Goal: Task Accomplishment & Management: Complete application form

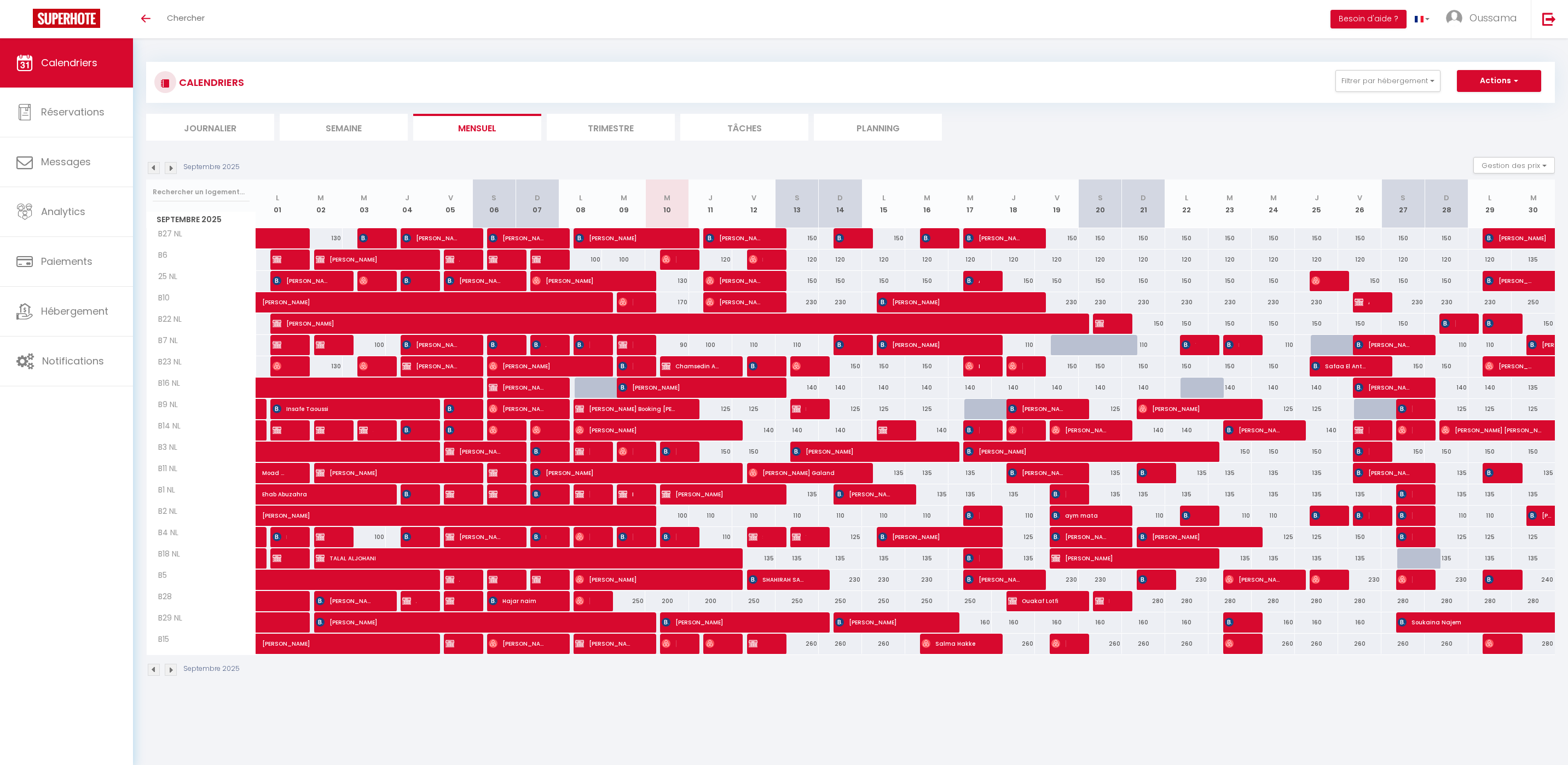
click at [724, 410] on div "125" at bounding box center [710, 409] width 43 height 20
type input "125"
select select "1"
type input "Jeu 11 Septembre 2025"
type input "Ven 12 Septembre 2025"
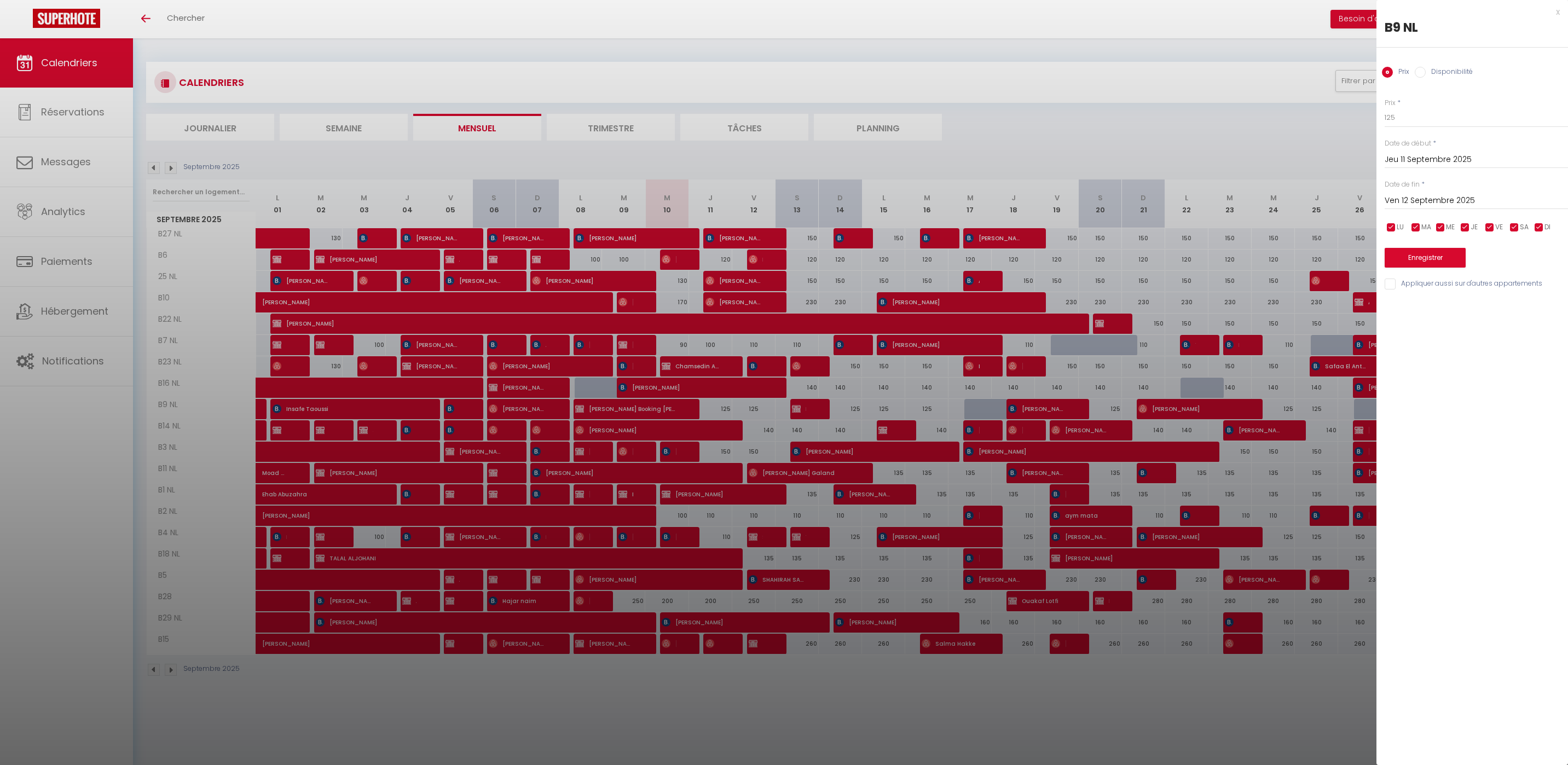
click at [1457, 76] on label "Disponibilité" at bounding box center [1448, 73] width 47 height 12
click at [1425, 76] on input "Disponibilité" at bounding box center [1420, 72] width 11 height 11
radio input "true"
radio input "false"
click at [1436, 117] on select "Disponible Indisponible" at bounding box center [1476, 118] width 183 height 20
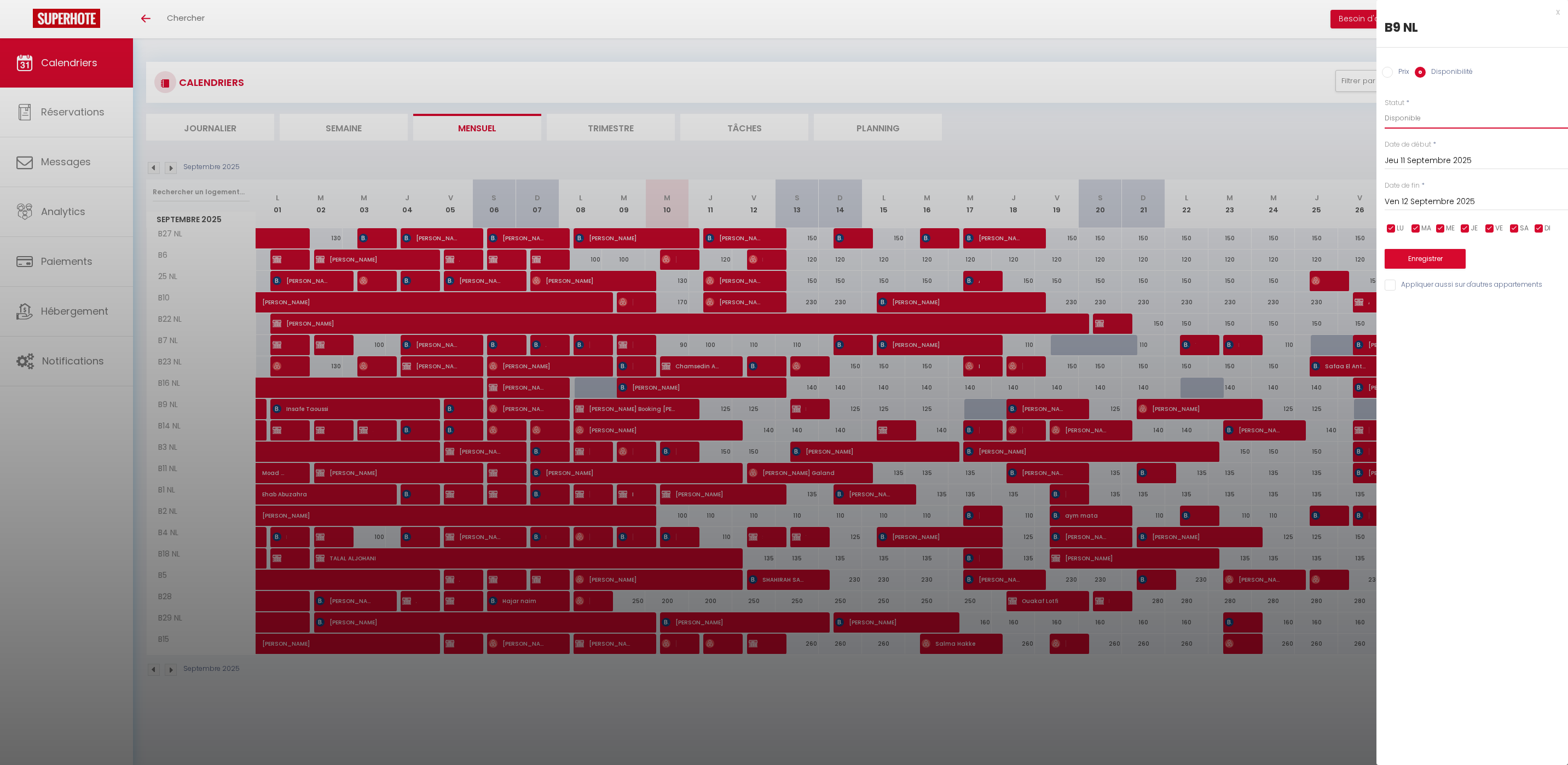
select select "0"
click at [1384, 108] on select "Disponible Indisponible" at bounding box center [1476, 118] width 183 height 20
click at [1399, 255] on button "Enregistrer" at bounding box center [1425, 258] width 81 height 20
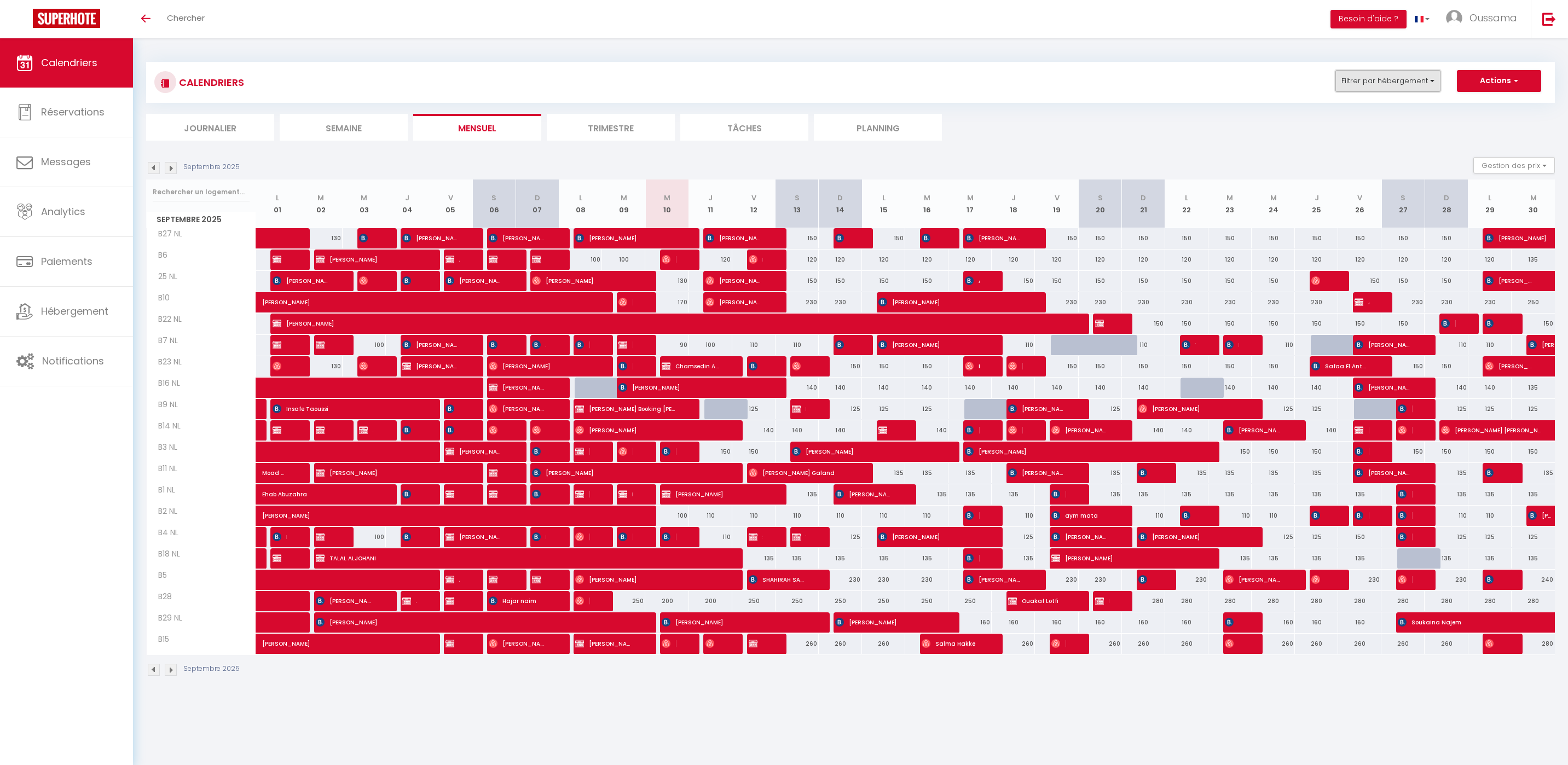
click at [1403, 76] on button "Filtrer par hébergement" at bounding box center [1388, 81] width 105 height 22
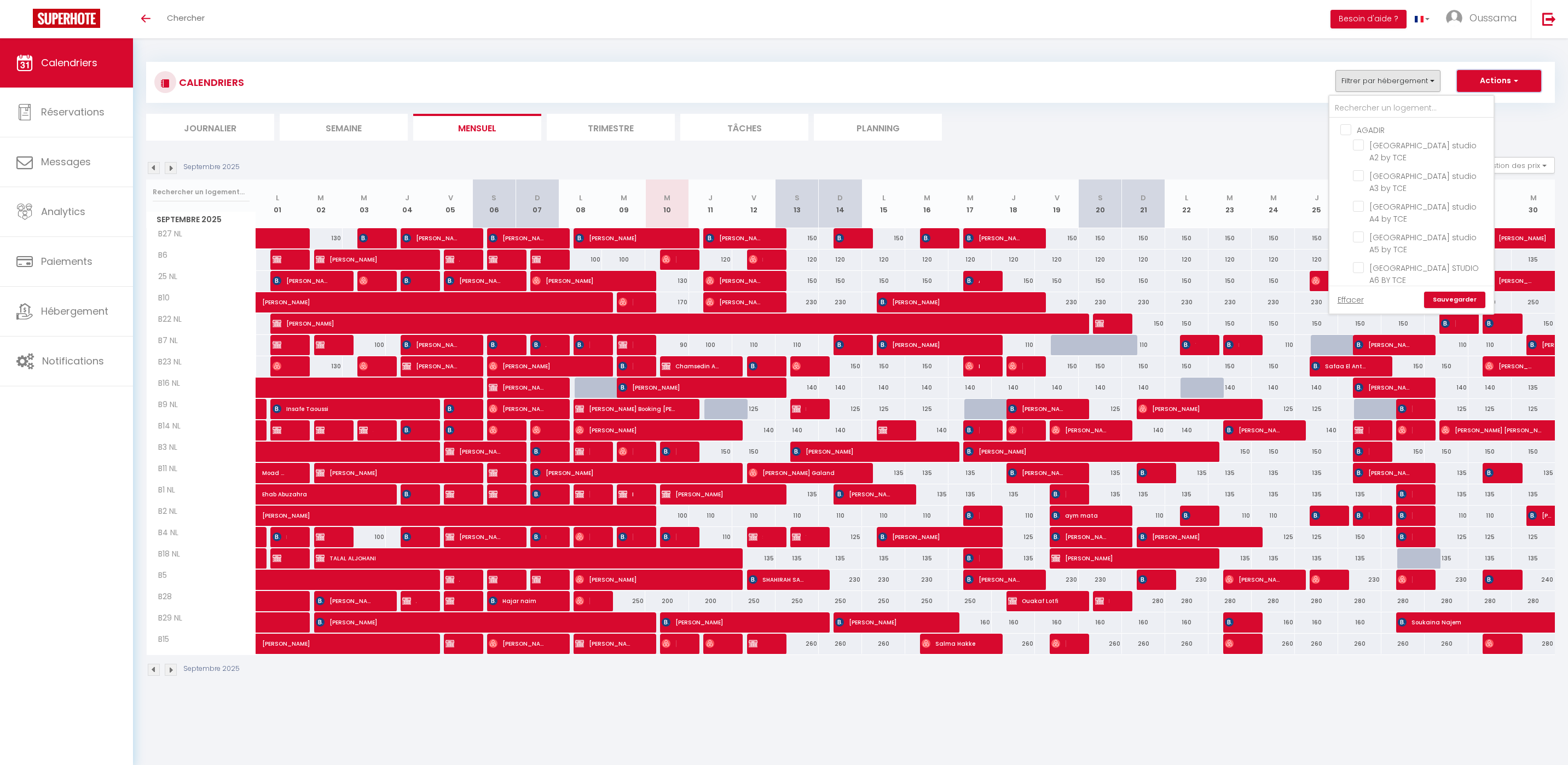
click at [1526, 78] on button "Actions" at bounding box center [1498, 81] width 84 height 22
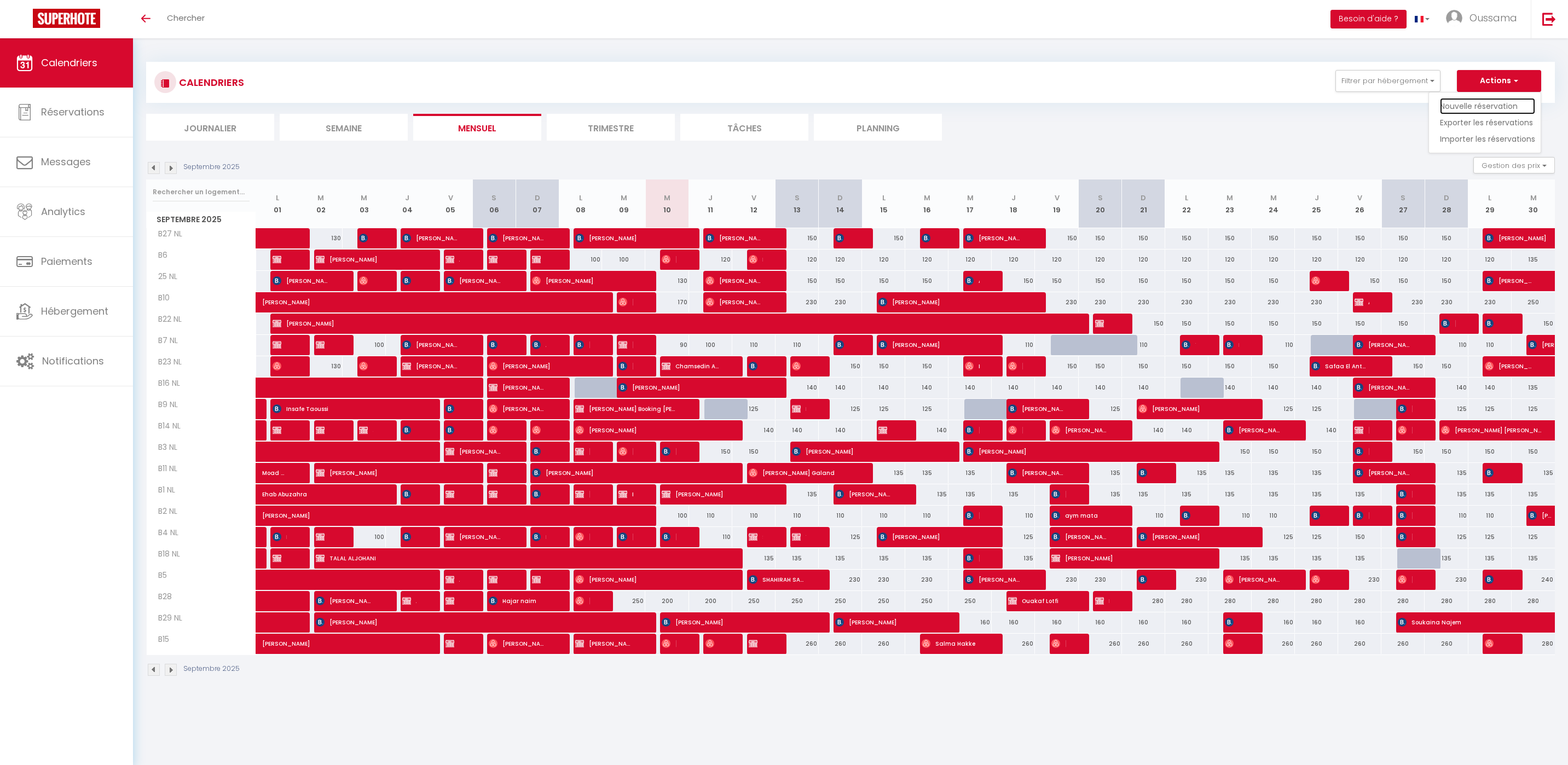
click at [1509, 107] on link "Nouvelle réservation" at bounding box center [1487, 106] width 95 height 16
select select
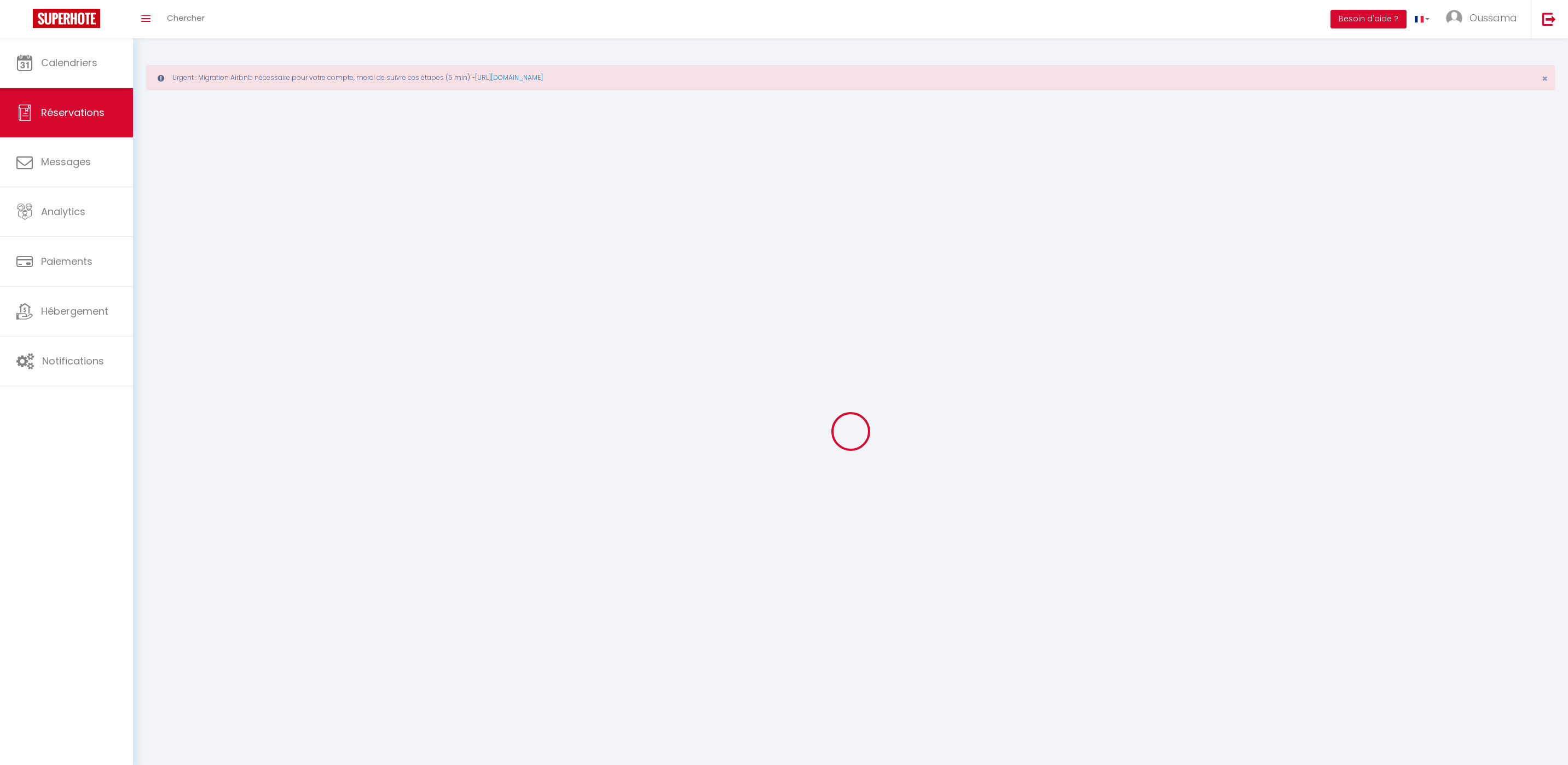
select select
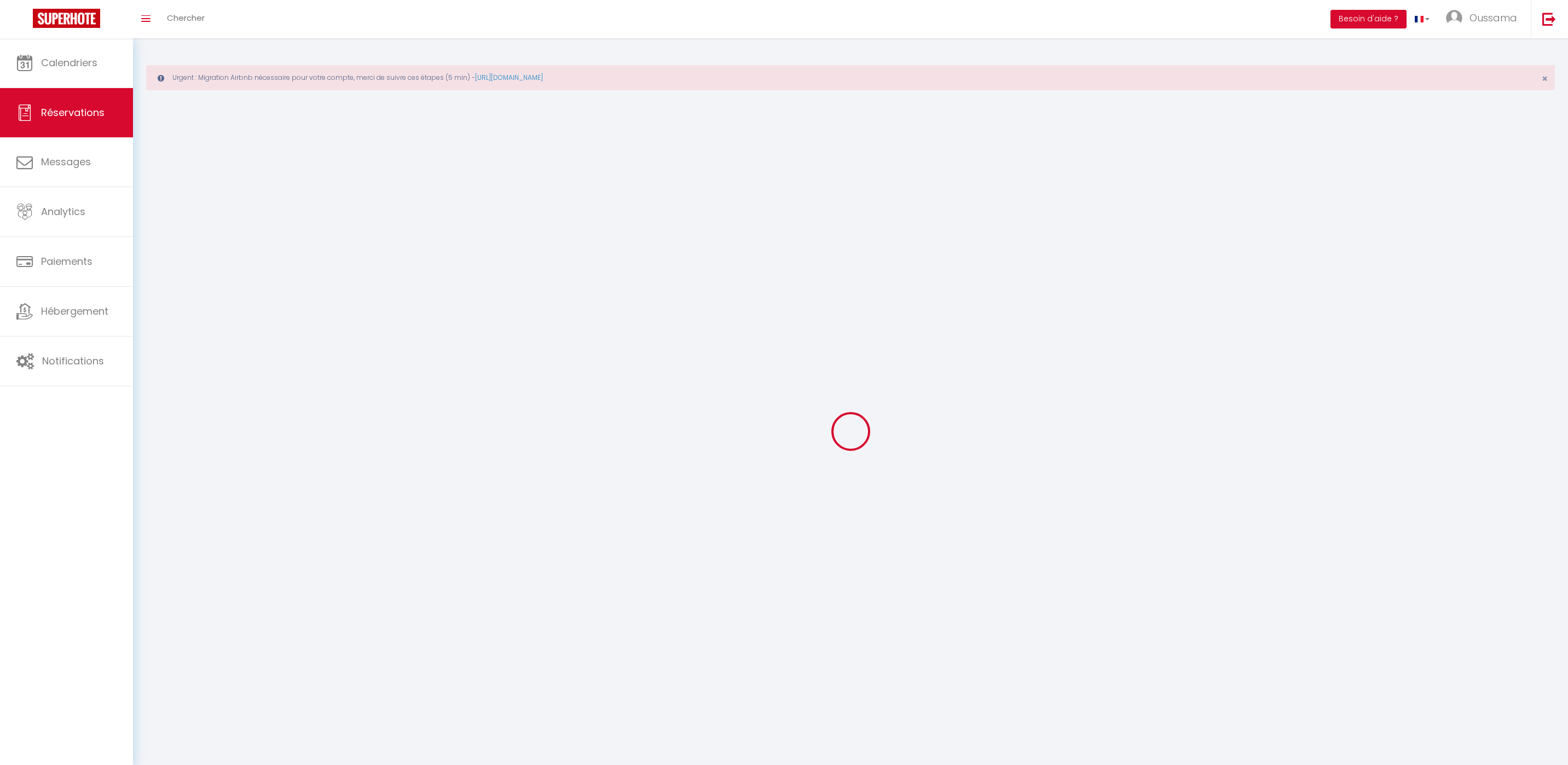
select select
checkbox input "false"
select select
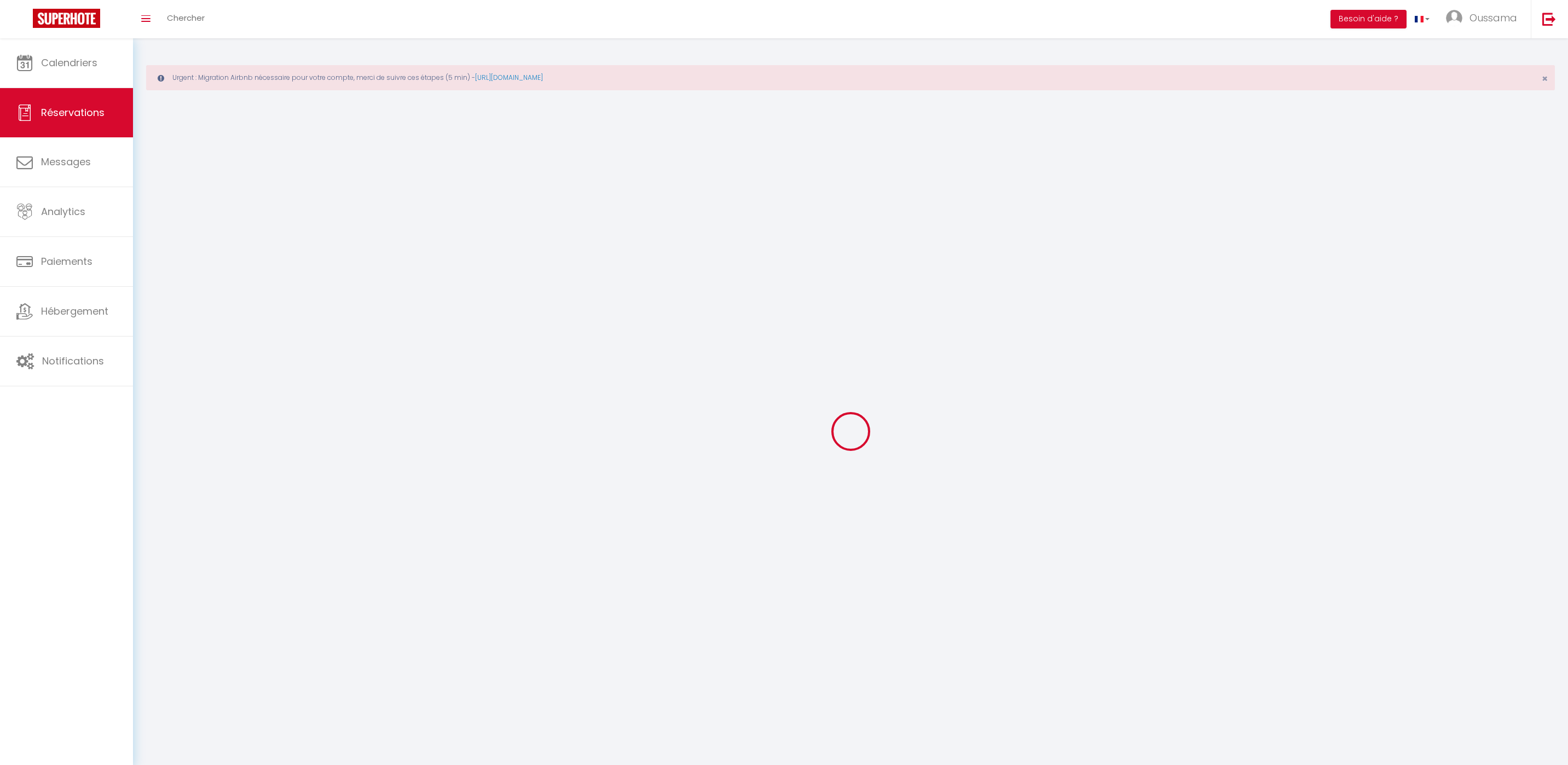
select select
checkbox input "false"
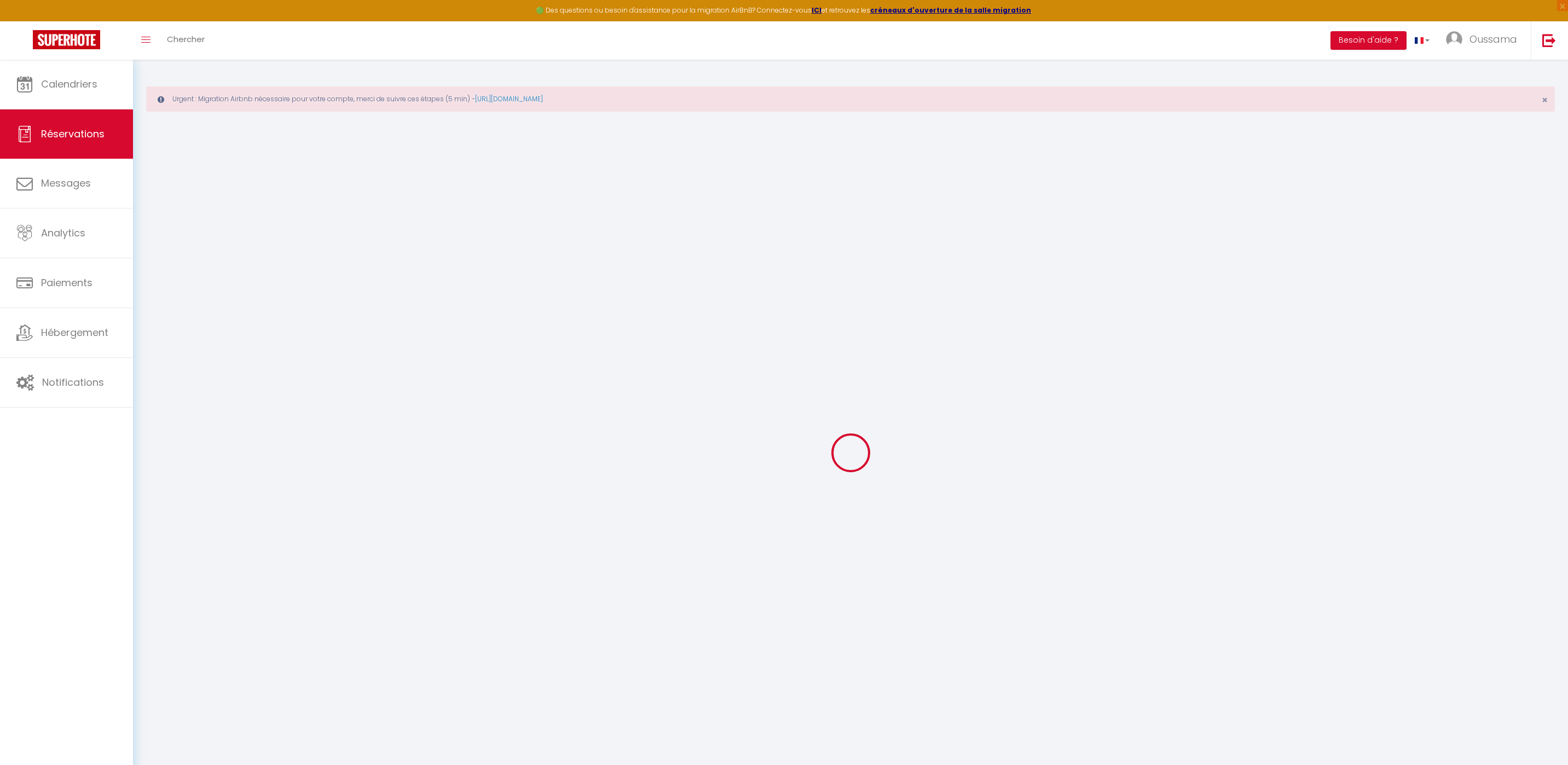
select select
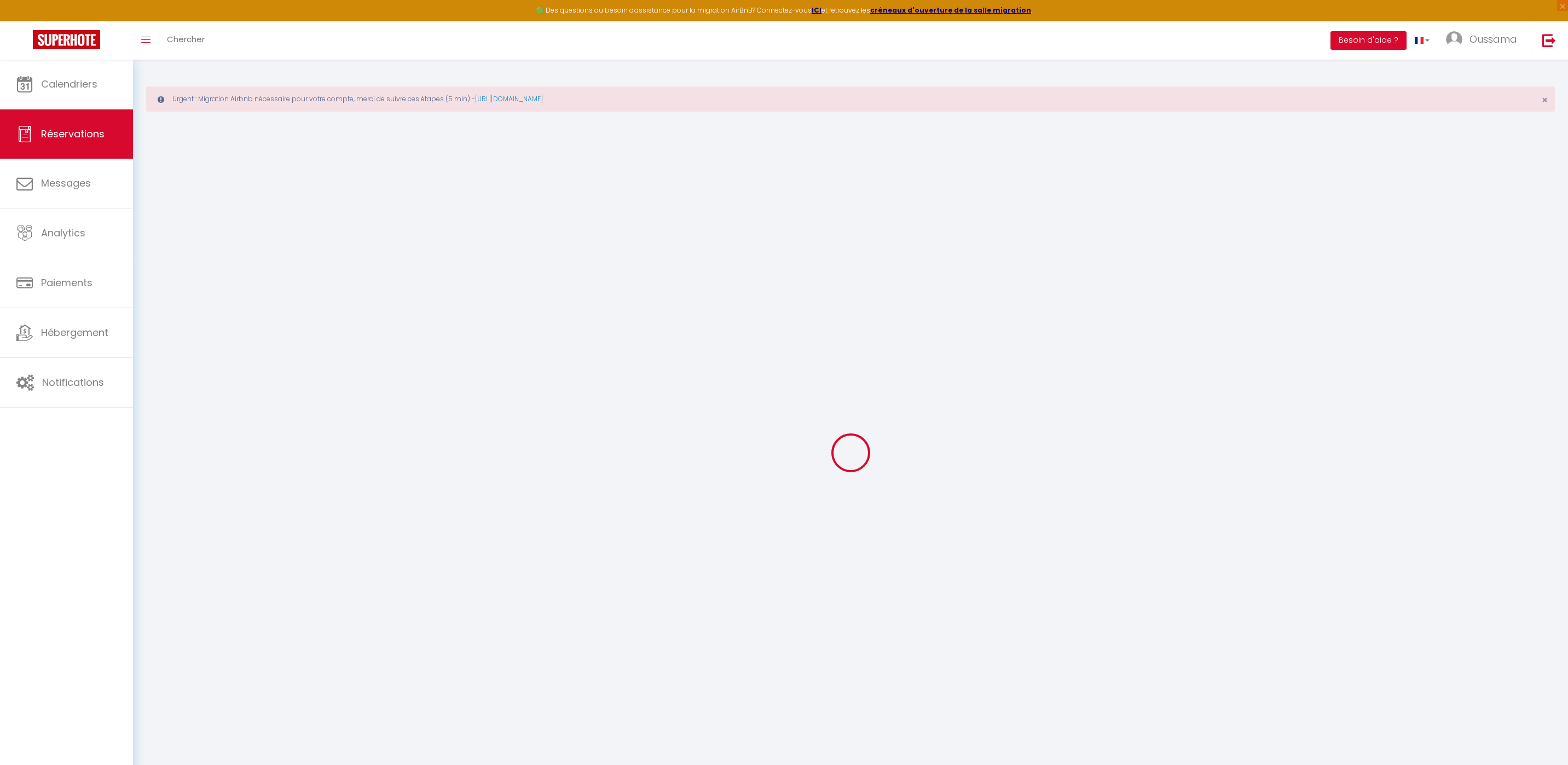
select select
checkbox input "false"
select select
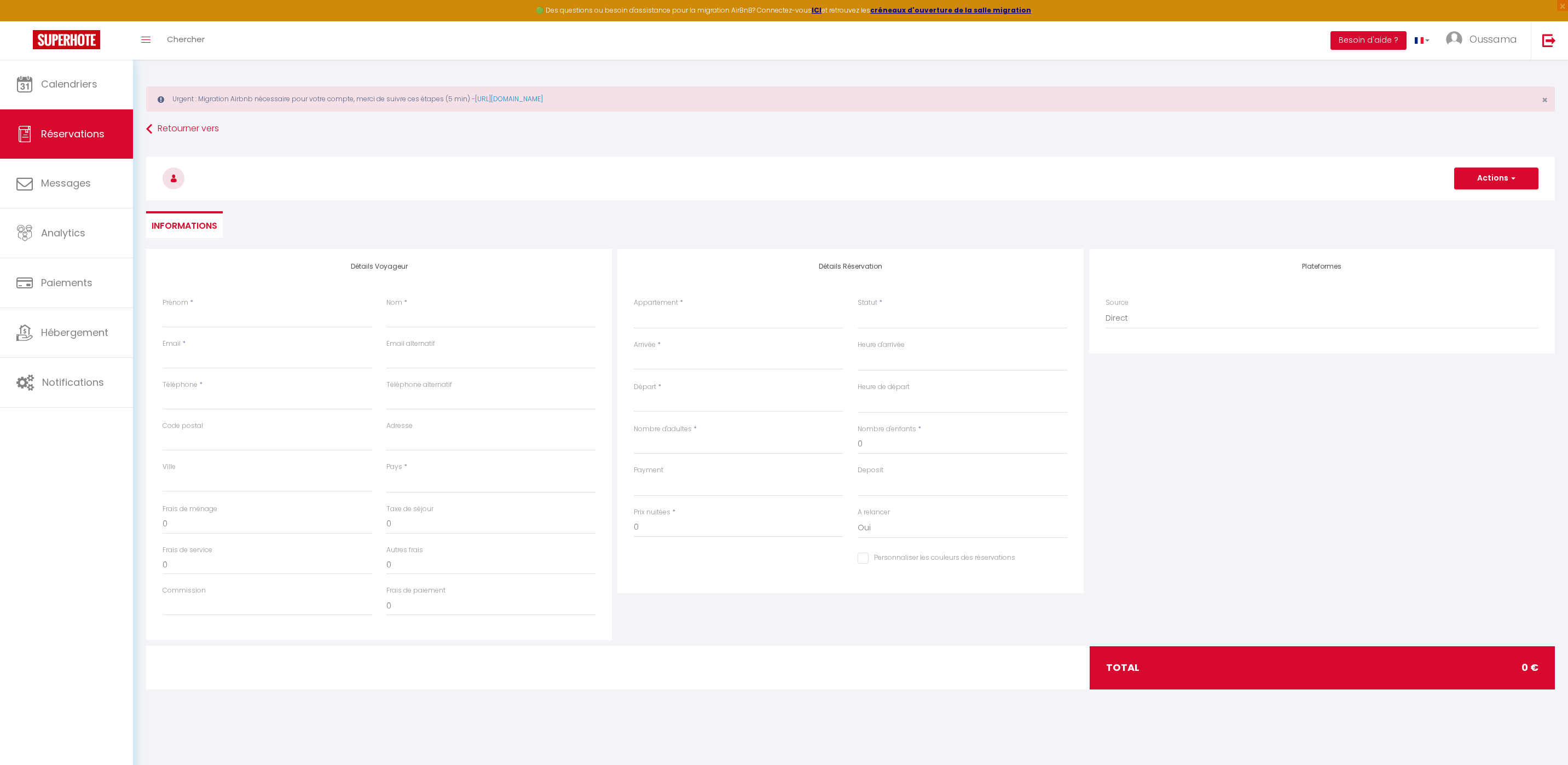
select select
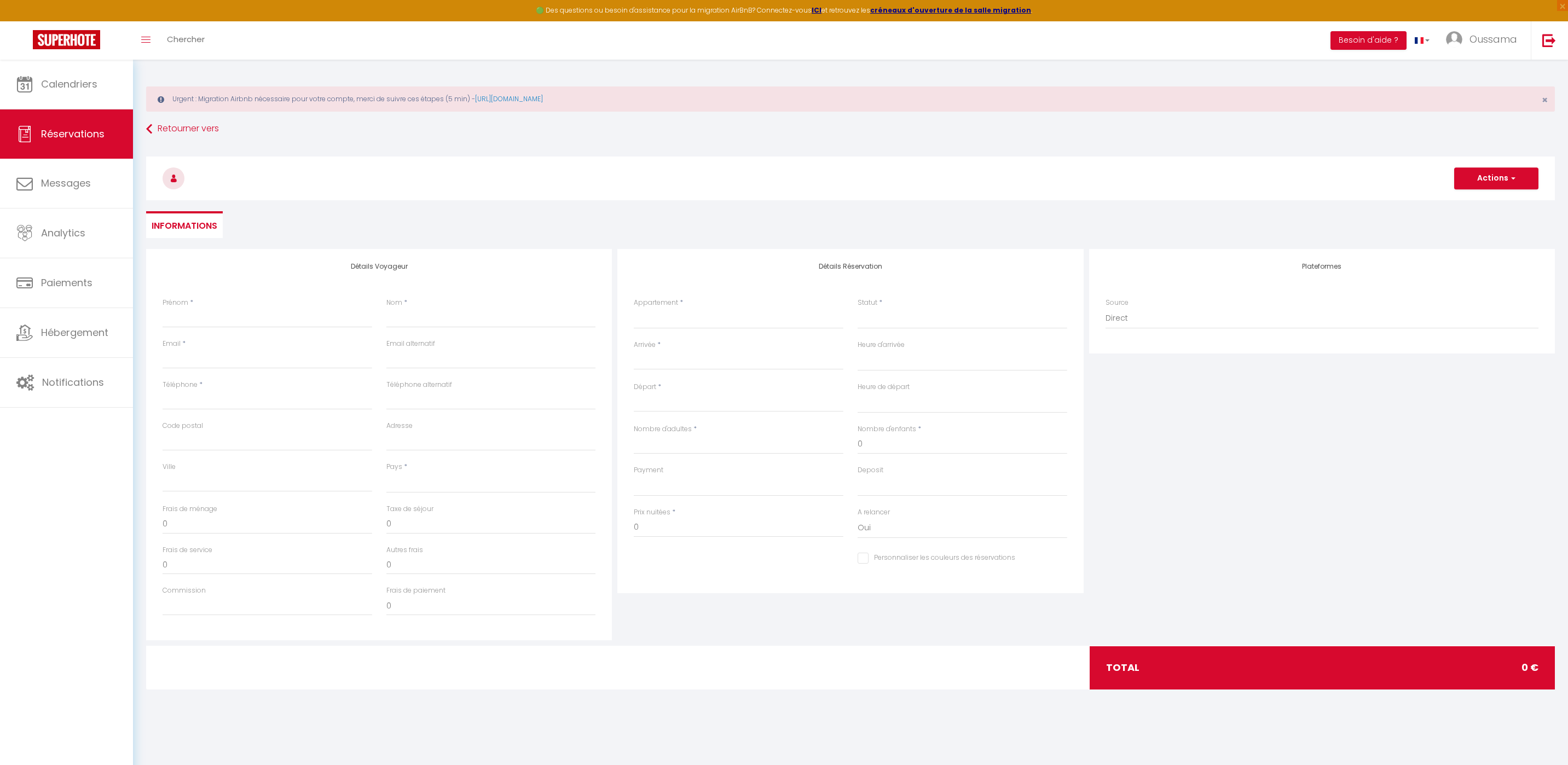
select select
checkbox input "false"
select select
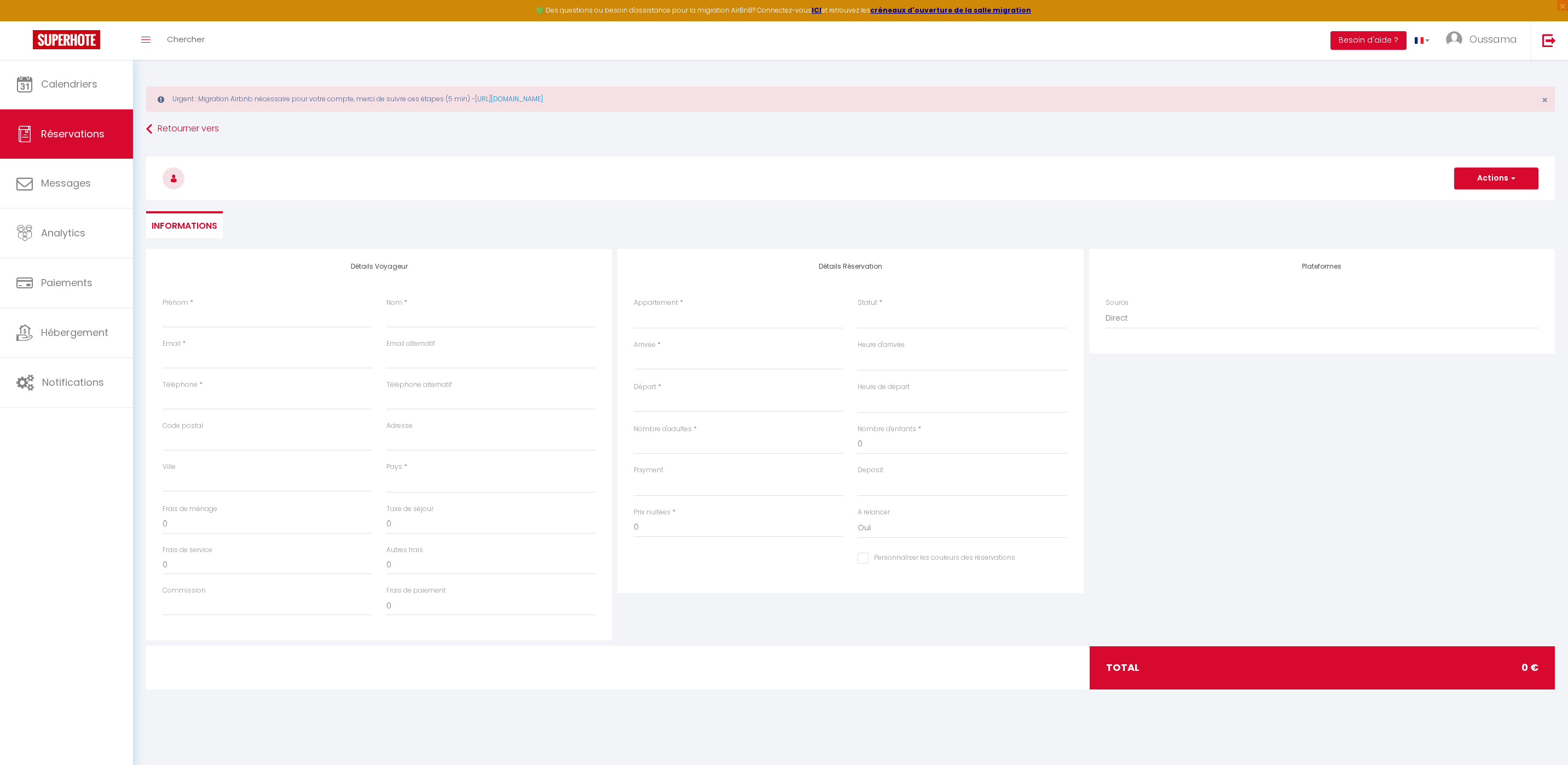
select select
checkbox input "false"
select select
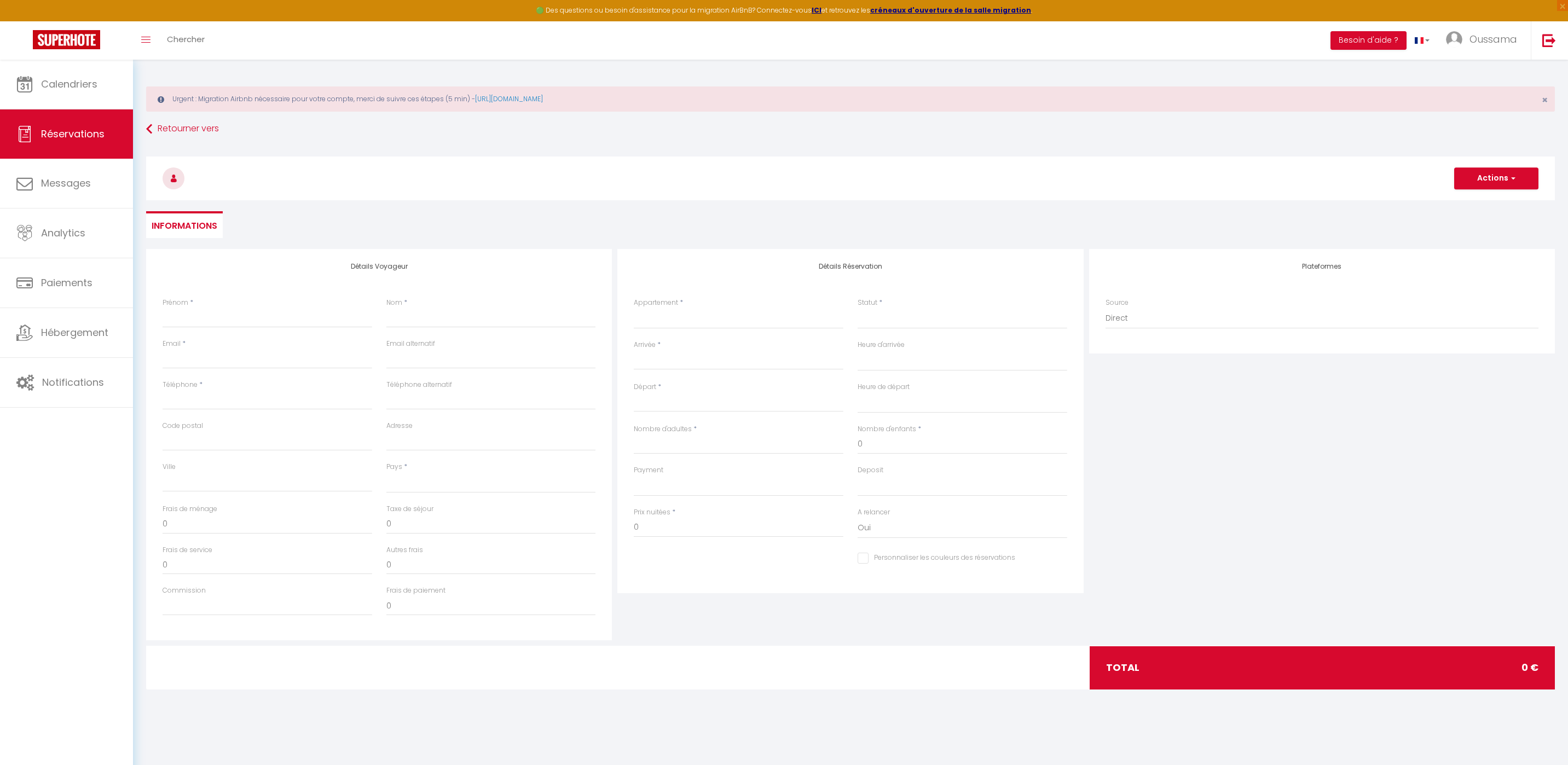
select select
click at [292, 313] on input "Prénom" at bounding box center [267, 318] width 210 height 20
paste input "Ahmed mohammed alquthami"
type input "Ahmed mohammed alquthami"
select select
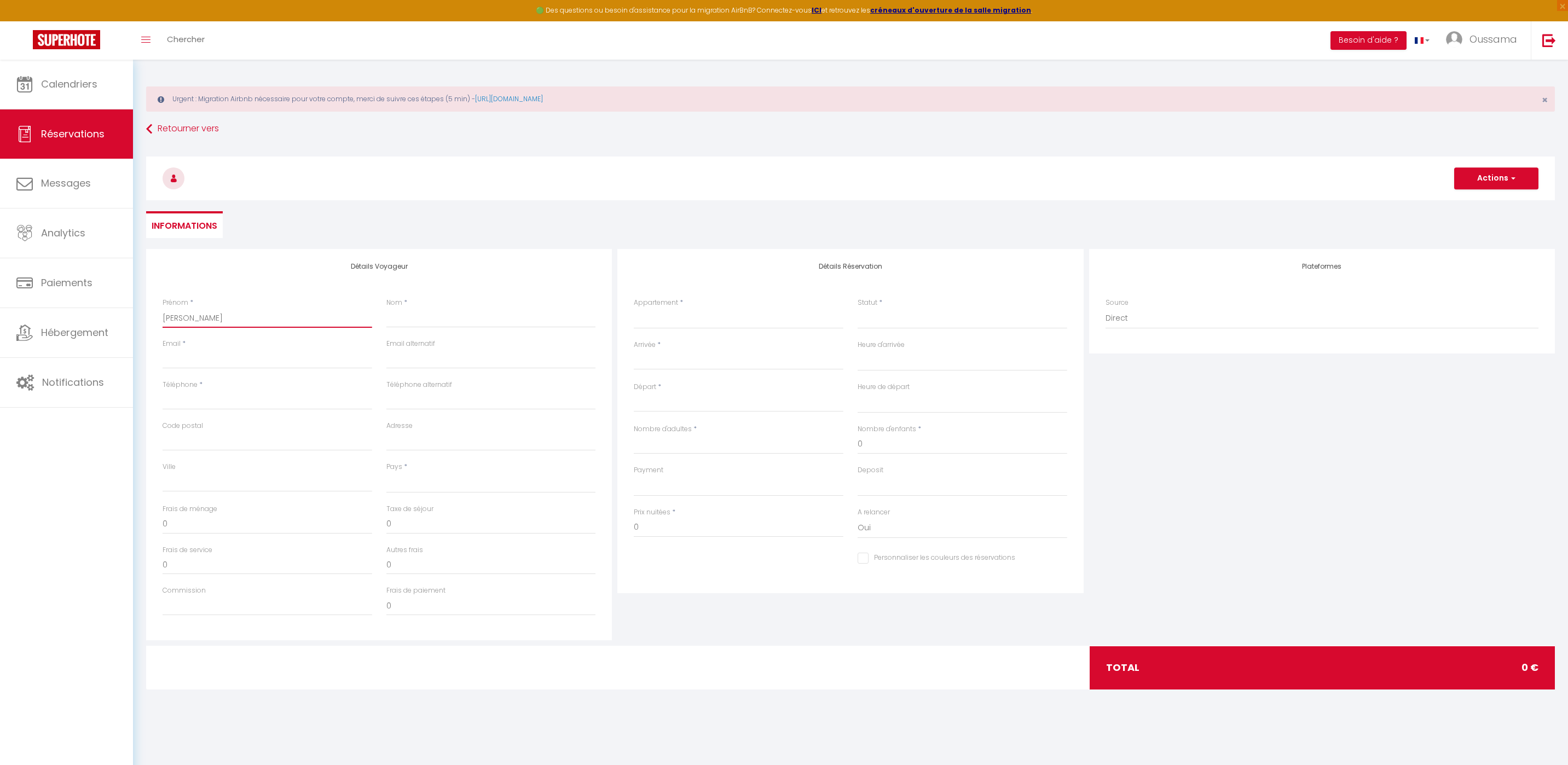
select select
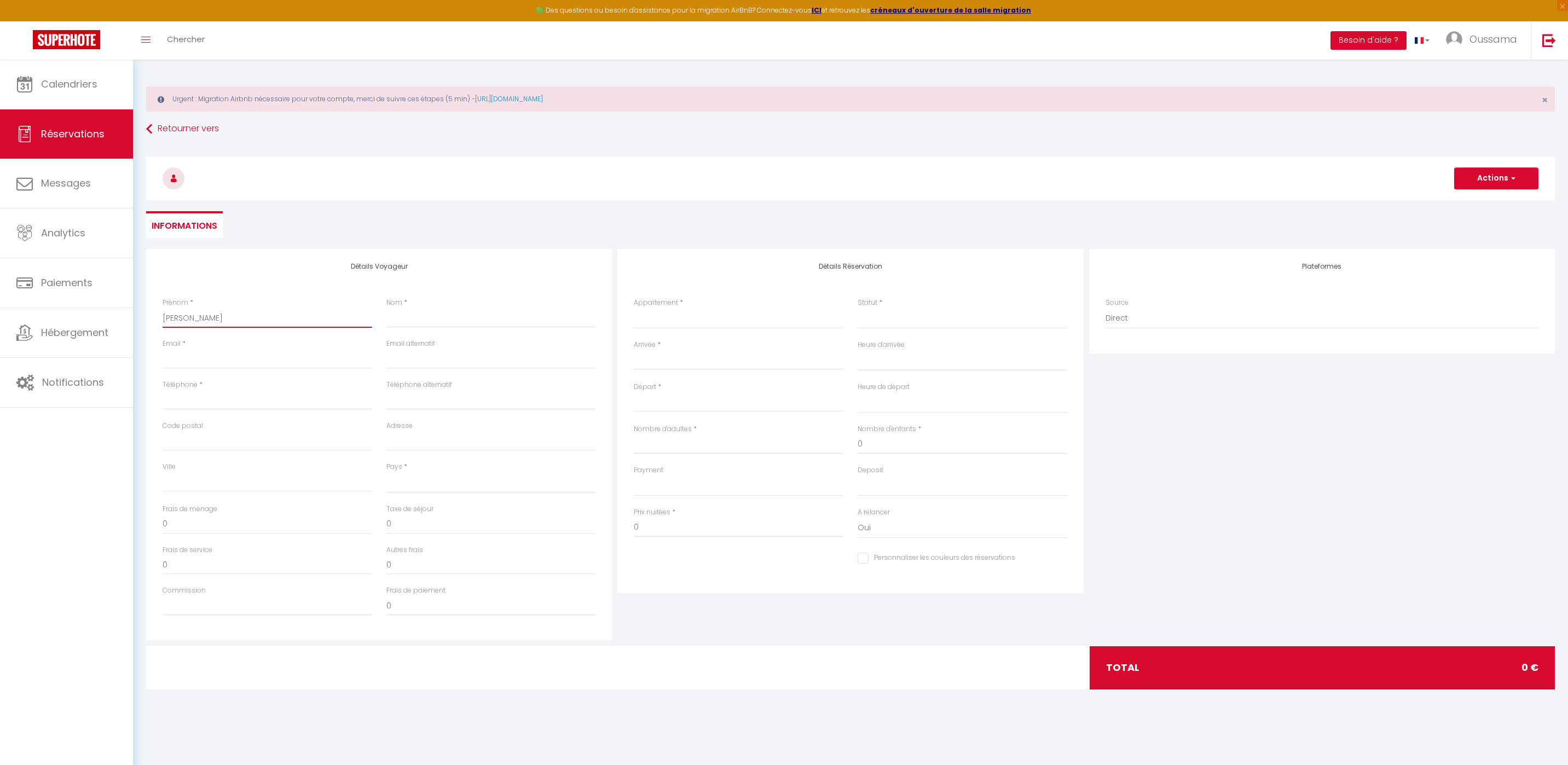
select select
checkbox input "false"
click at [215, 320] on input "Ahmed mohammed alquthami" at bounding box center [267, 318] width 210 height 20
click at [263, 320] on input "Ahmed mohammed alquthami" at bounding box center [267, 318] width 210 height 20
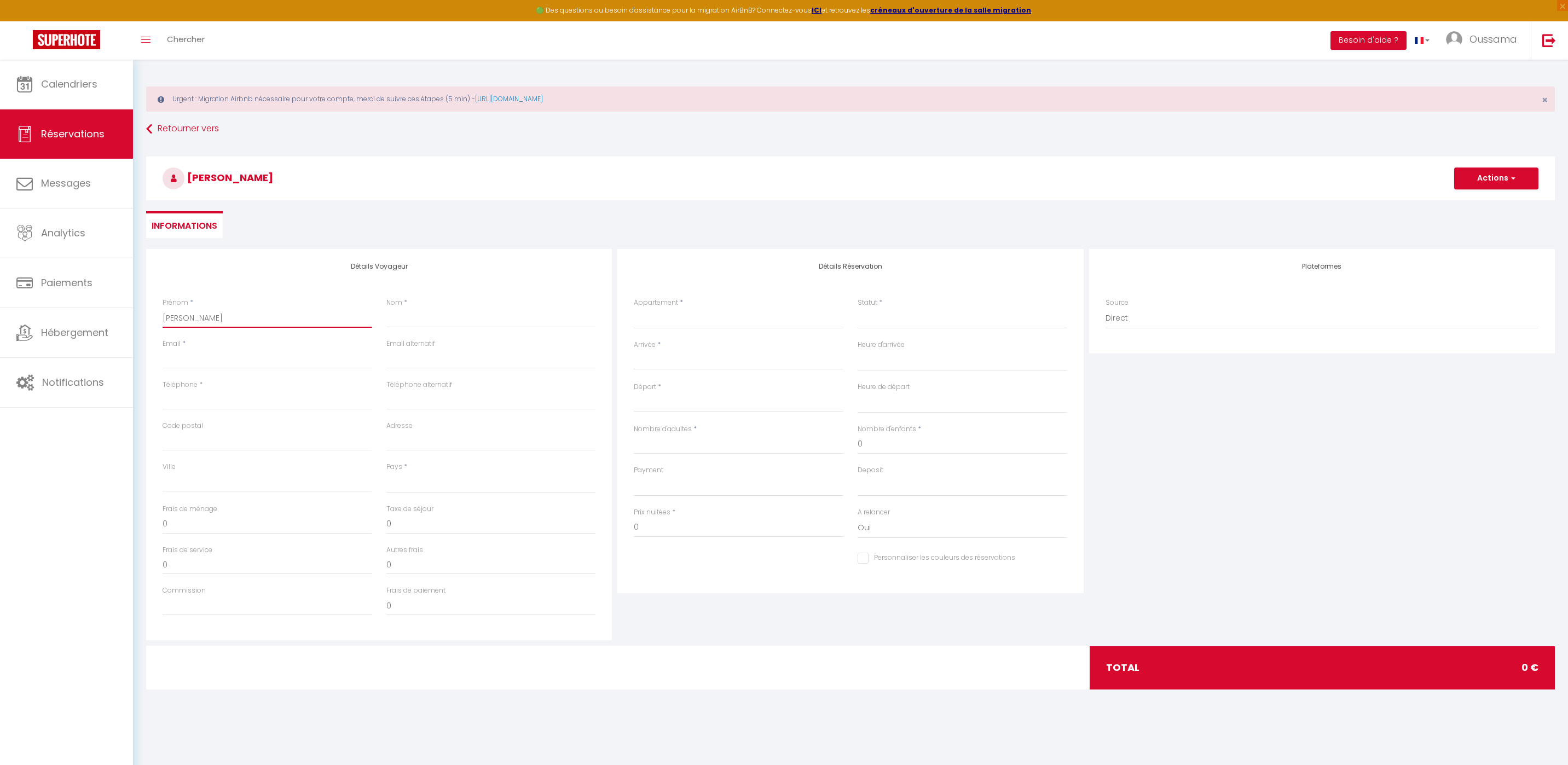
click at [263, 320] on input "Ahmed mohammed alquthami" at bounding box center [267, 318] width 210 height 20
type input "Ahmed mohammed"
select select
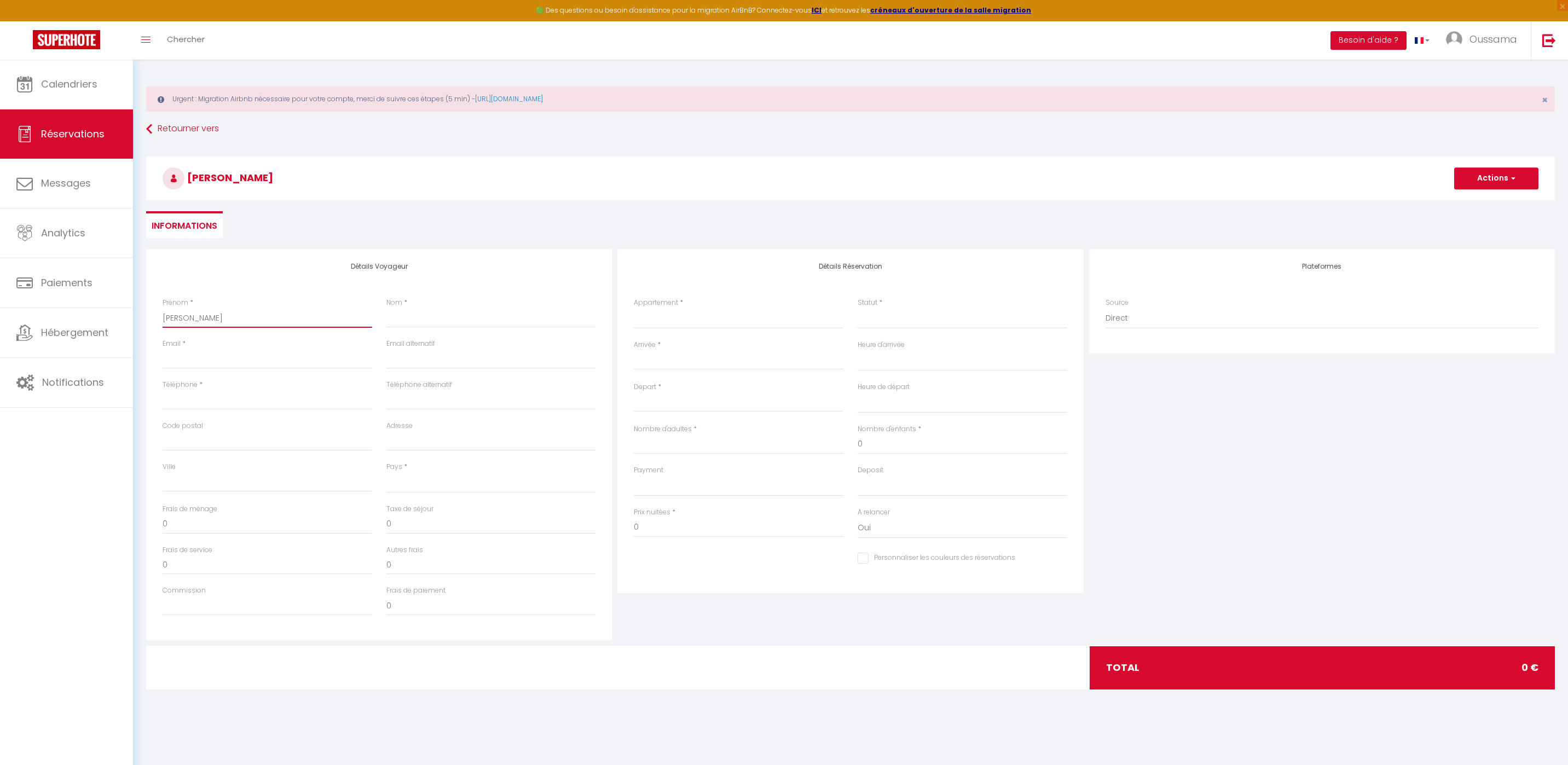
select select
checkbox input "false"
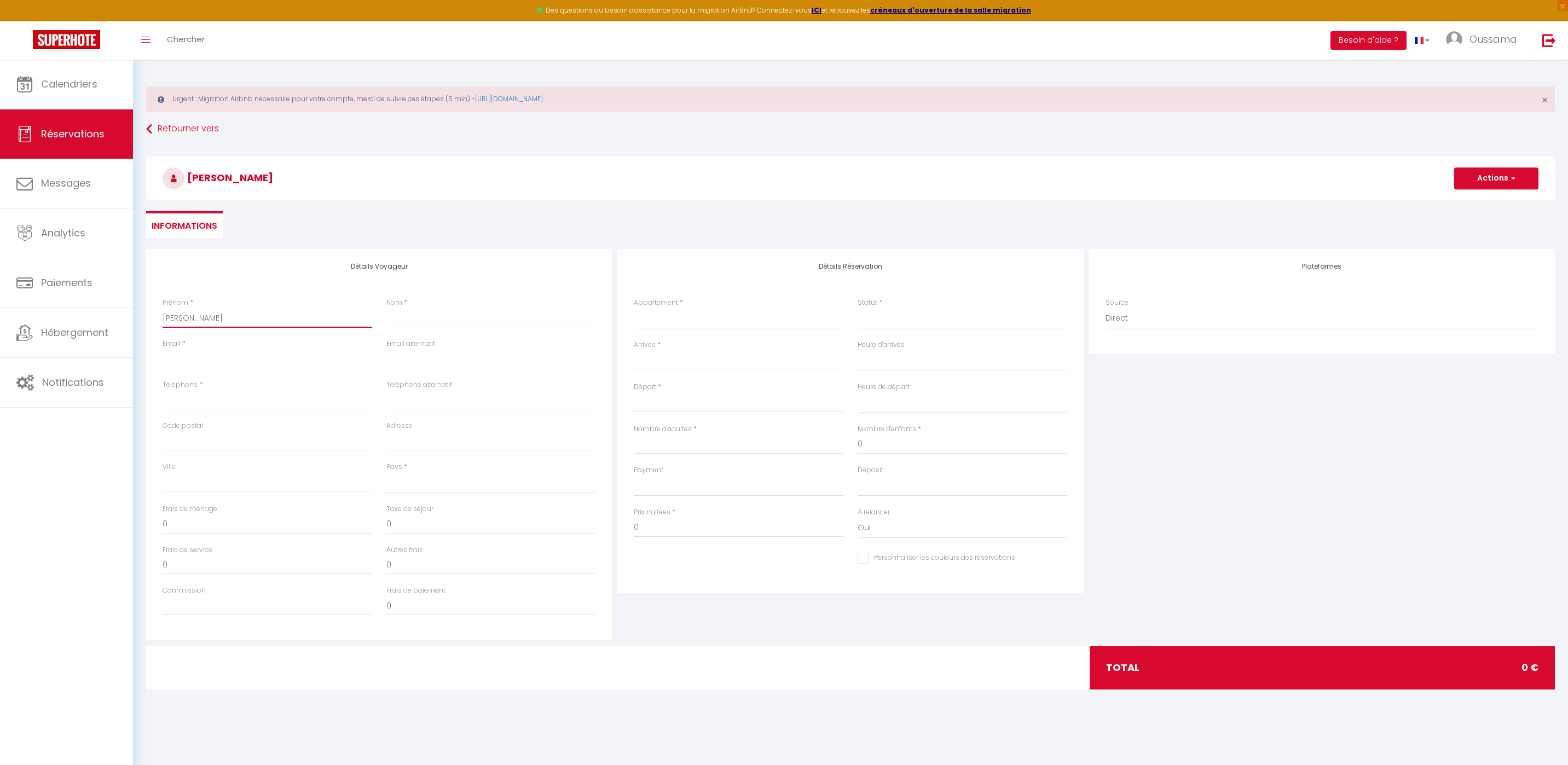
type input "Ahmed mohammed"
click at [430, 329] on div "Nom *" at bounding box center [491, 318] width 224 height 41
click at [410, 324] on input "Nom" at bounding box center [491, 318] width 210 height 20
paste input "alquthami"
type input "alquthami"
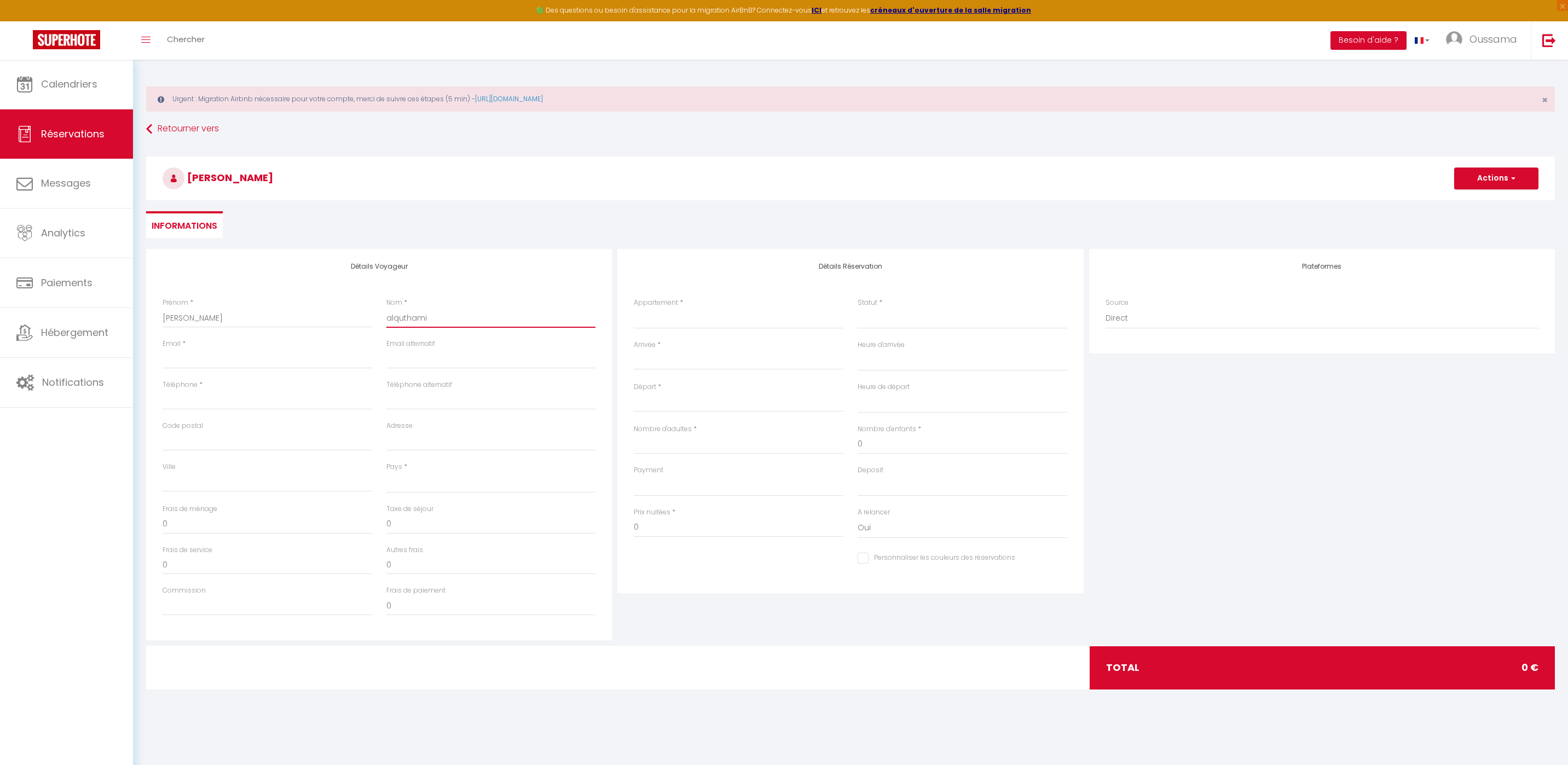
select select
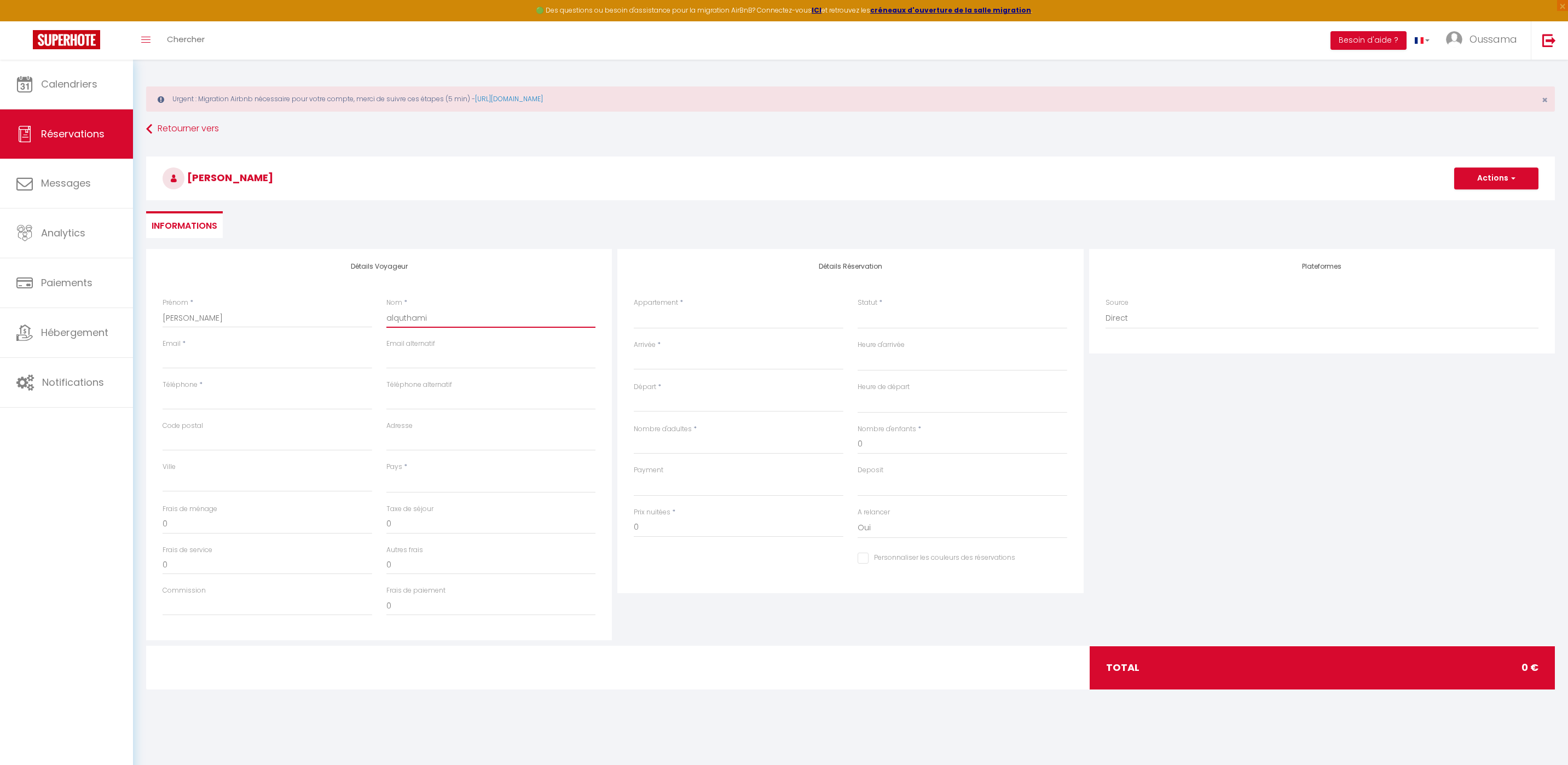
select select
checkbox input "false"
click at [389, 320] on input "alquthami" at bounding box center [491, 318] width 210 height 20
type input "lquthami"
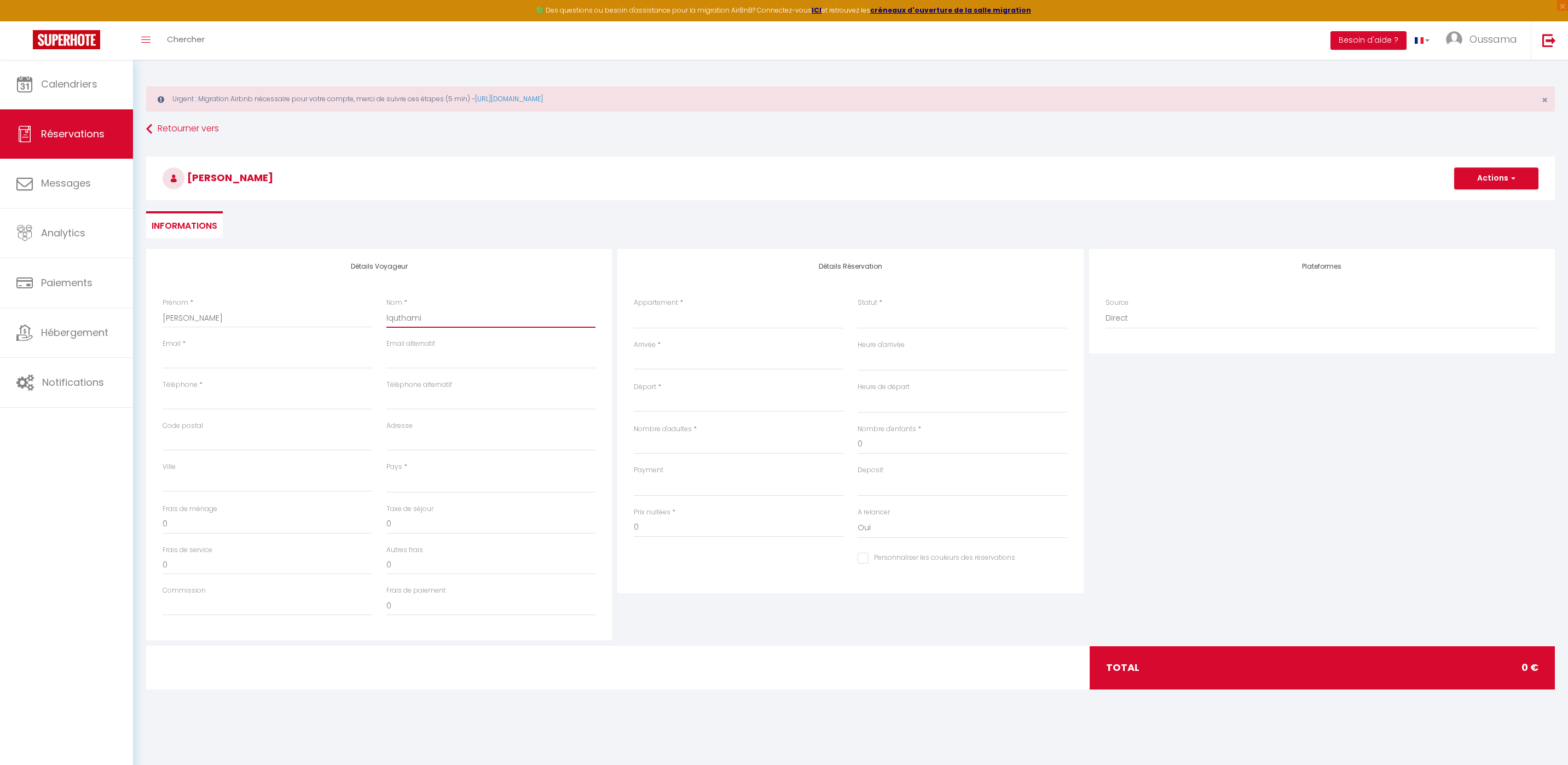
select select
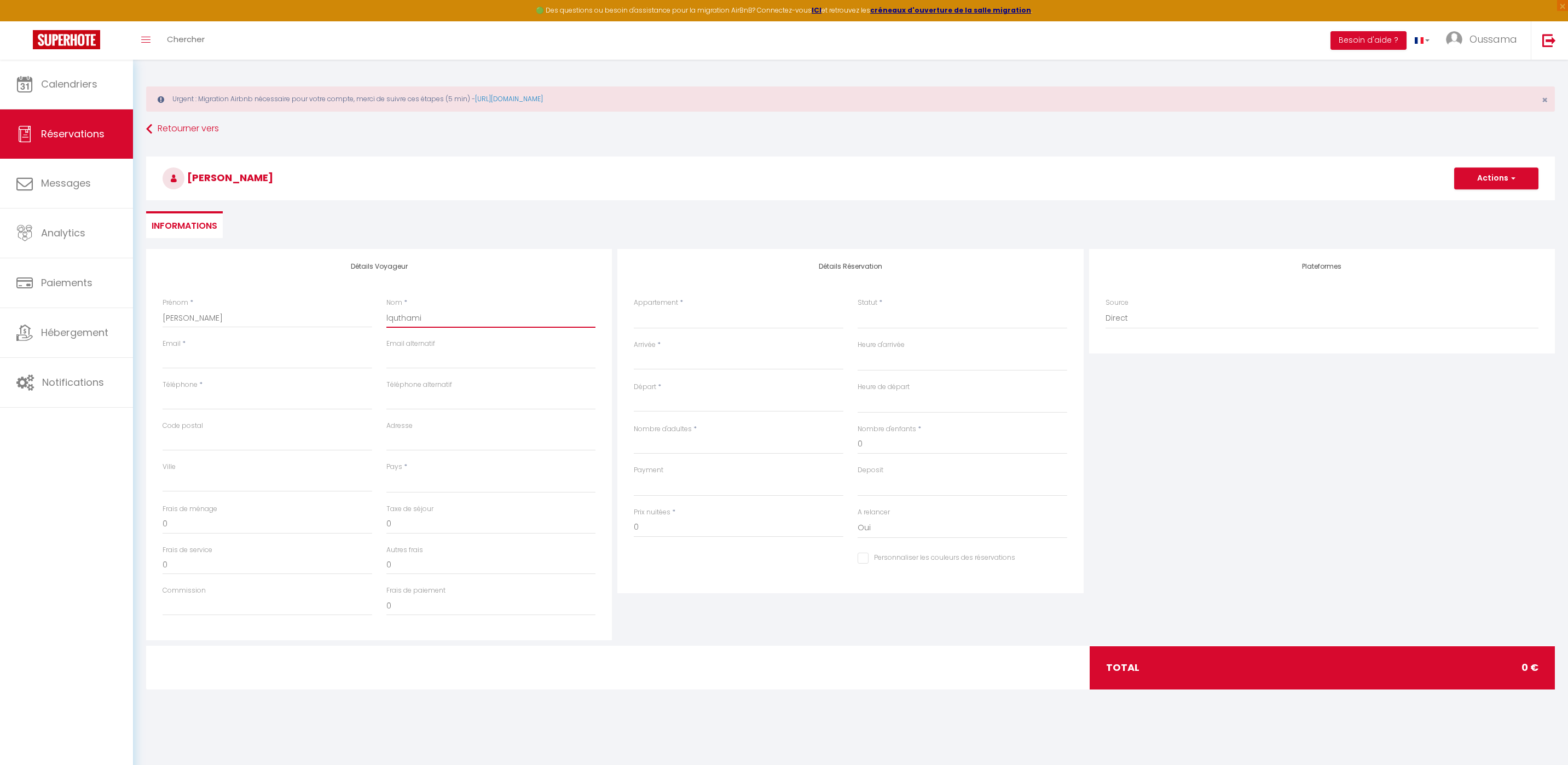
select select
checkbox input "false"
type input "Alquthami"
select select
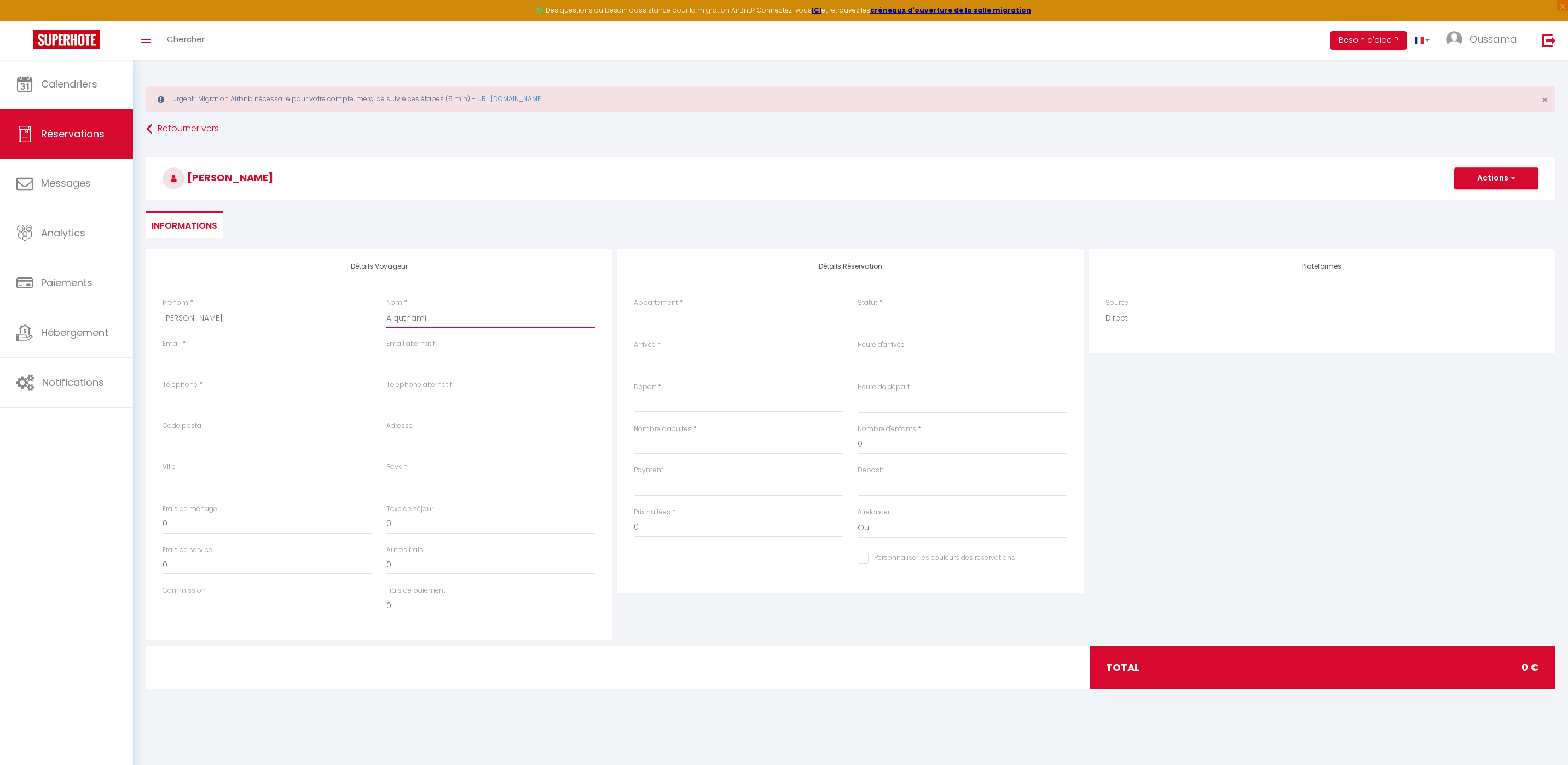
select select
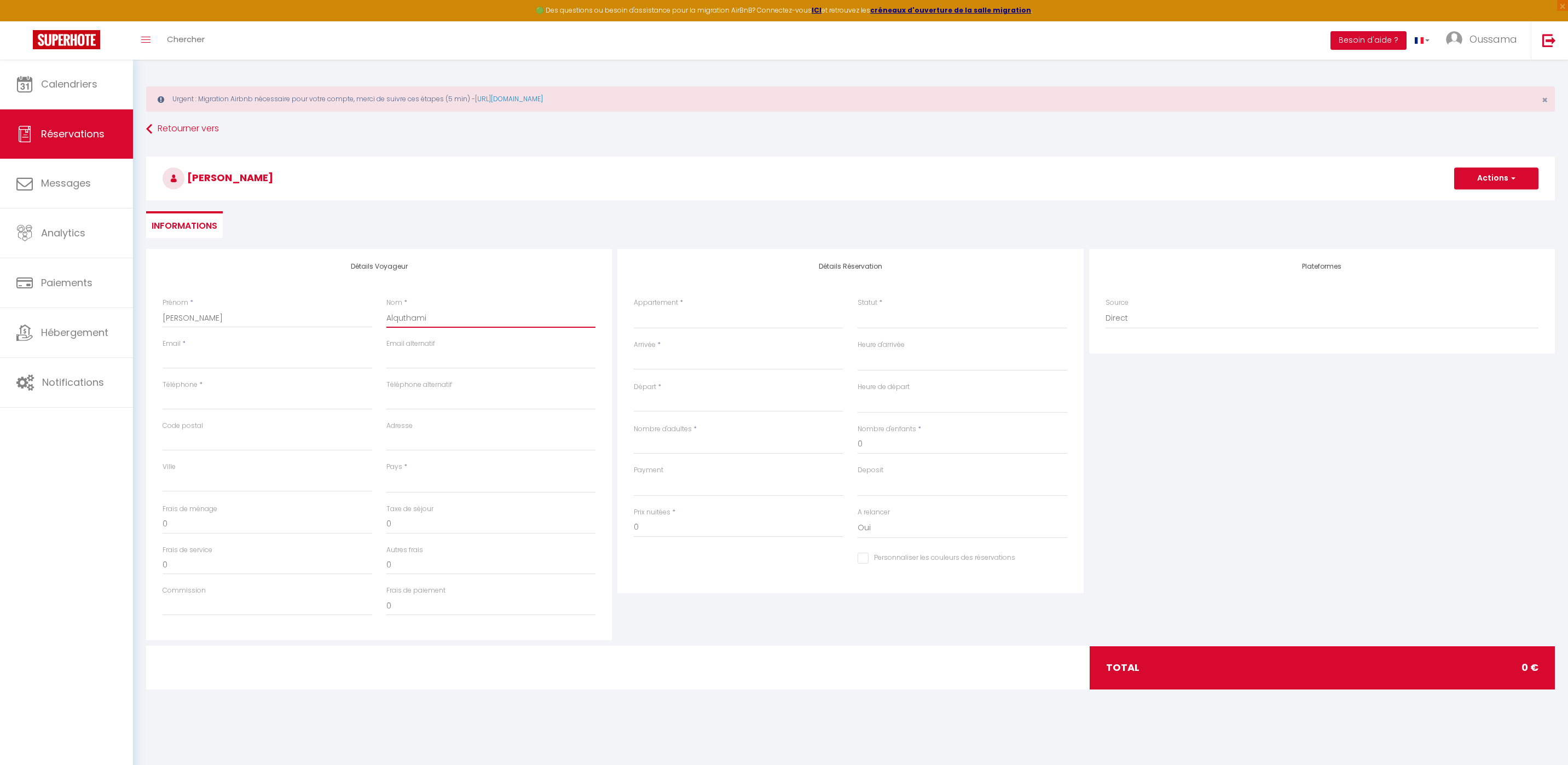
select select
checkbox input "false"
type input "Alquthami"
click at [294, 359] on input "Email client" at bounding box center [267, 359] width 210 height 20
paste input "Ahmedalquthami2@gmail.com"
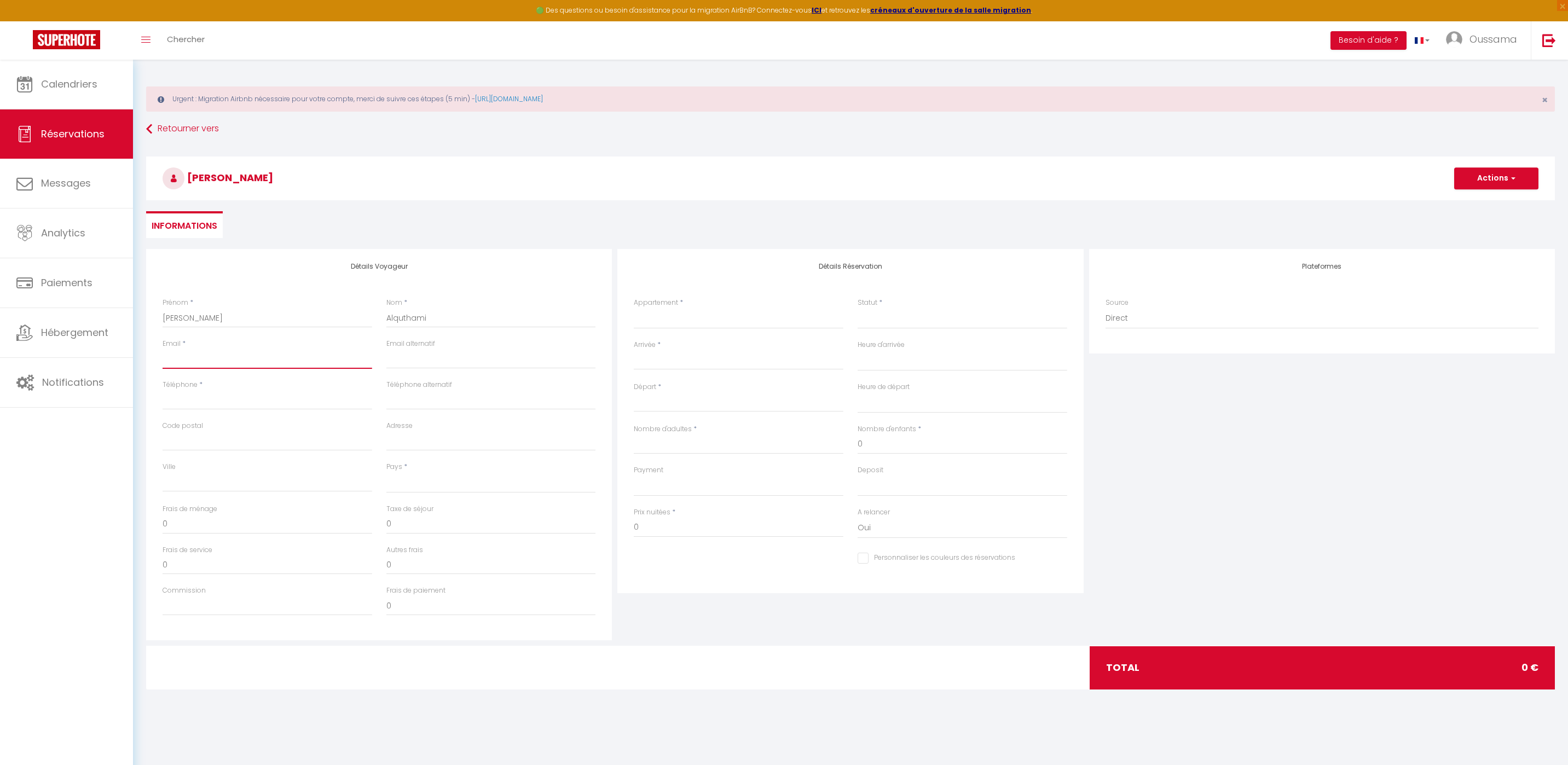
type input "Ahmedalquthami2@gmail.com"
select select
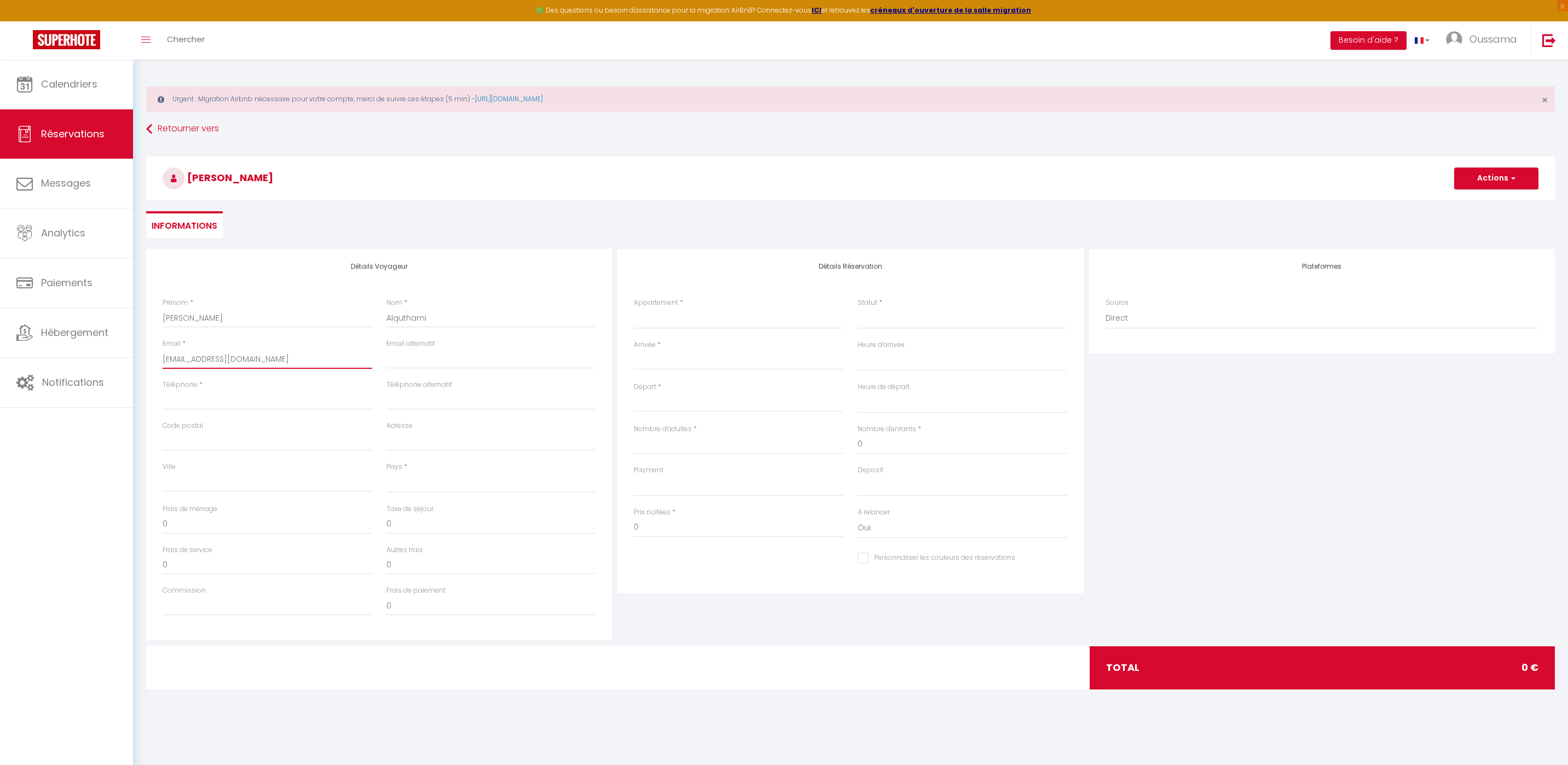
select select
checkbox input "false"
type input "Ahmedalquthami2@gmail.com"
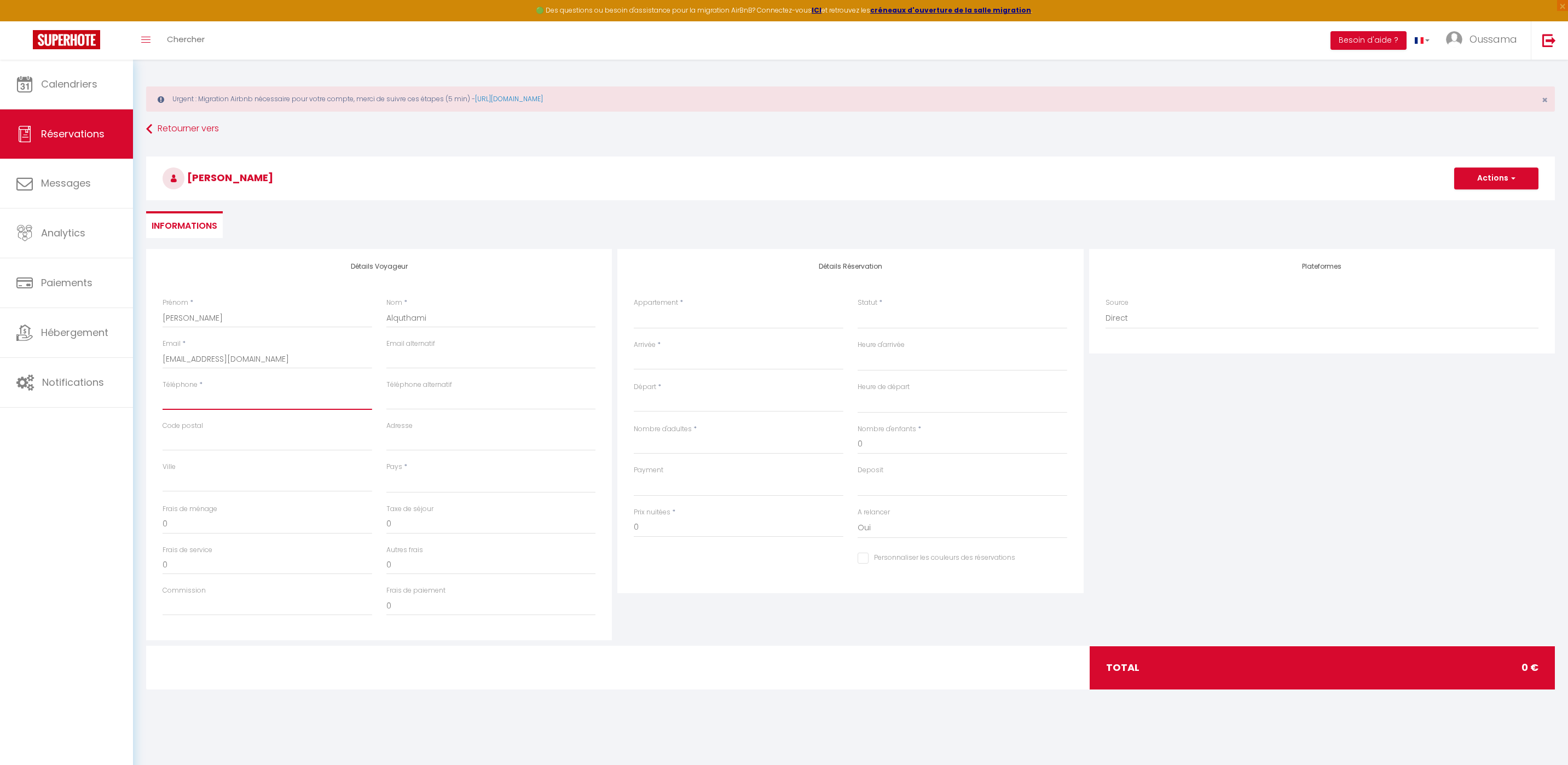
click at [236, 395] on input "Téléphone" at bounding box center [267, 400] width 210 height 20
paste input "+966 50 560 3883"
type input "+966 50 560 3883"
select select
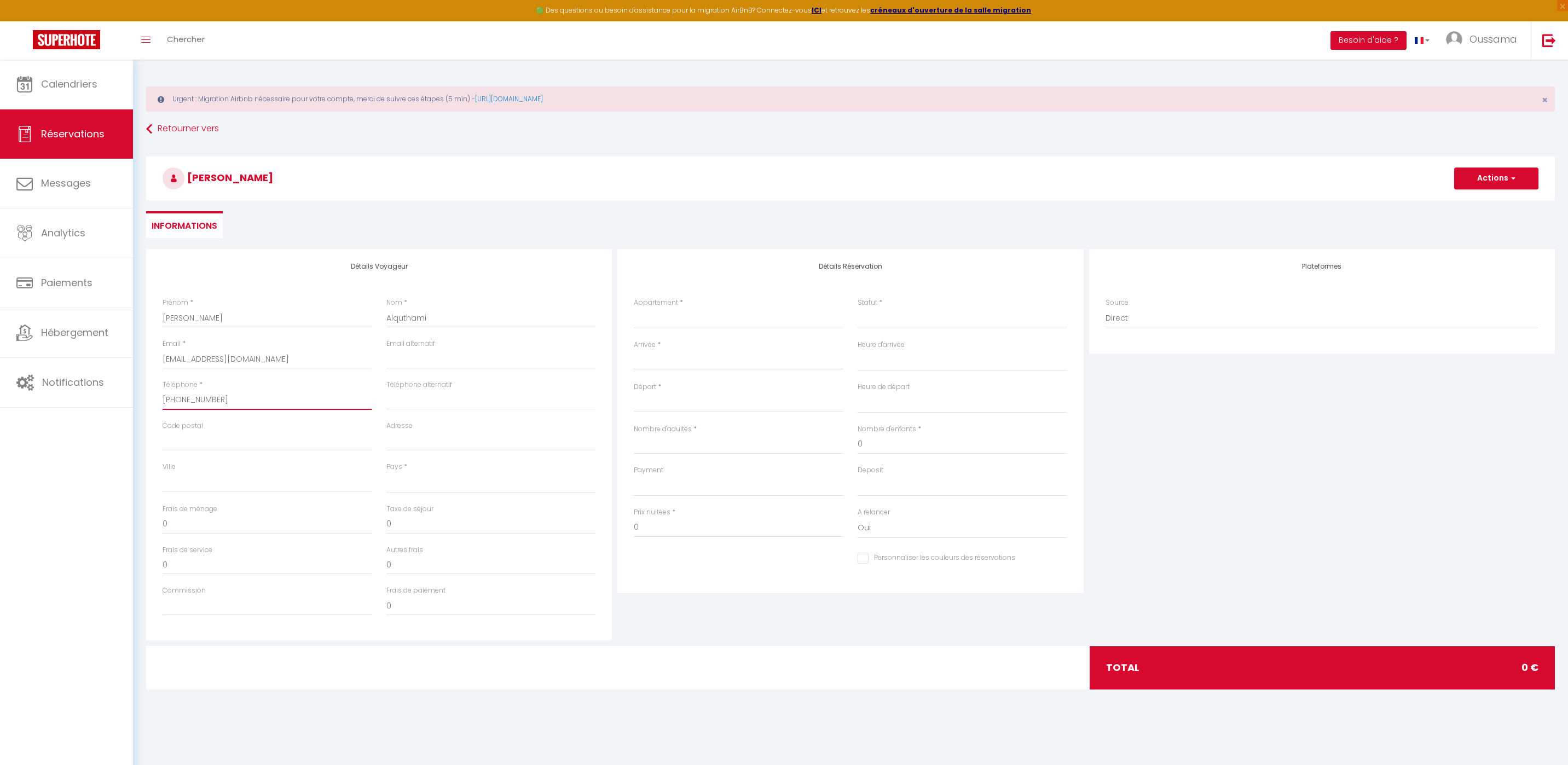
select select
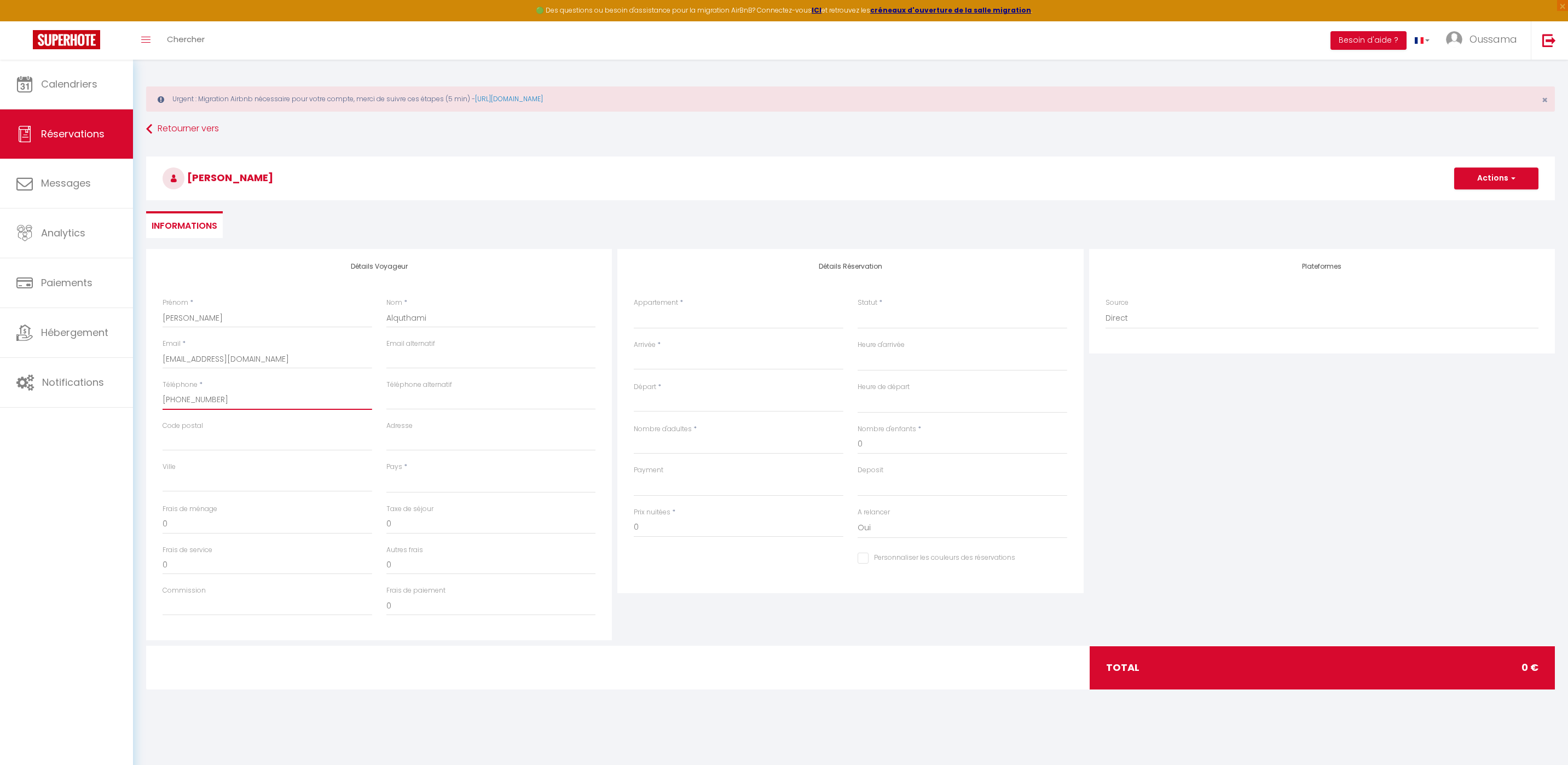
checkbox input "false"
click at [182, 399] on input "+966 50 560 3883" at bounding box center [267, 400] width 210 height 20
type input "+96650 560 3883"
select select
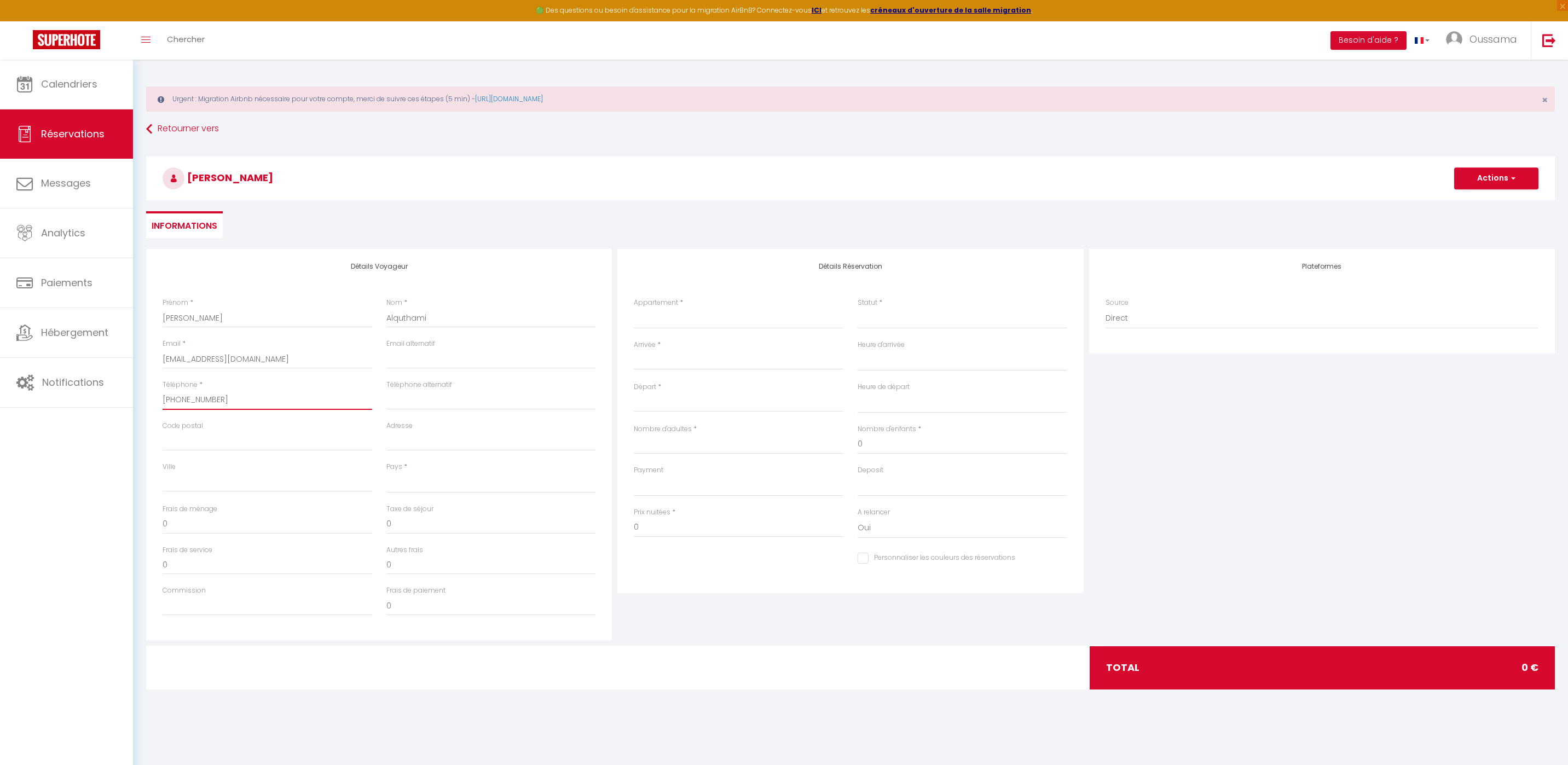
select select
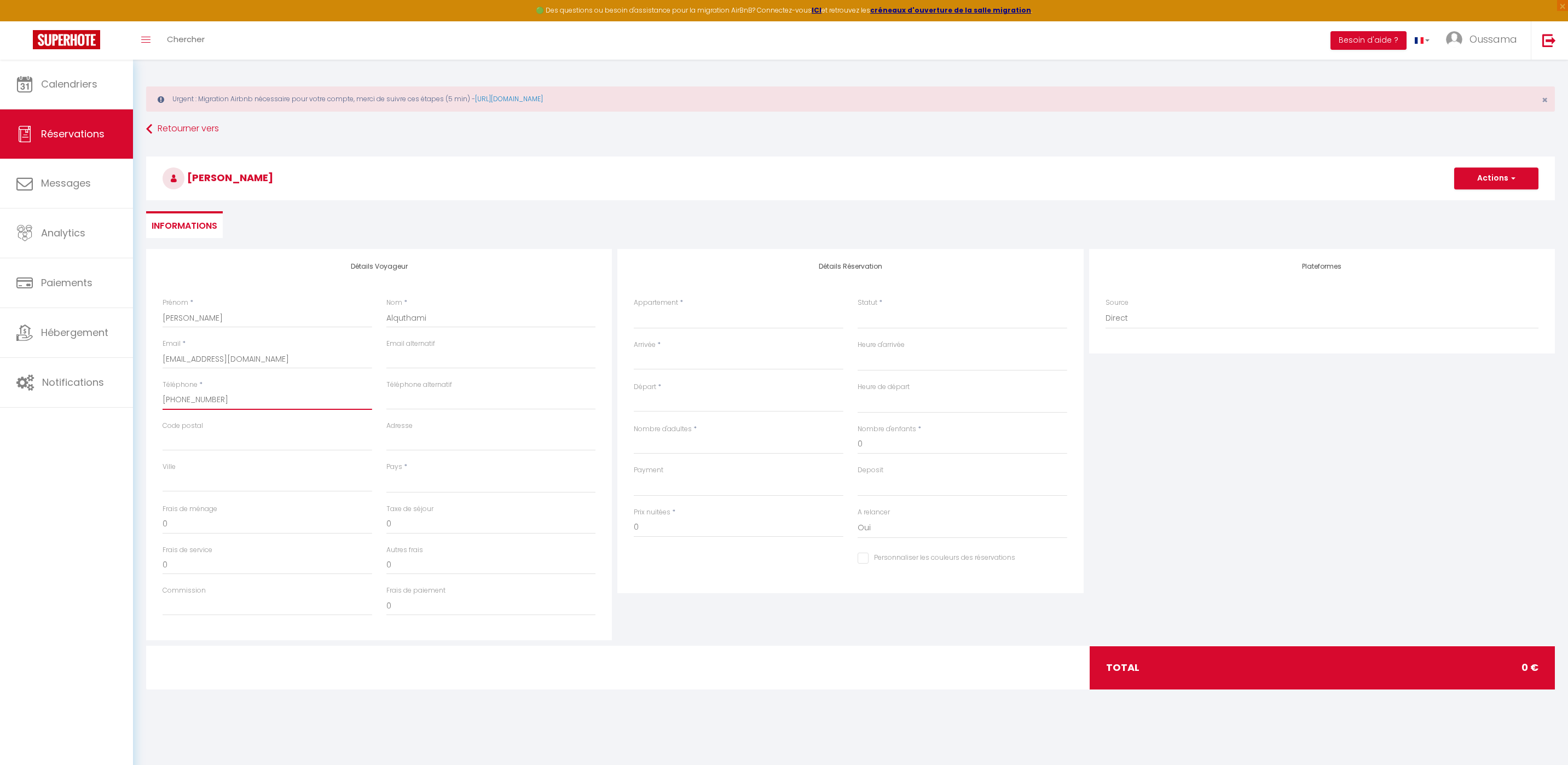
checkbox input "false"
type input "+9650 560 3883"
select select
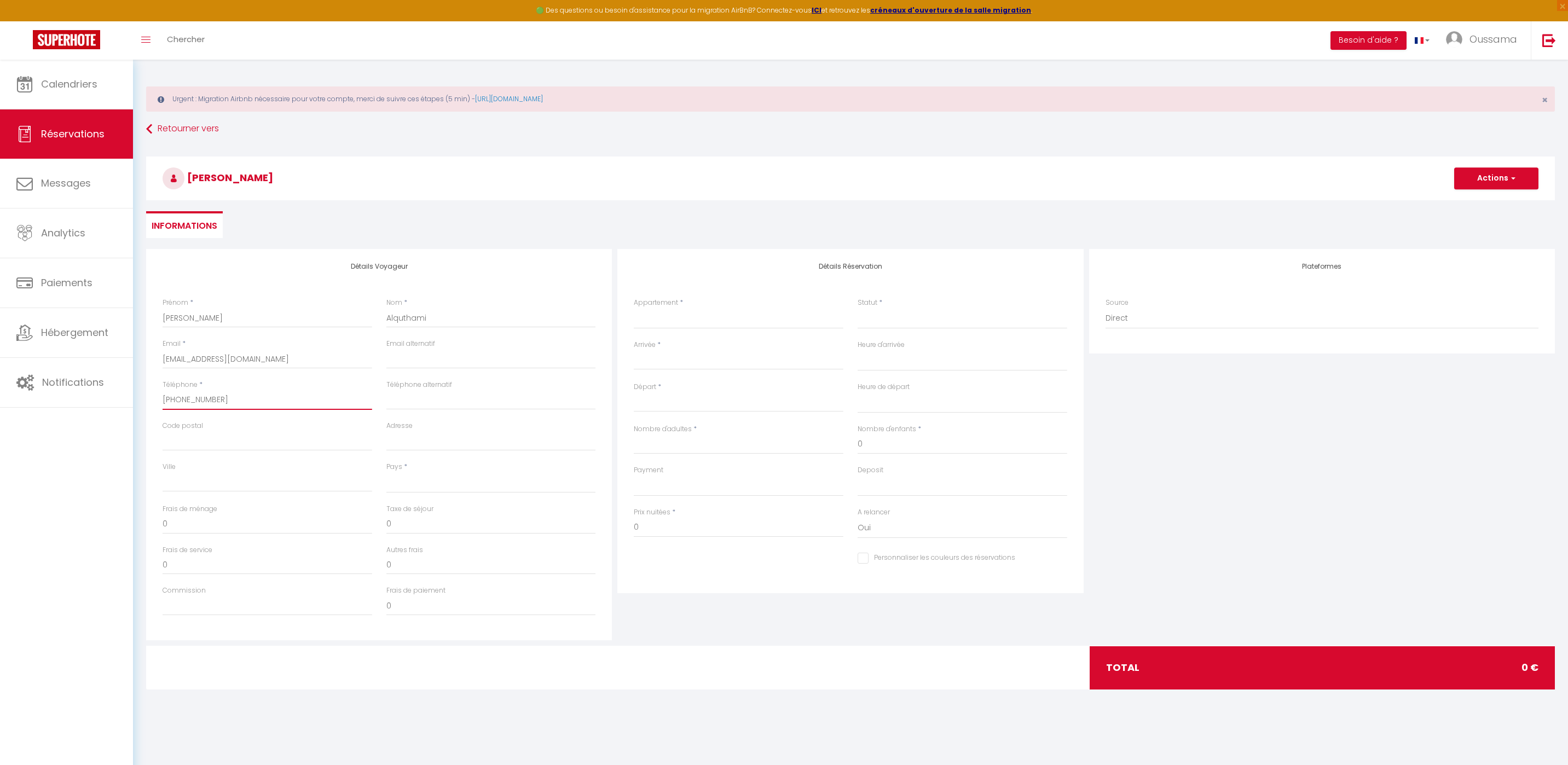
select select
checkbox input "false"
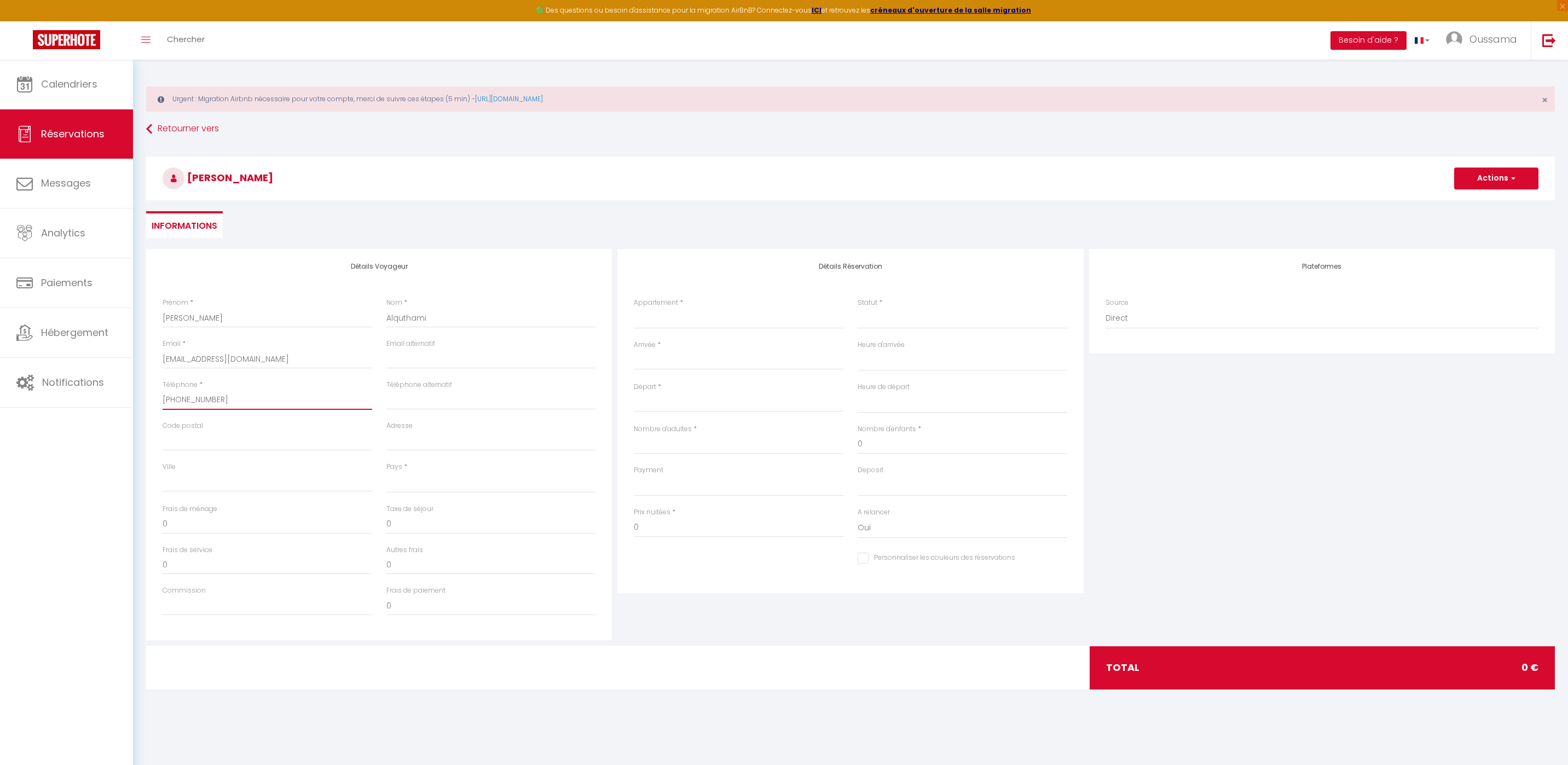
type input "+960 560 3883"
select select
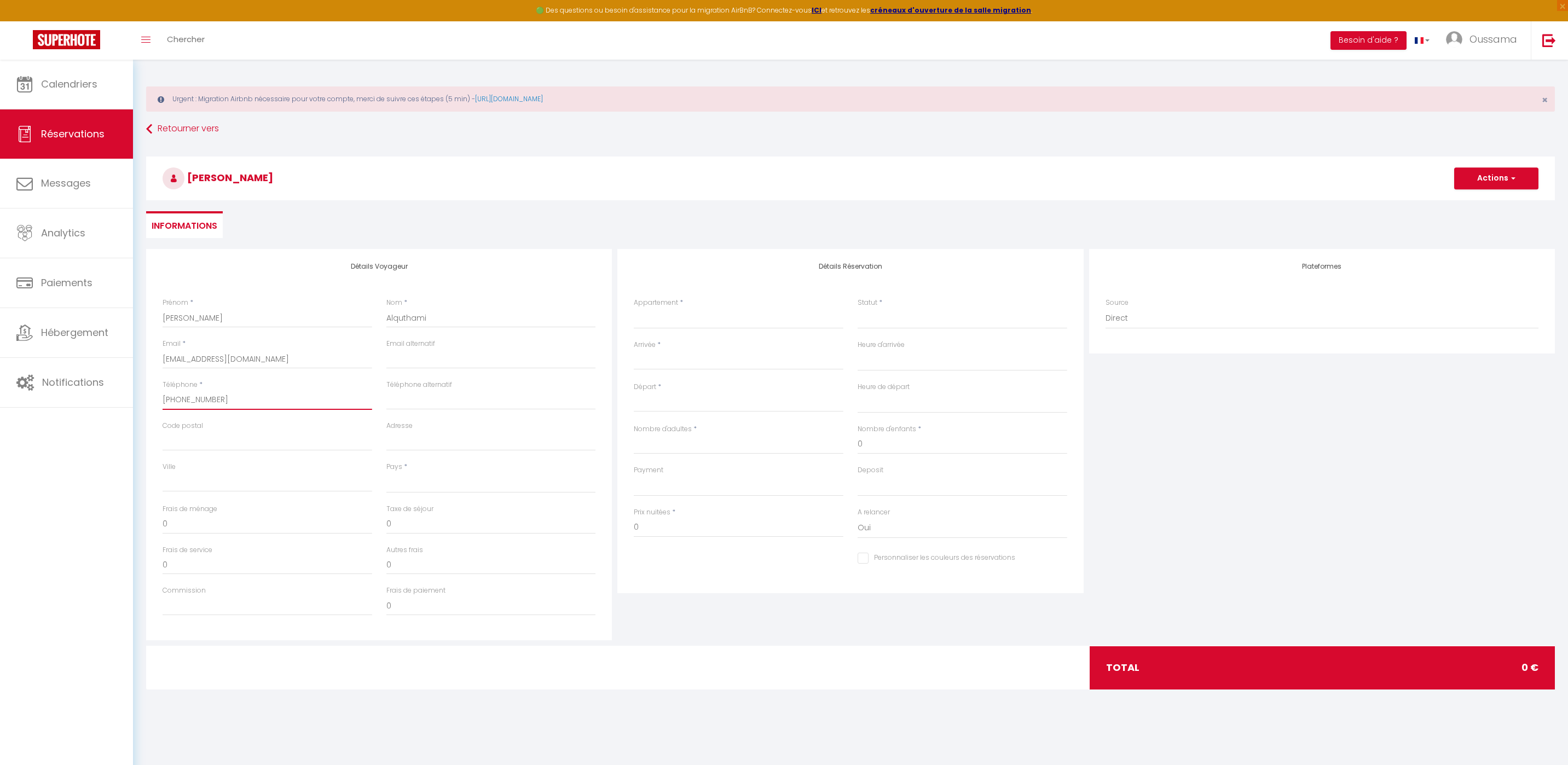
select select
checkbox input "false"
type input "+90 560 3883"
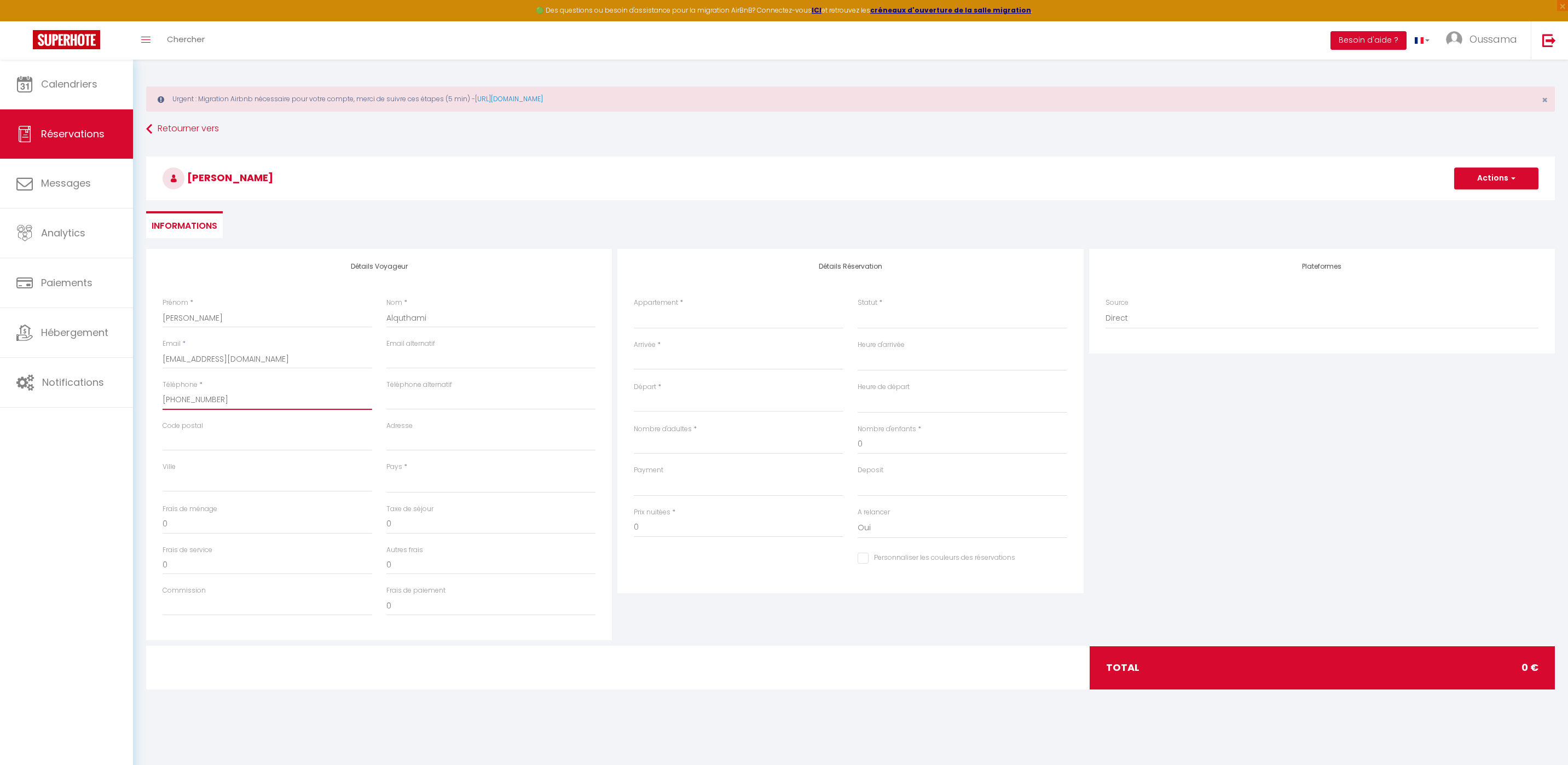
select select
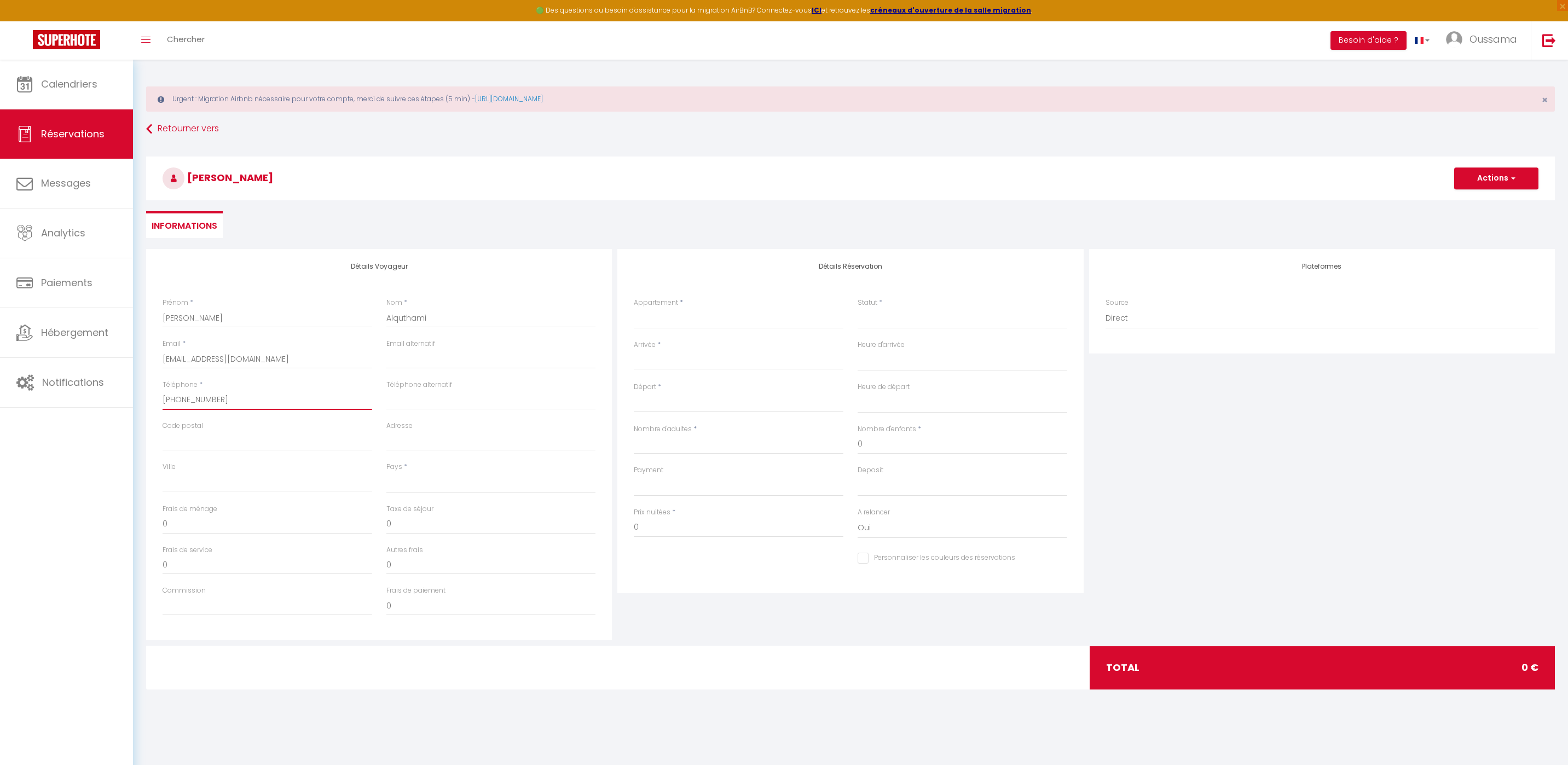
select select
checkbox input "false"
type input "+90 560 388"
select select
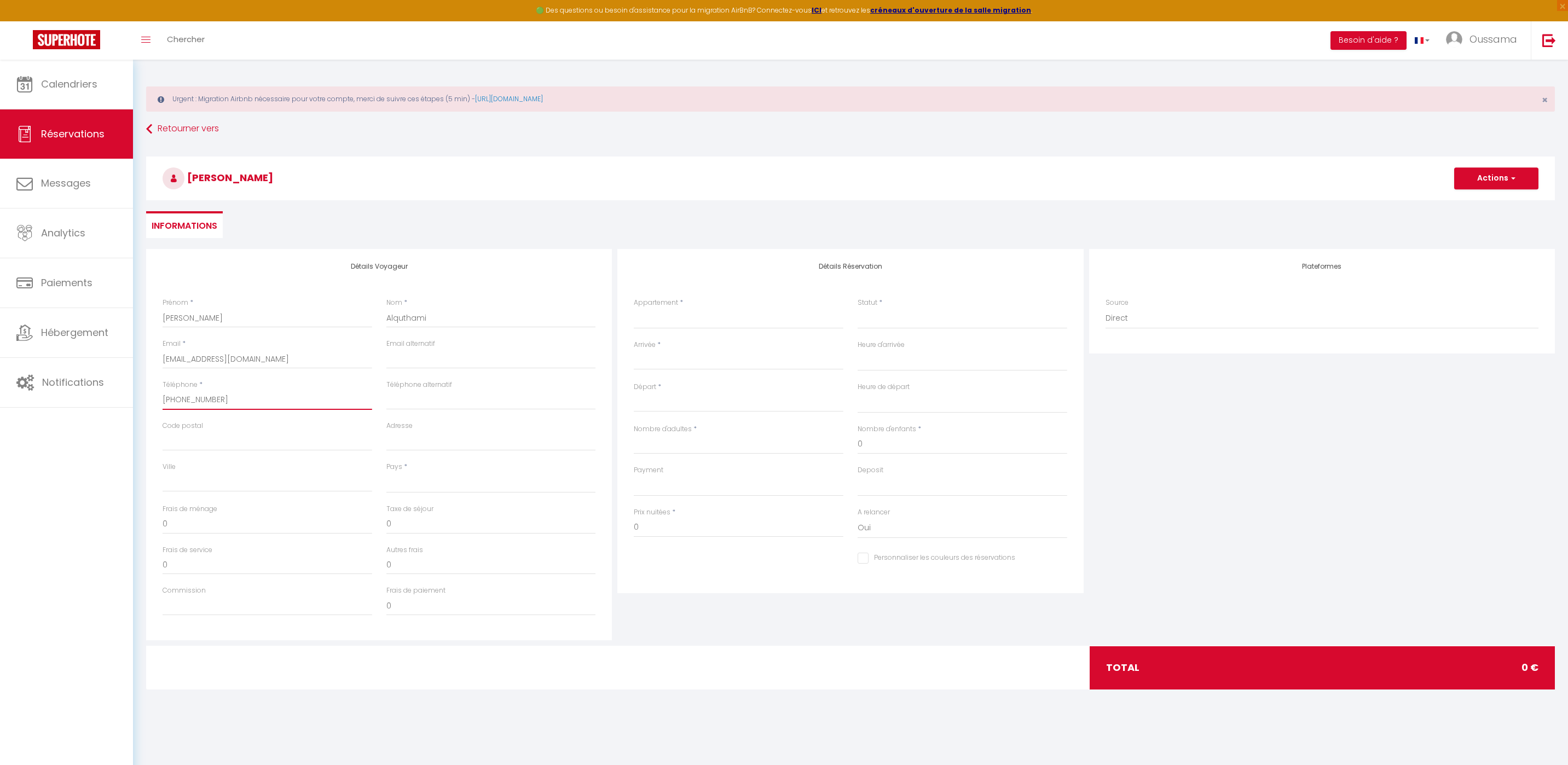
select select
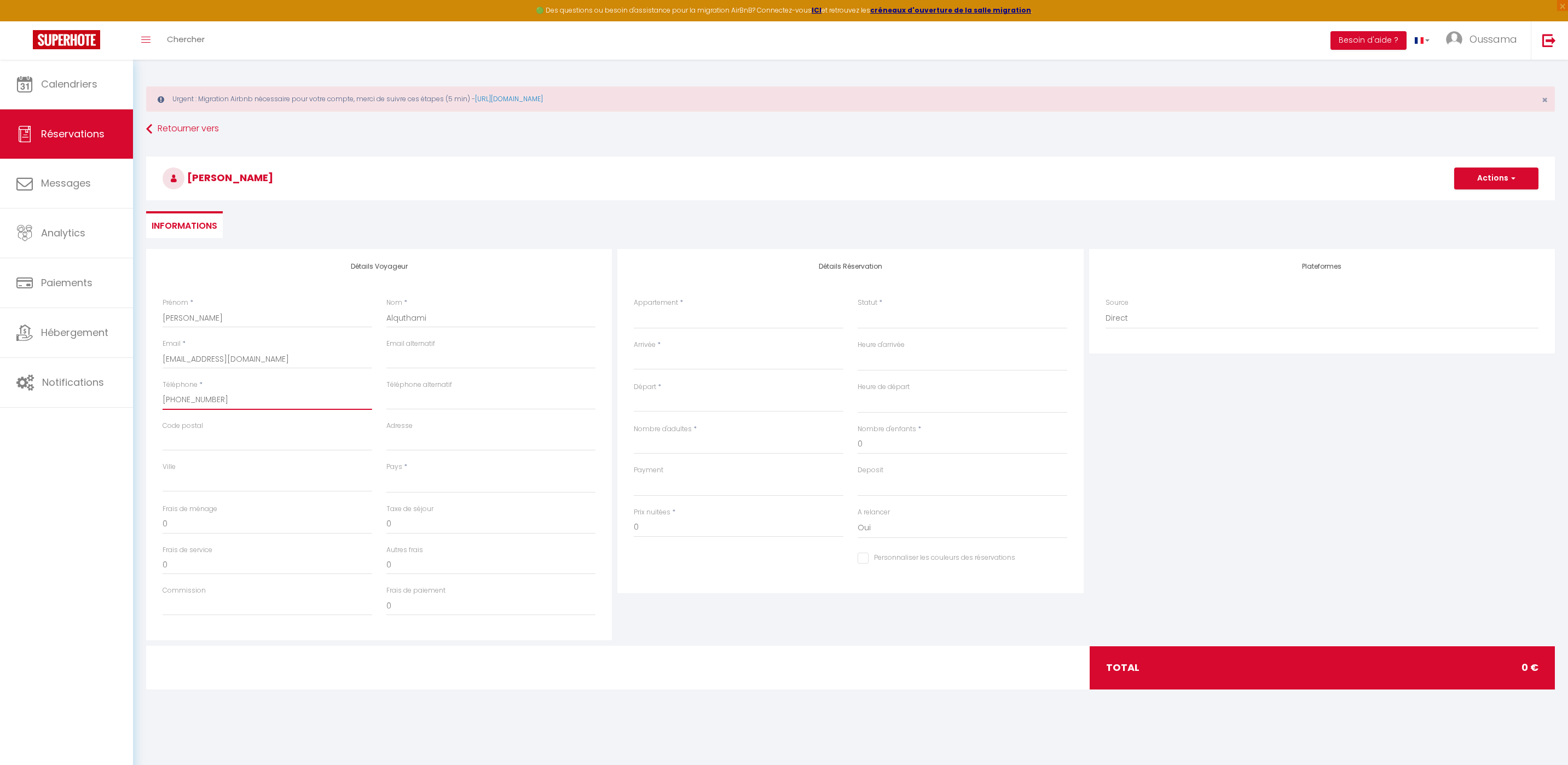
select select
checkbox input "false"
type input "+90 560 38"
select select
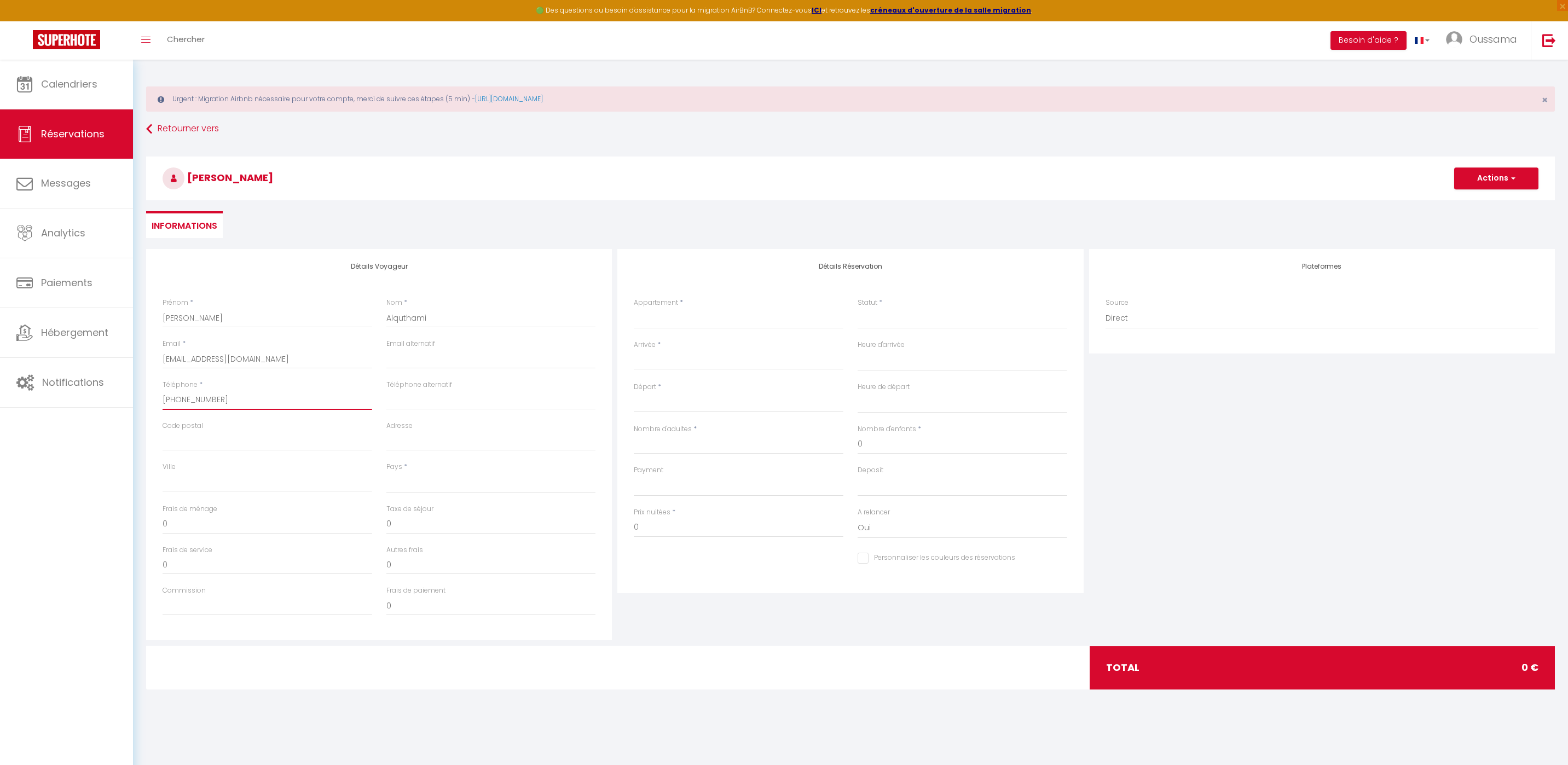
select select
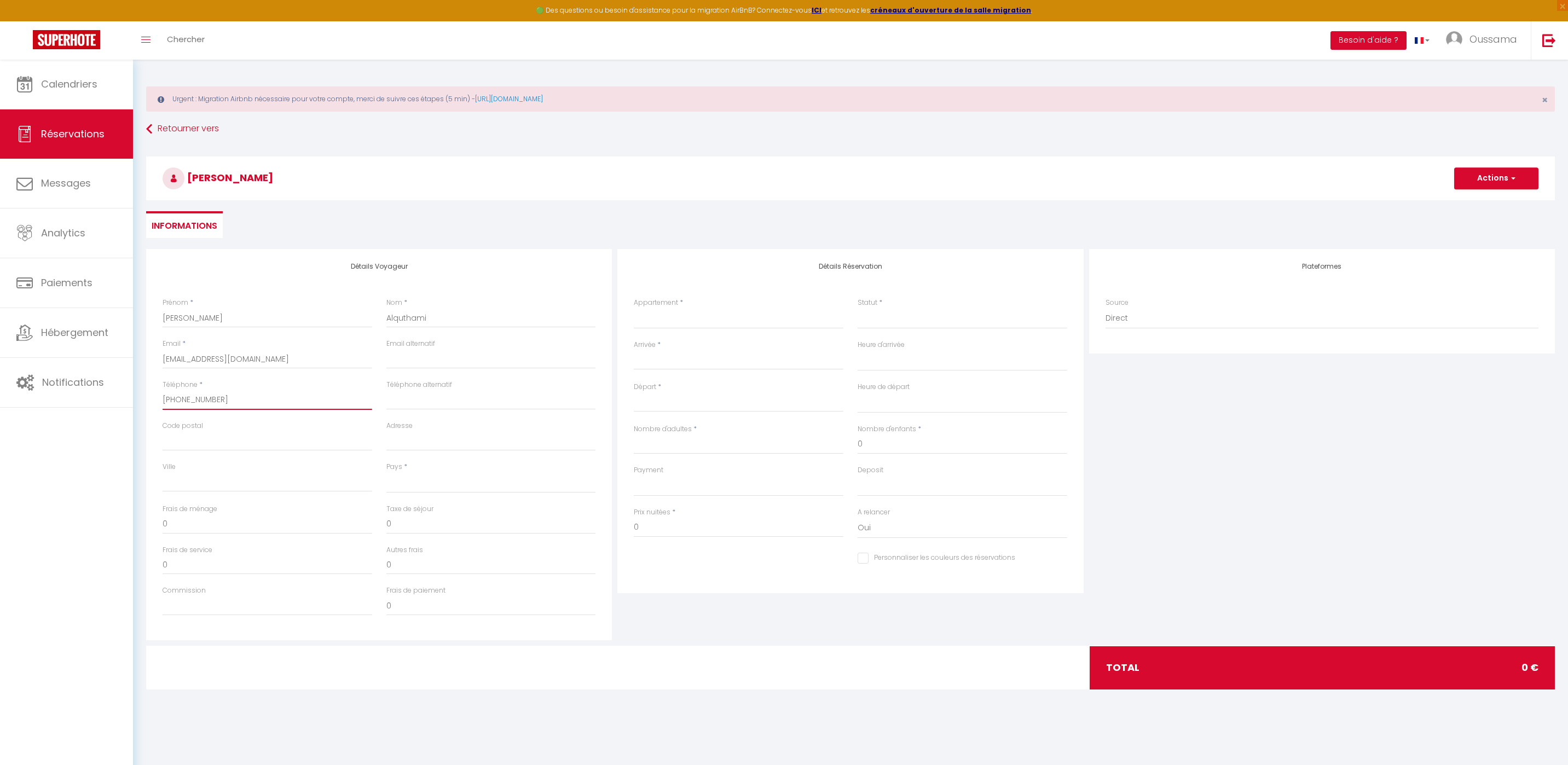
checkbox input "false"
type input "+90 560 3"
select select
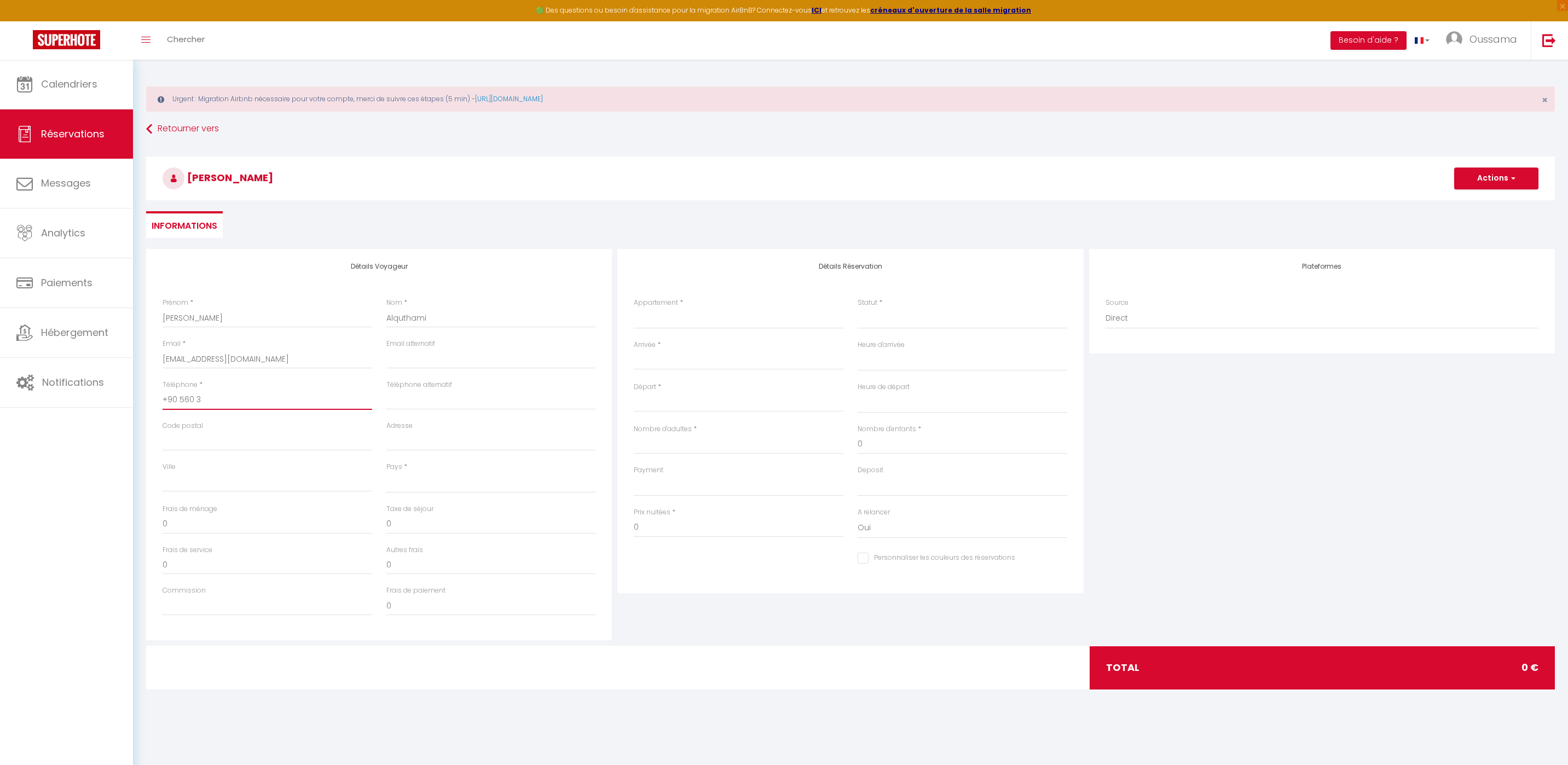
select select
checkbox input "false"
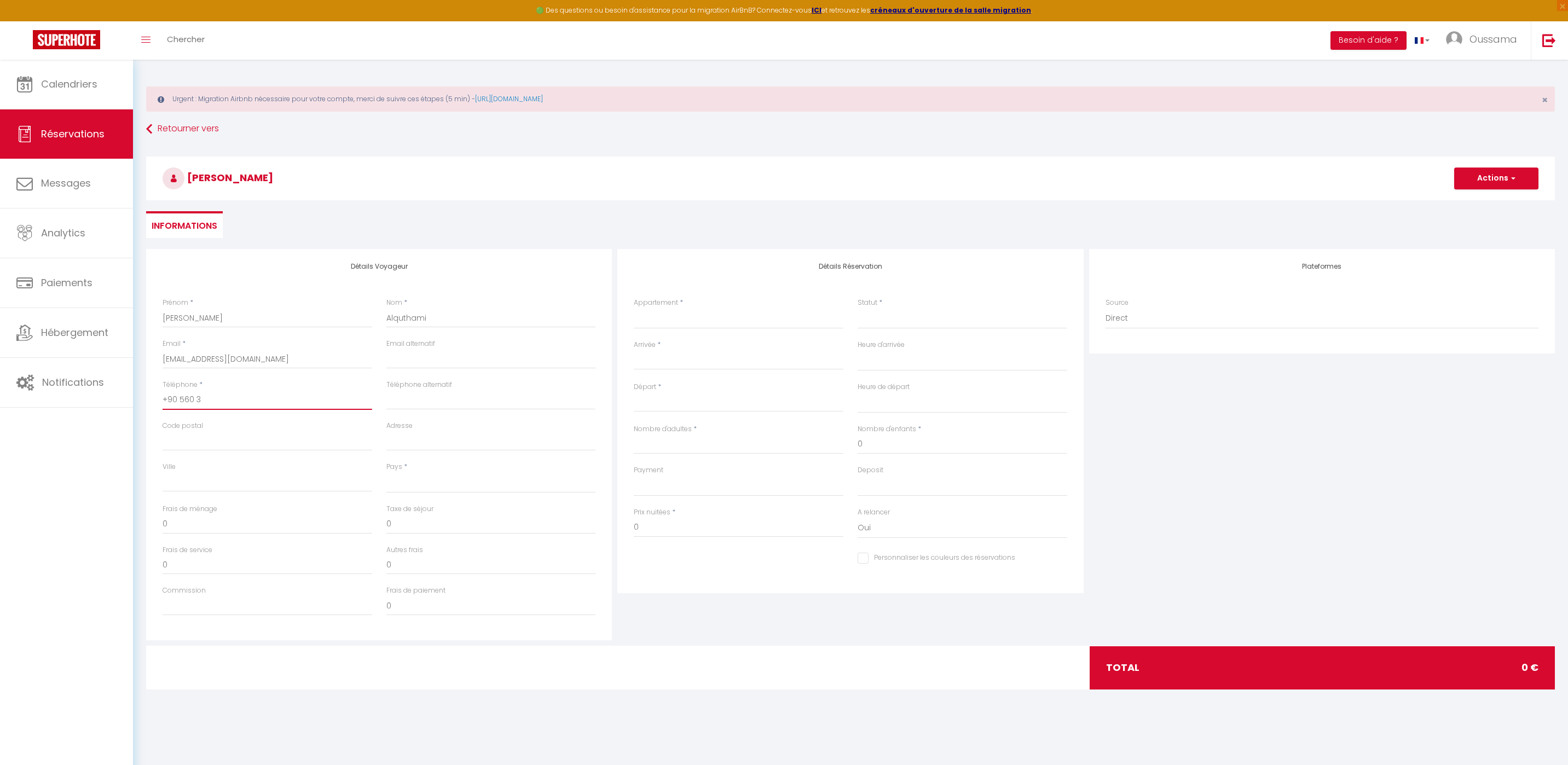
type input "+90 560"
select select
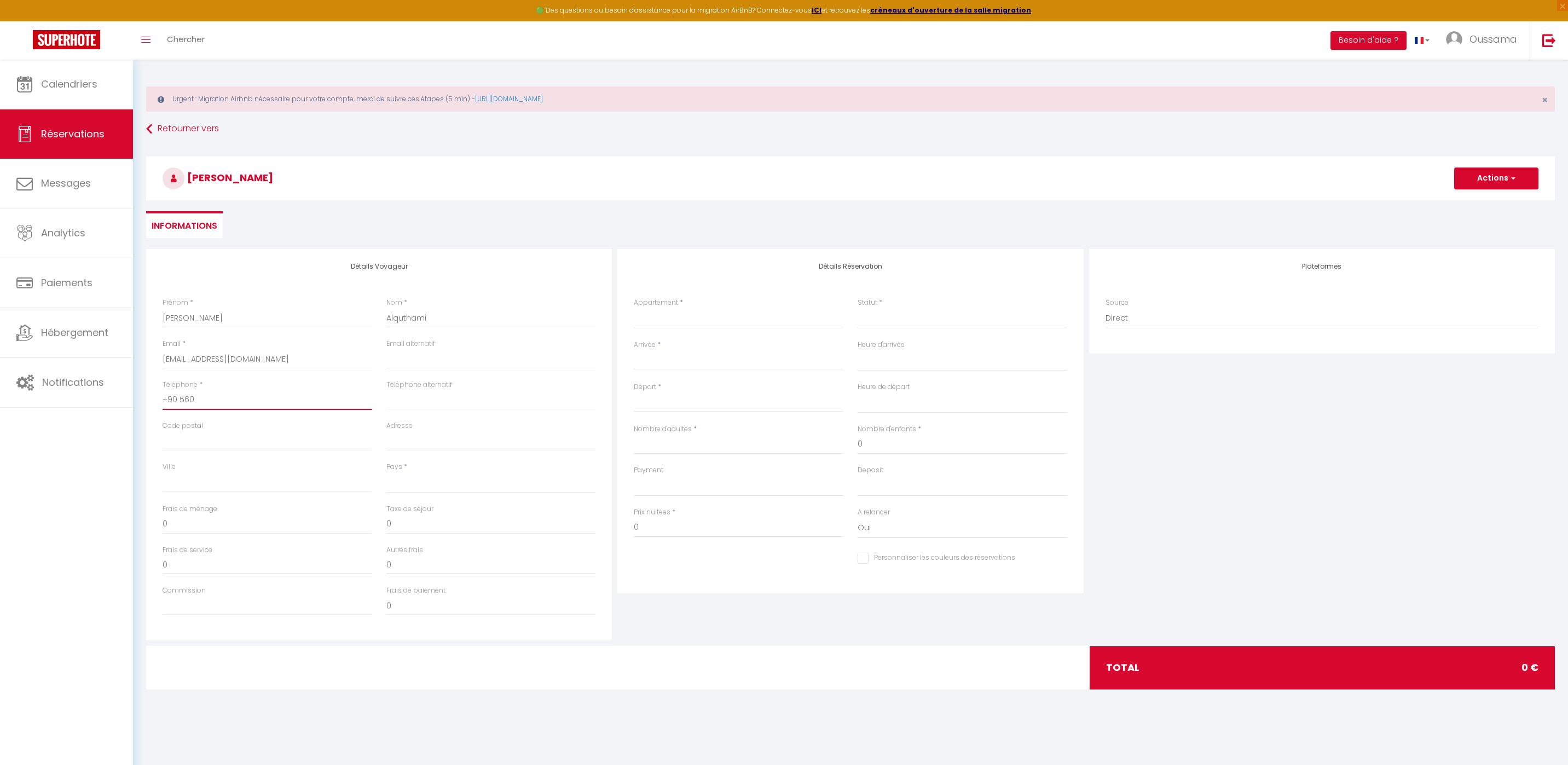
select select
checkbox input "false"
type input "+90 560"
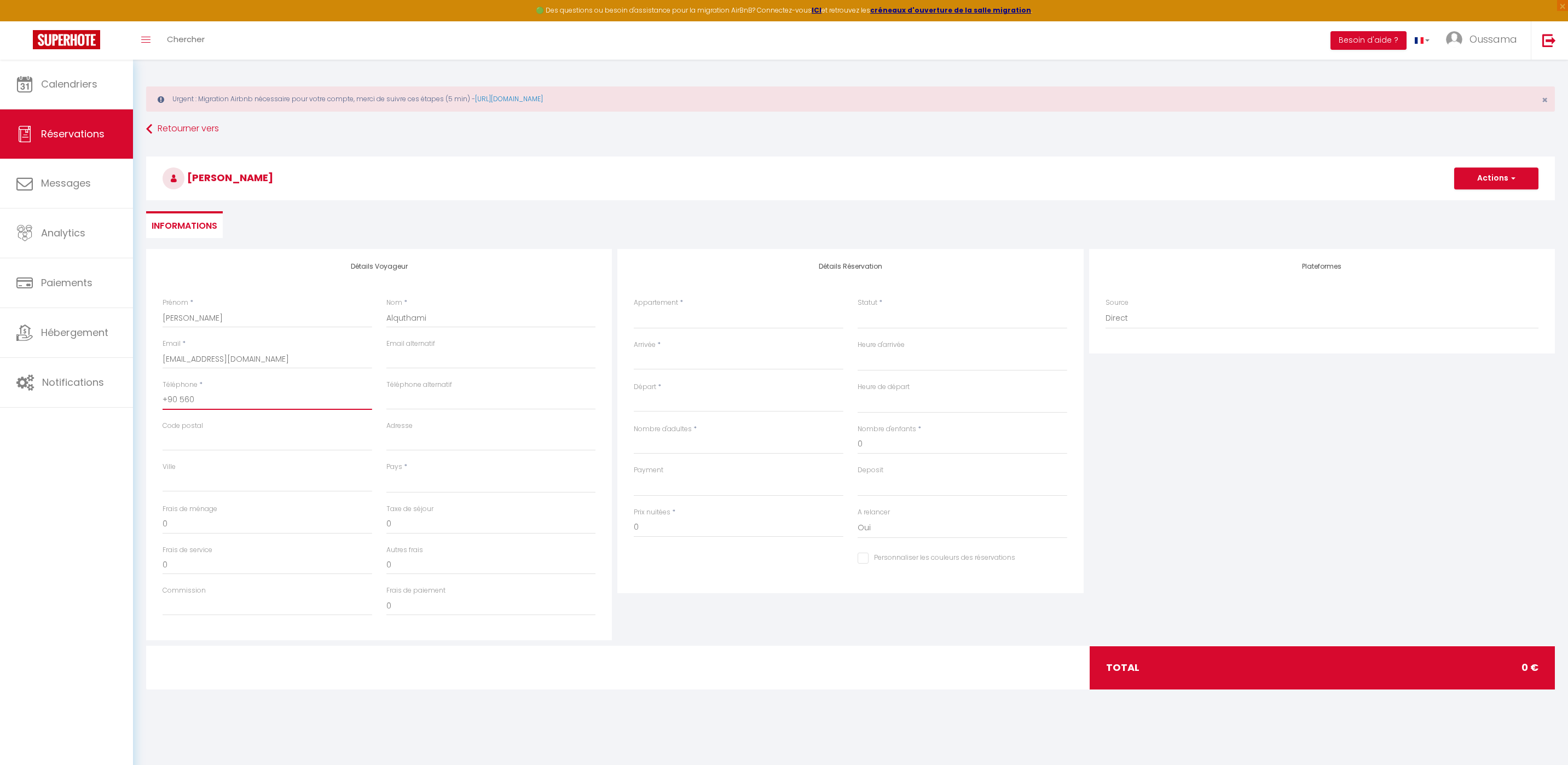
select select
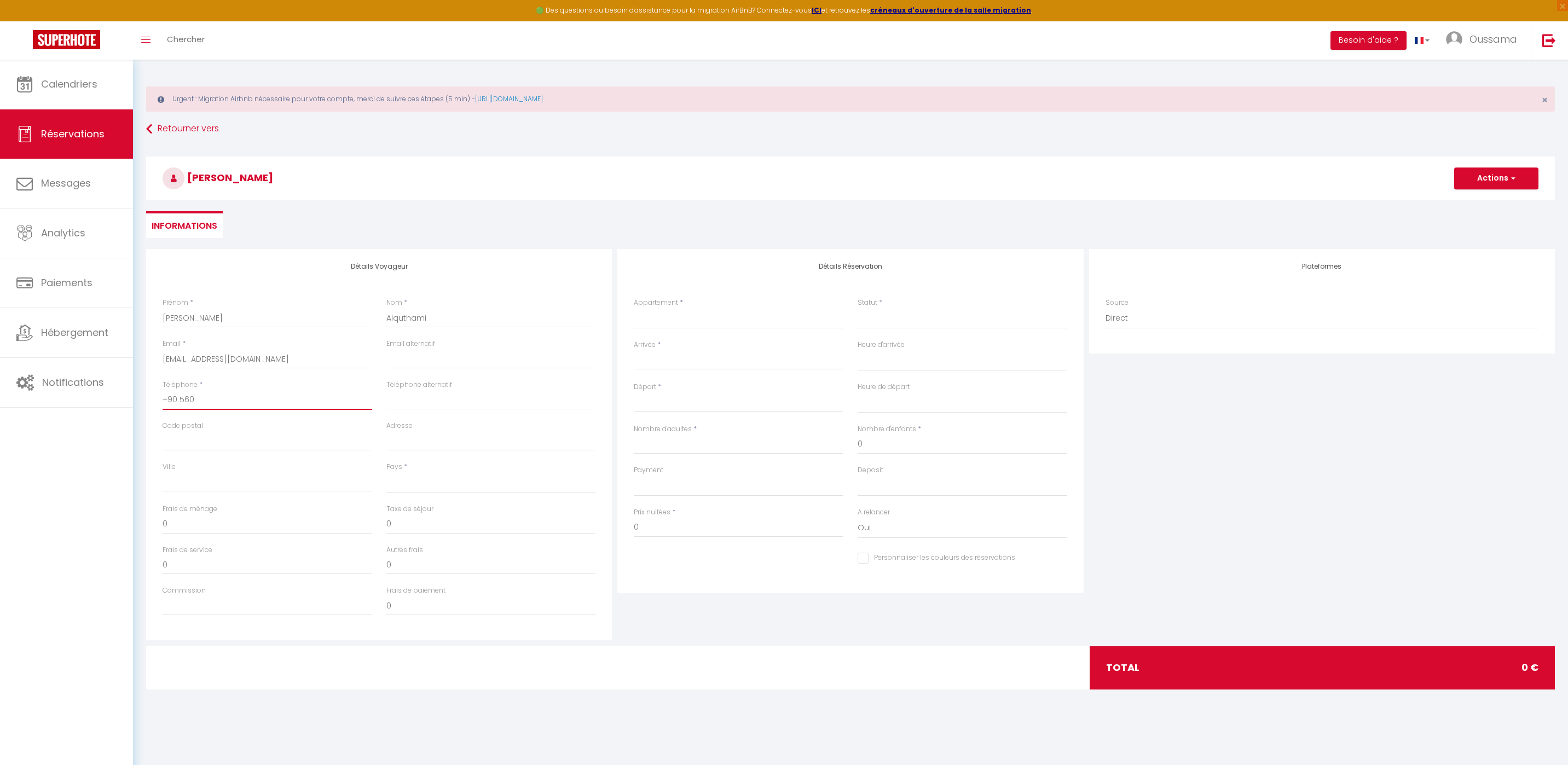
select select
checkbox input "false"
type input "+90 56"
select select
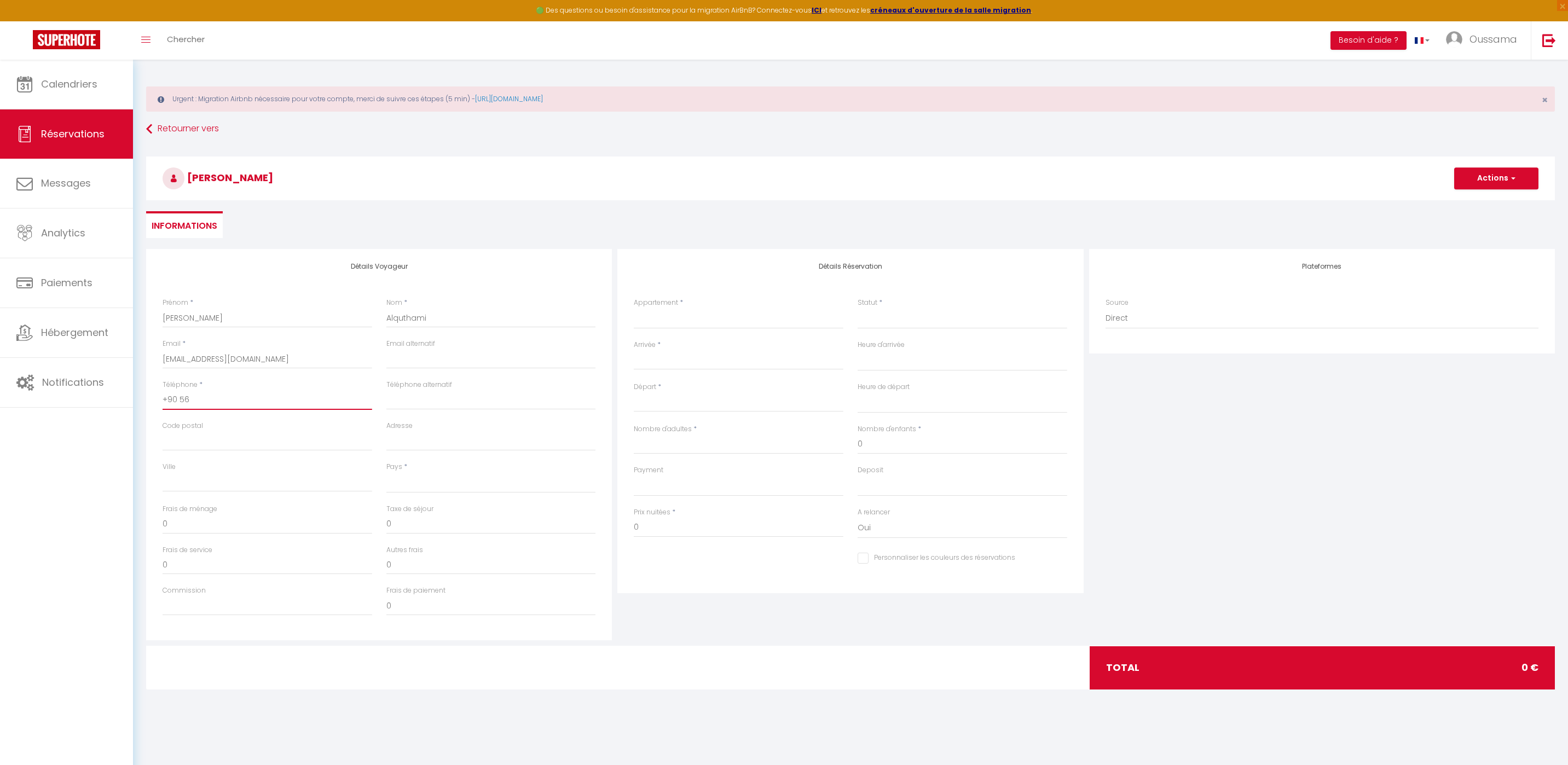
select select
paste input "+966 50 560 3883"
click at [312, 436] on input "Code postal" at bounding box center [267, 441] width 210 height 20
click at [417, 486] on select "France Portugal Afghanistan Albania Algeria American Samoa Andorra Angola Angui…" at bounding box center [491, 482] width 210 height 20
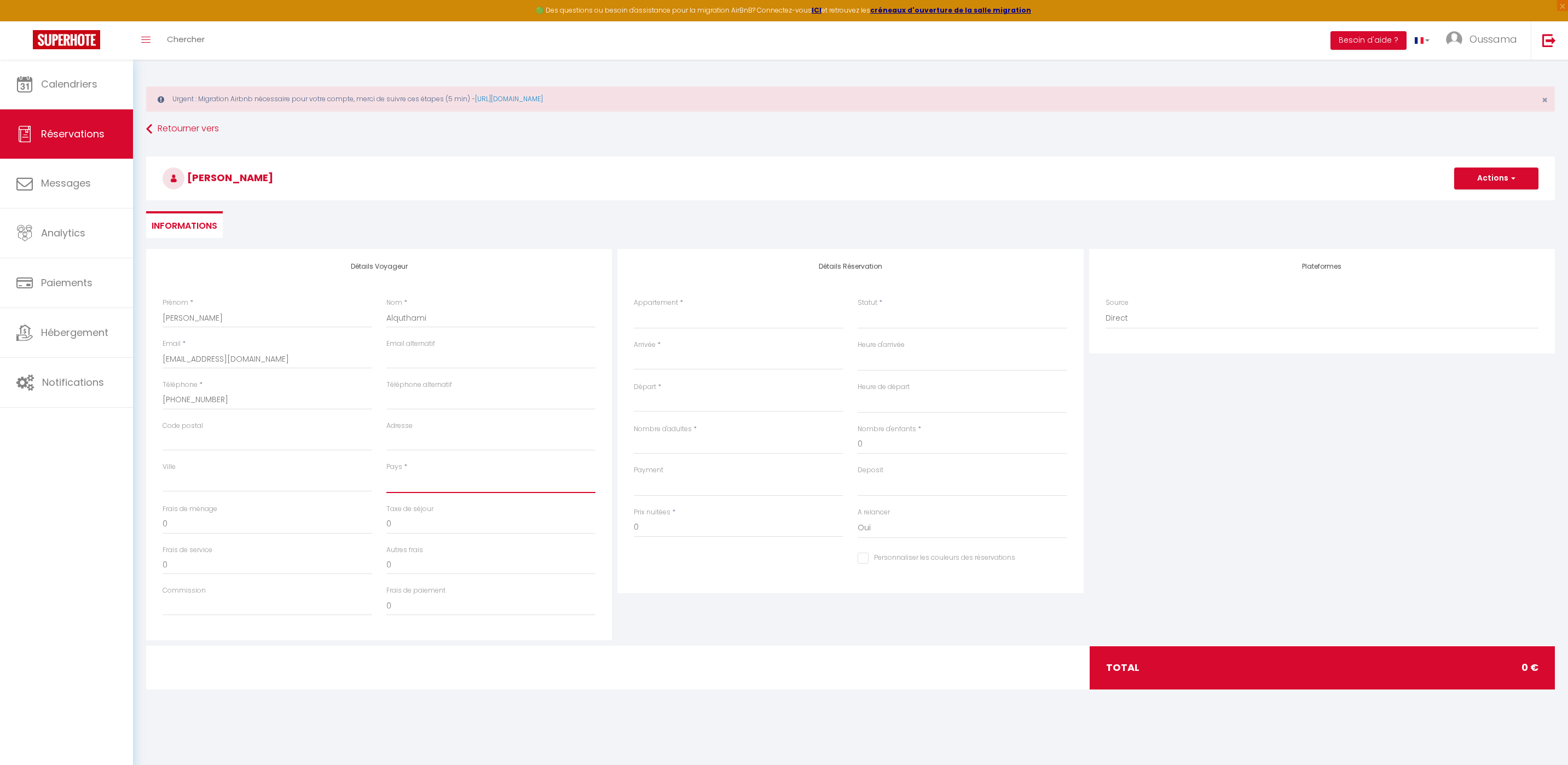
click at [386, 472] on select "France Portugal Afghanistan Albania Algeria American Samoa Andorra Angola Angui…" at bounding box center [491, 482] width 210 height 20
click at [238, 490] on input "Ville" at bounding box center [267, 482] width 210 height 20
click at [722, 600] on div "Détails Réservation Appartement * Assalama city center studio A2 by TCE Assalam…" at bounding box center [850, 444] width 471 height 391
click at [766, 323] on select "Assalama city center studio A2 by TCE Assalama city center studio A3 by TCE B27…" at bounding box center [738, 318] width 210 height 20
click at [633, 308] on select "Assalama city center studio A2 by TCE Assalama city center studio A3 by TCE B27…" at bounding box center [738, 318] width 210 height 20
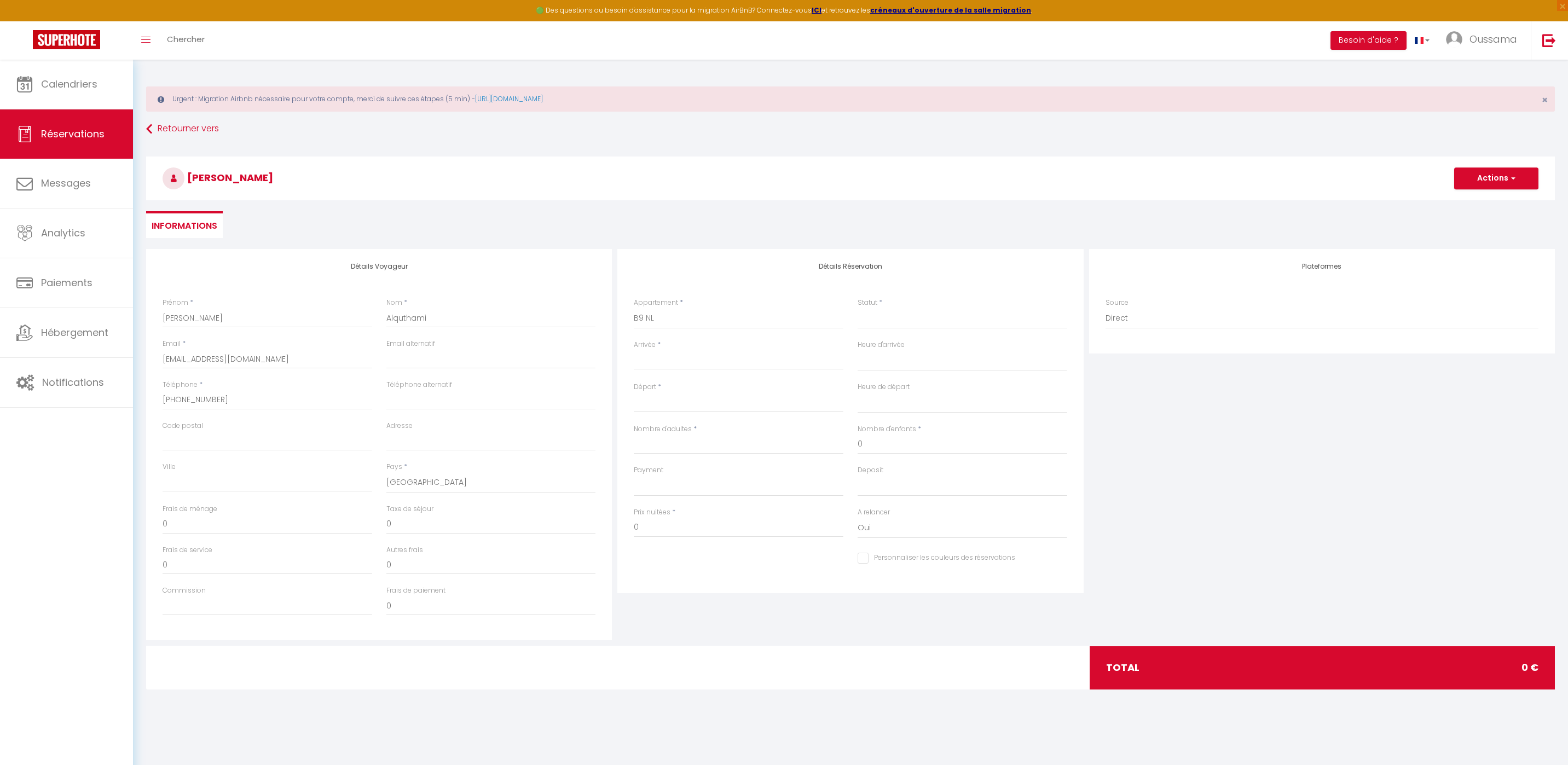
click at [678, 360] on input "Arrivée" at bounding box center [738, 361] width 210 height 14
click at [741, 444] on span "11" at bounding box center [739, 445] width 23 height 22
click at [903, 315] on select "Confirmé Non Confirmé Annulé Annulé par le voyageur No Show Request" at bounding box center [962, 318] width 210 height 20
click at [857, 308] on select "Confirmé Non Confirmé Annulé Annulé par le voyageur No Show Request" at bounding box center [962, 318] width 210 height 20
click at [718, 443] on input "Nombre d'adultes" at bounding box center [738, 444] width 210 height 20
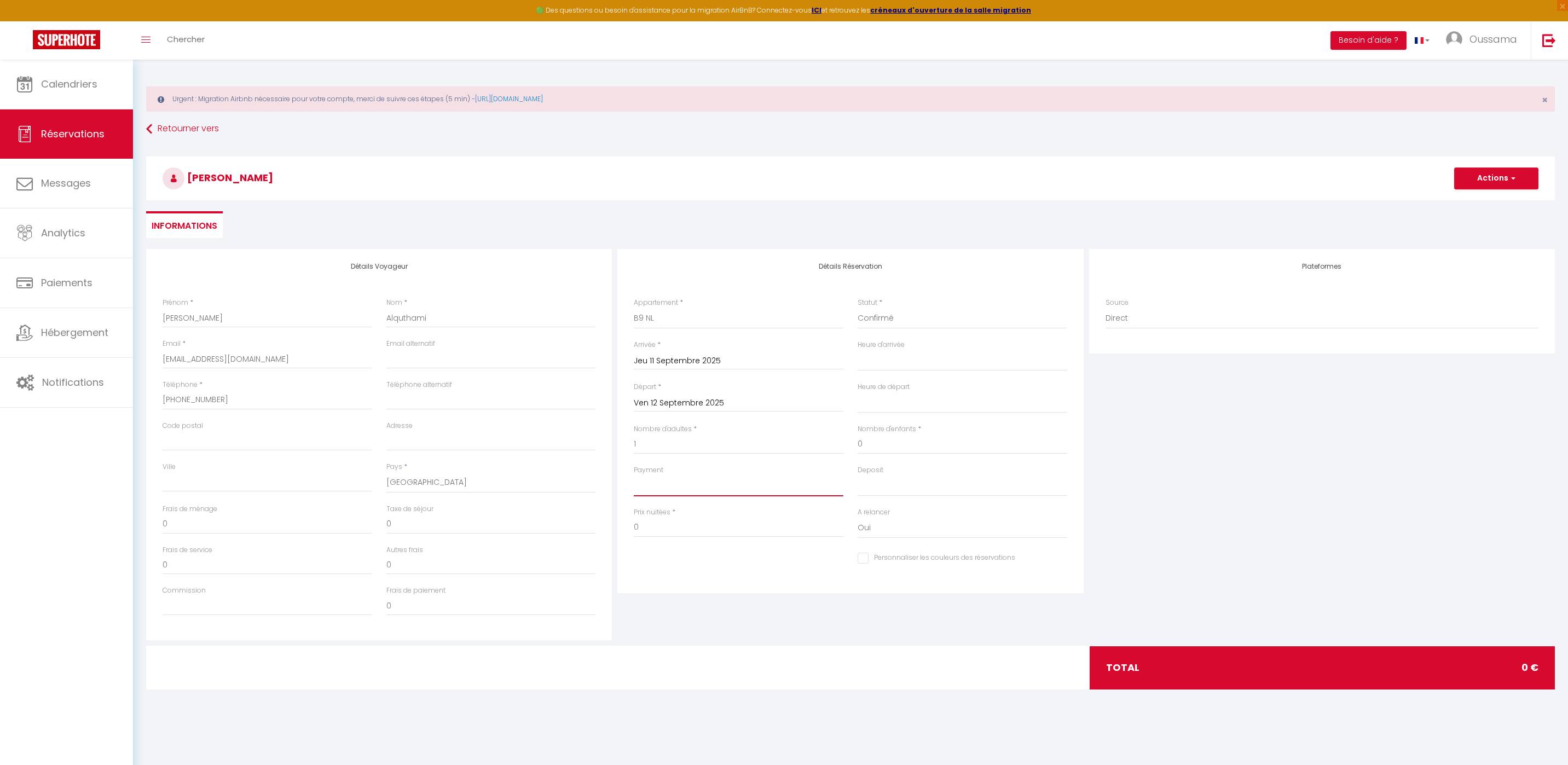
click at [717, 482] on select "OK KO" at bounding box center [738, 486] width 210 height 20
click at [633, 475] on select "OK KO" at bounding box center [738, 486] width 210 height 20
click at [892, 471] on div "Deposit OK KO" at bounding box center [962, 481] width 210 height 31
click at [892, 479] on select "OK KO" at bounding box center [962, 486] width 210 height 20
click at [857, 475] on select "OK KO" at bounding box center [962, 486] width 210 height 20
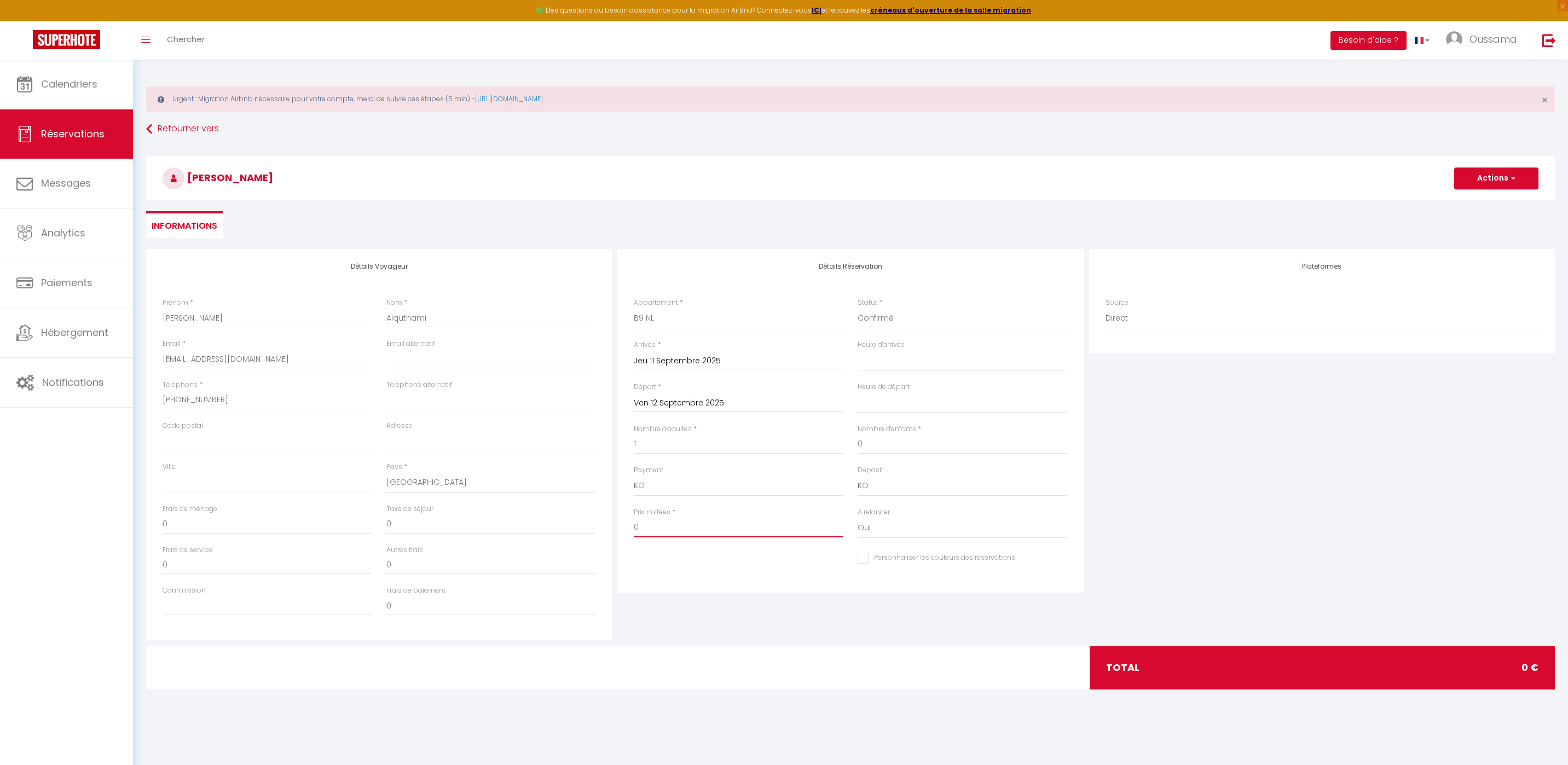
click at [713, 520] on input "0" at bounding box center [738, 527] width 210 height 20
click at [1230, 444] on div "Plateformes Source Direct Airbnb.com Booking.com Chalet montagne Expedia Gite d…" at bounding box center [1322, 444] width 471 height 391
click at [1469, 186] on button "Actions" at bounding box center [1496, 178] width 84 height 22
click at [1463, 199] on link "Enregistrer" at bounding box center [1485, 202] width 87 height 14
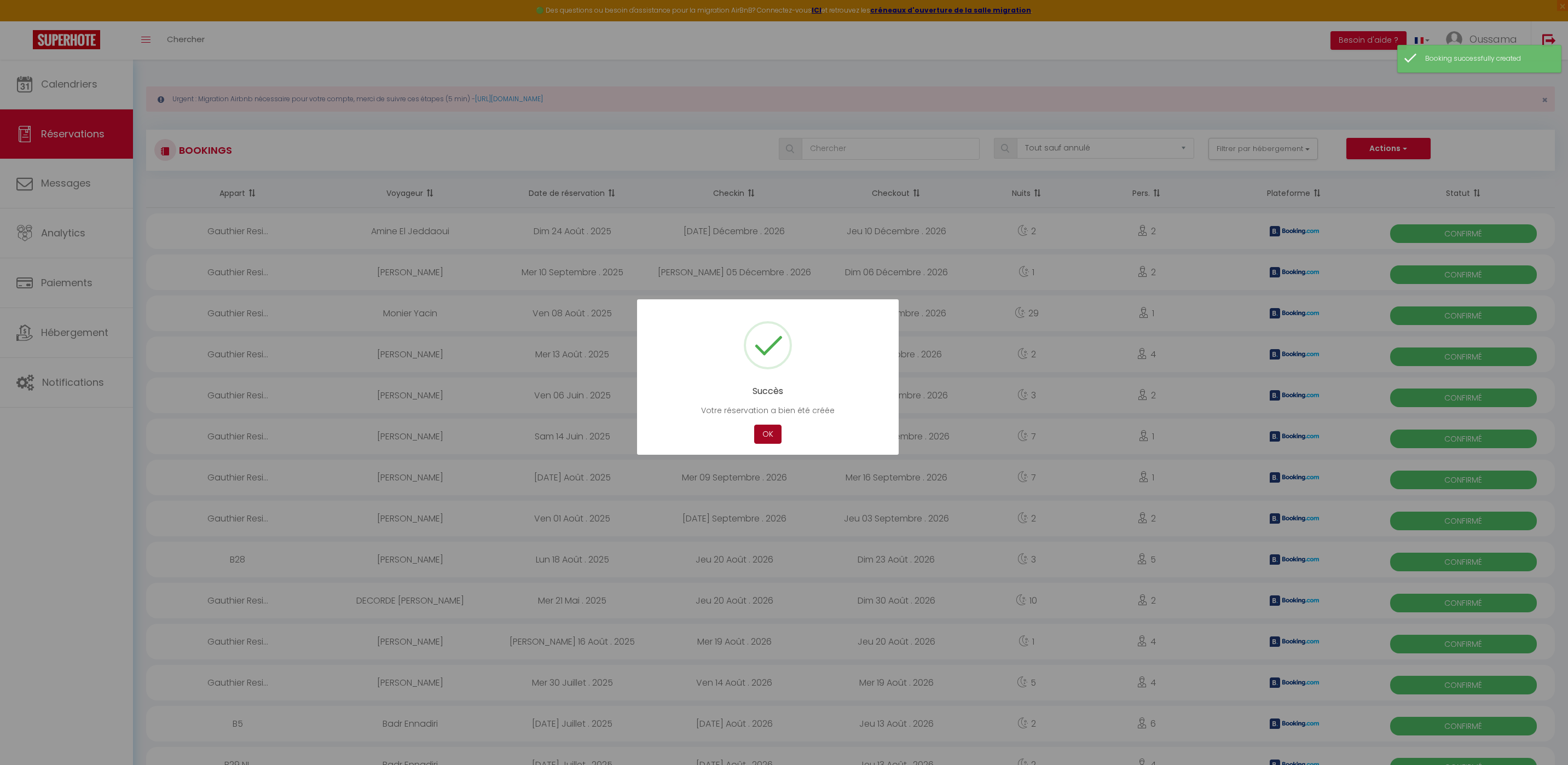
click at [767, 438] on button "OK" at bounding box center [768, 434] width 27 height 19
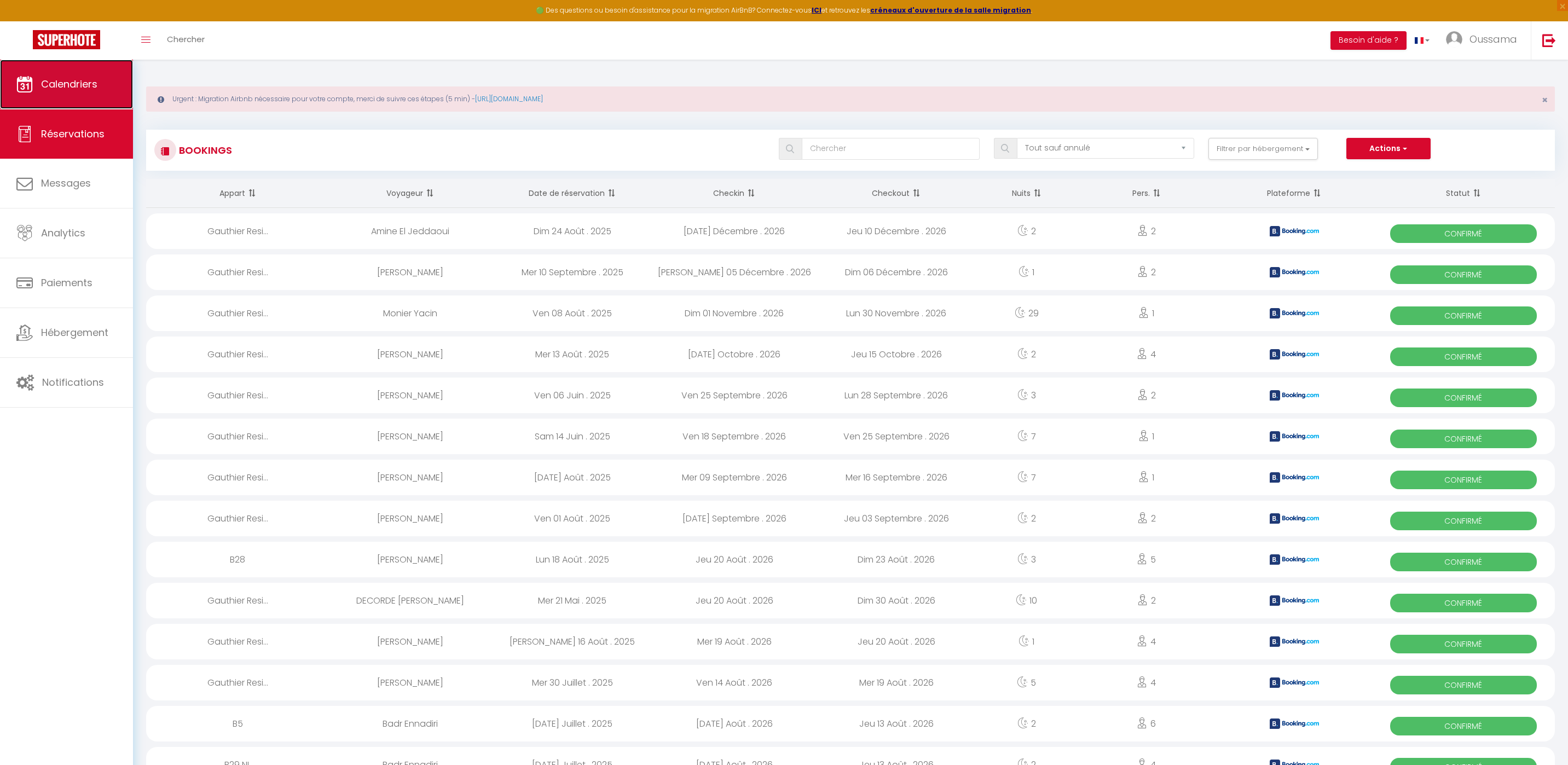
click at [49, 98] on link "Calendriers" at bounding box center [66, 84] width 133 height 49
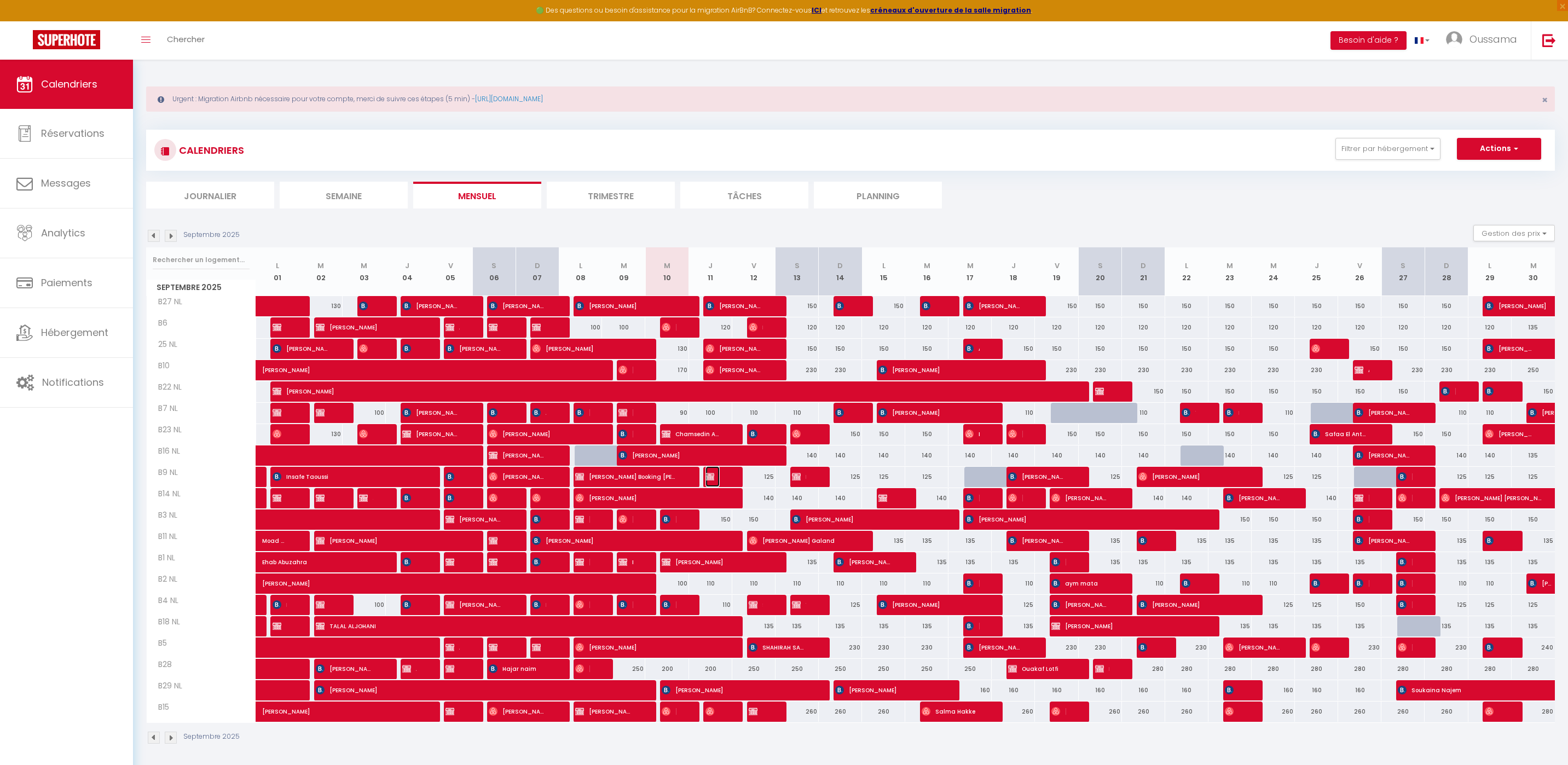
click at [709, 482] on span "Ahmed mohammed Alquthami" at bounding box center [712, 476] width 14 height 20
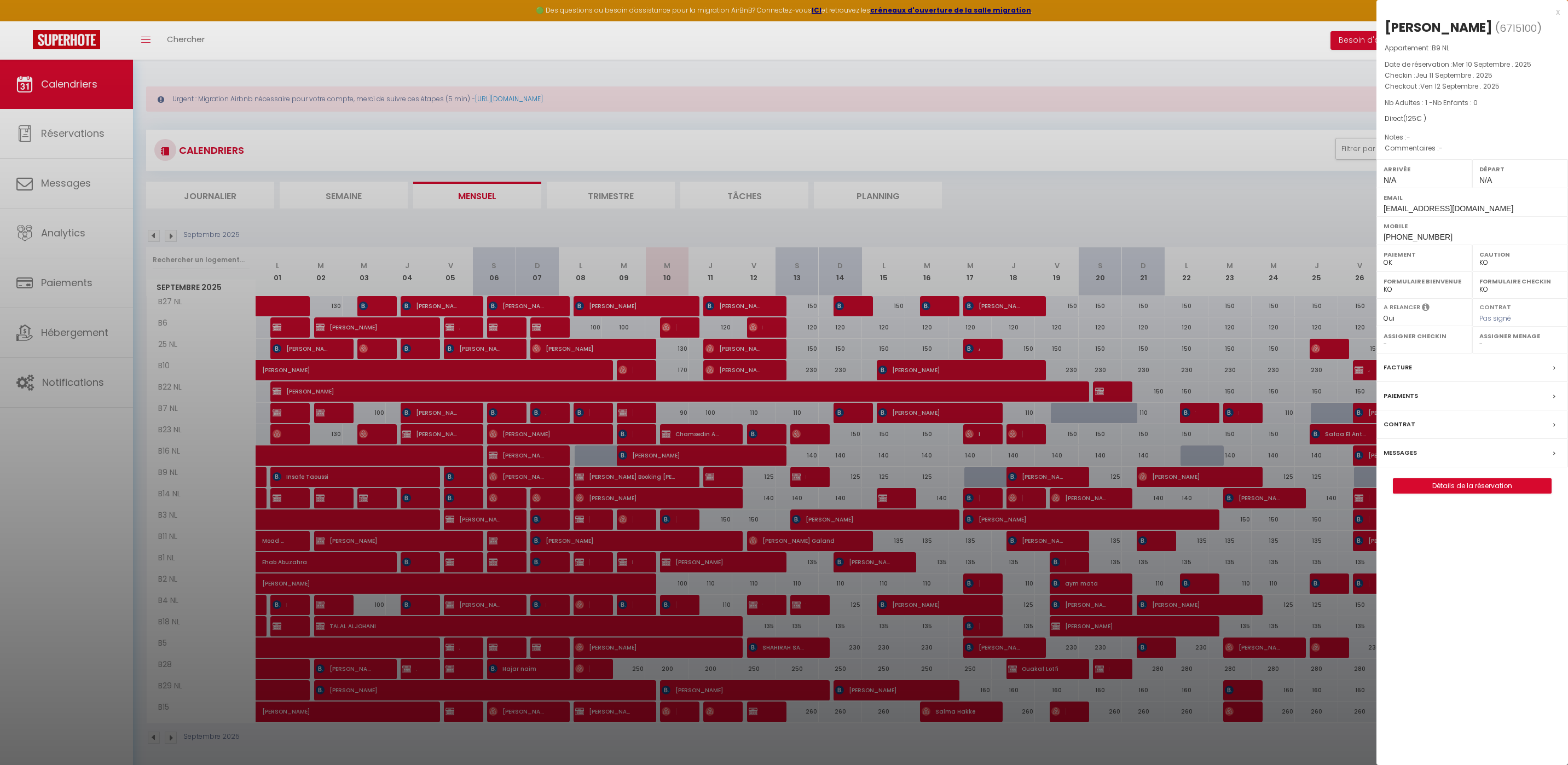
click at [689, 312] on div at bounding box center [784, 382] width 1568 height 765
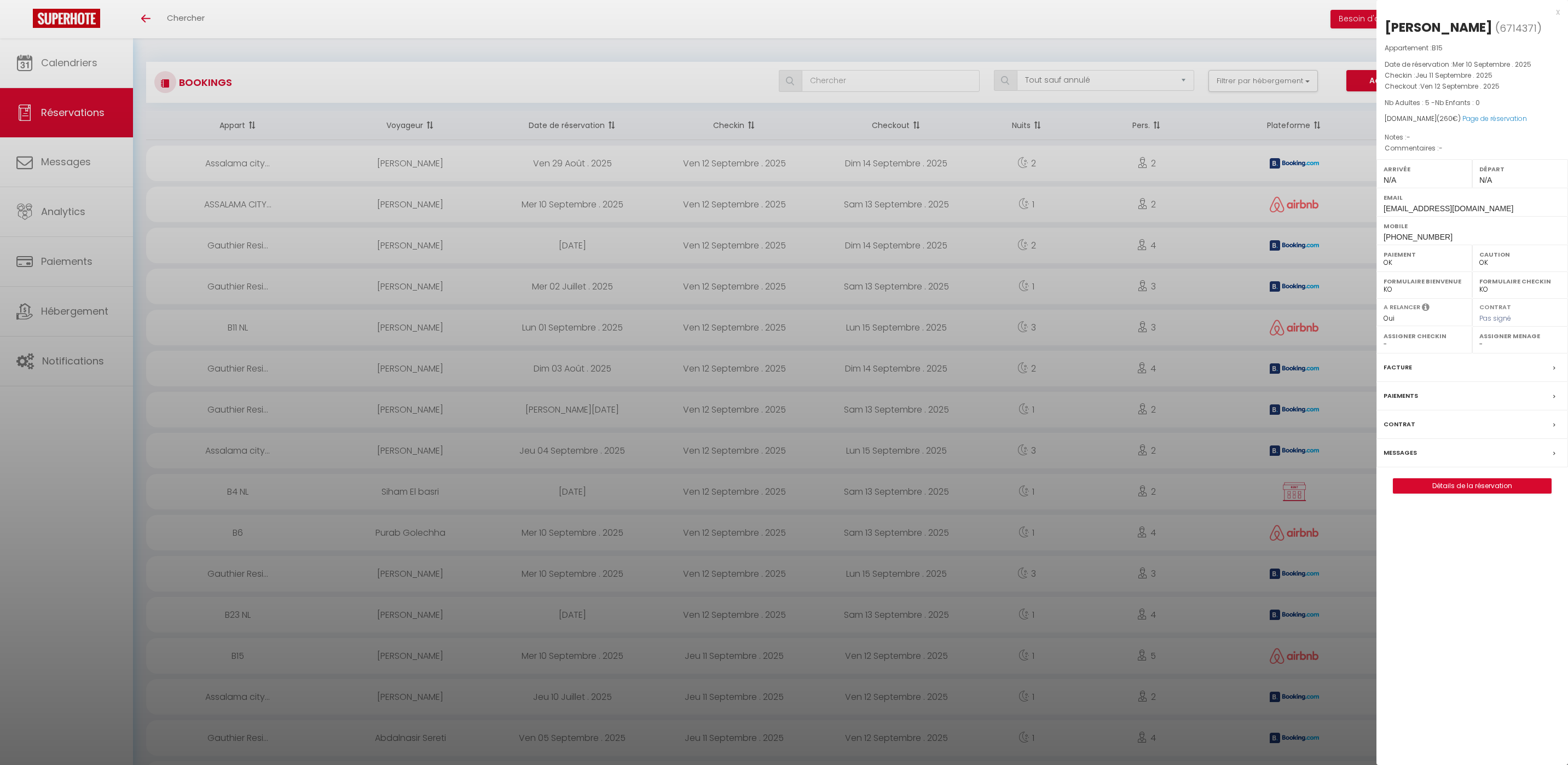
select select "not_cancelled"
select select "0"
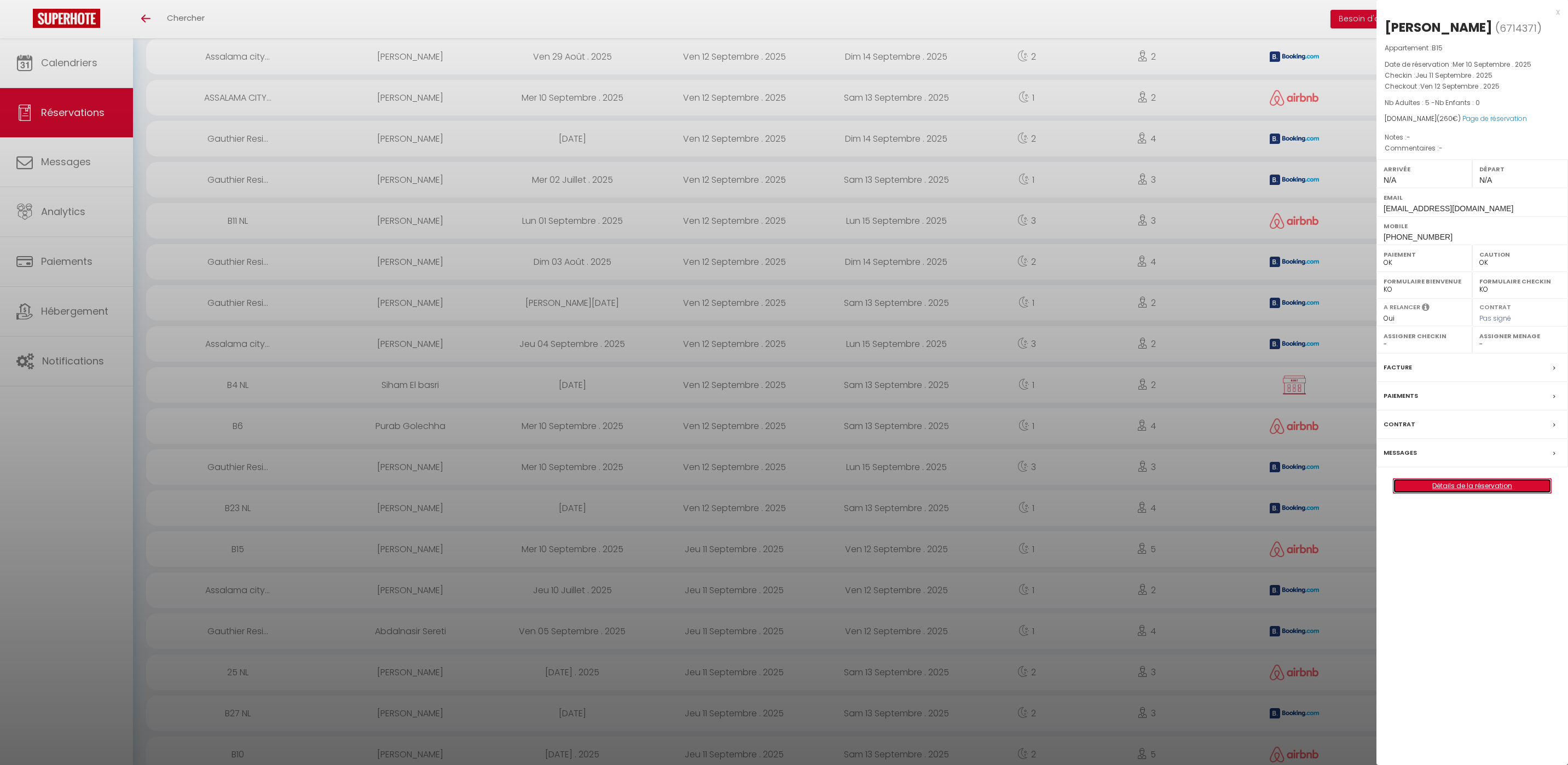
scroll to position [144, 0]
